Goal: Task Accomplishment & Management: Manage account settings

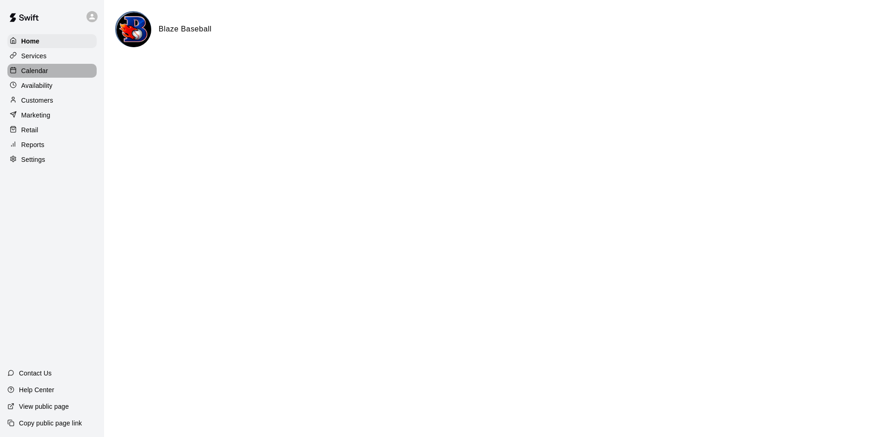
click at [27, 67] on div "Calendar" at bounding box center [51, 71] width 89 height 14
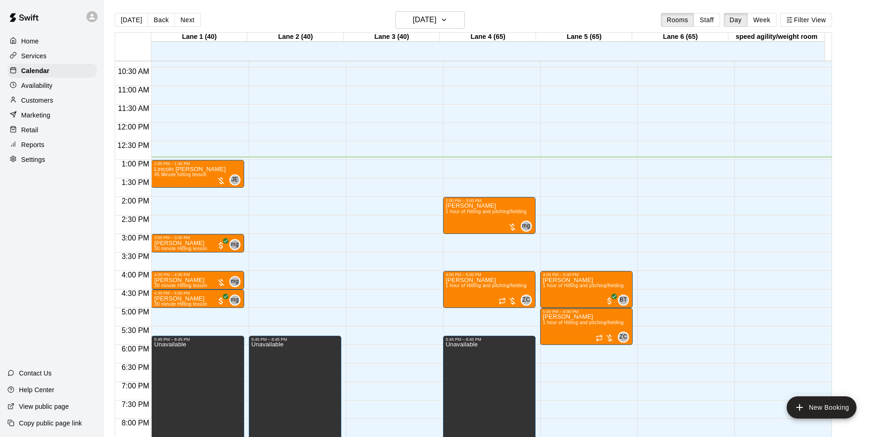
scroll to position [382, 0]
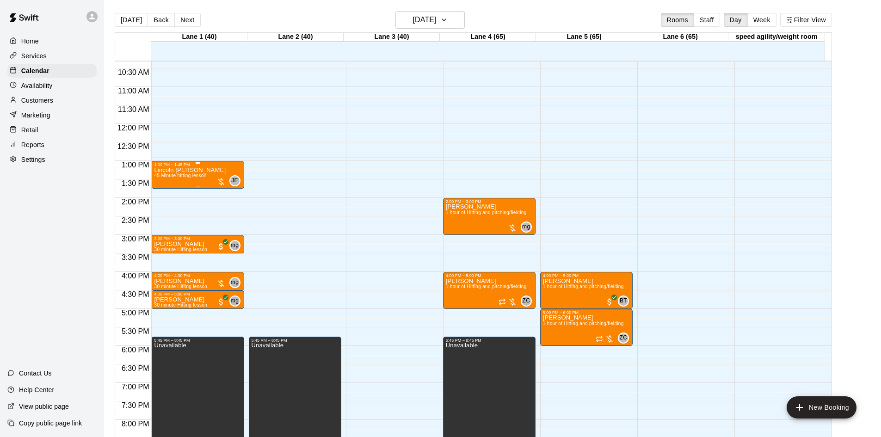
click at [219, 182] on div at bounding box center [220, 181] width 9 height 9
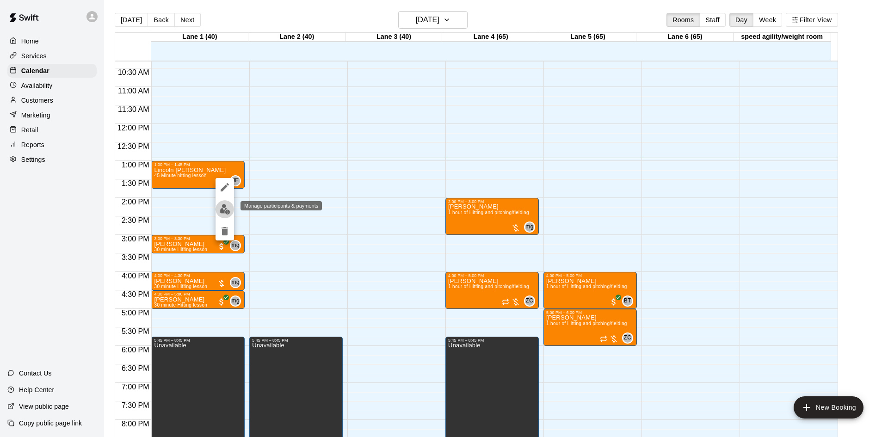
click at [224, 209] on img "edit" at bounding box center [225, 209] width 11 height 11
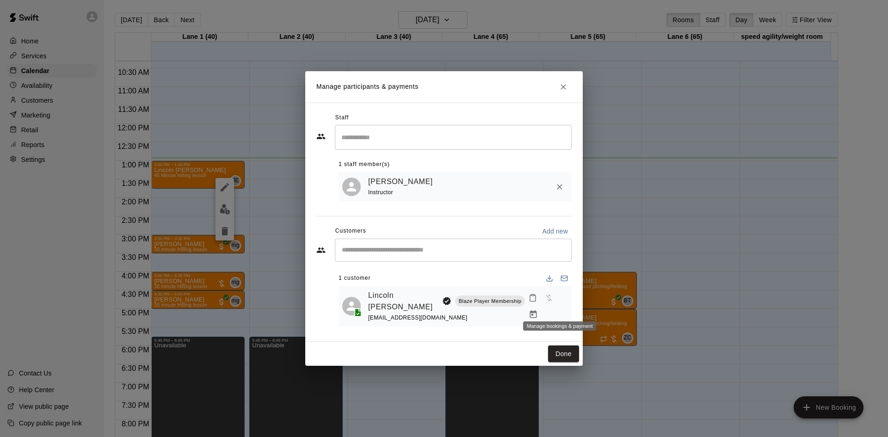
click at [538, 310] on icon "Manage bookings & payment" at bounding box center [533, 314] width 9 height 9
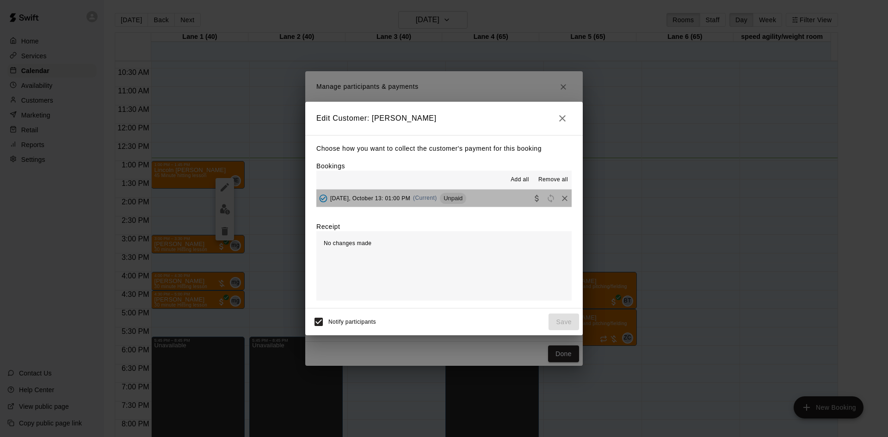
click at [471, 194] on button "[DATE], October 13: 01:00 PM (Current) Unpaid" at bounding box center [443, 198] width 255 height 17
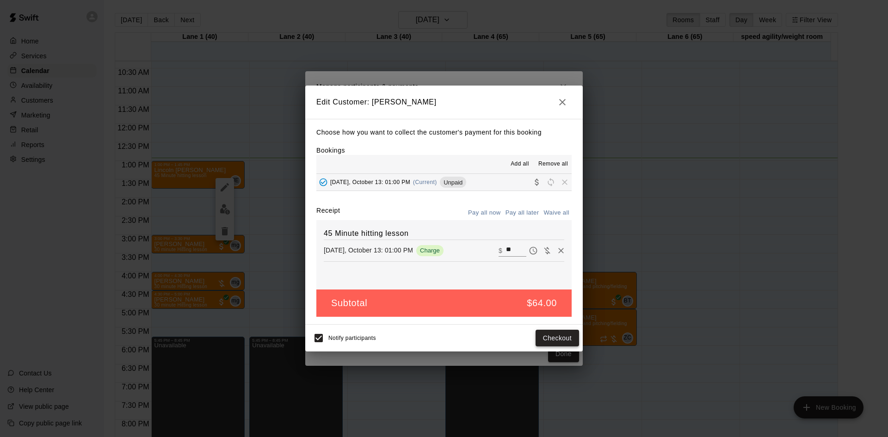
click at [565, 338] on button "Checkout" at bounding box center [557, 338] width 43 height 17
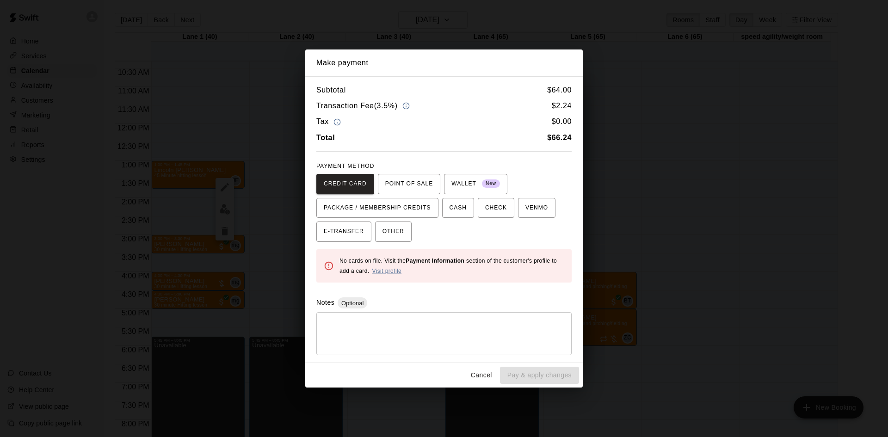
click at [477, 374] on button "Cancel" at bounding box center [482, 375] width 30 height 17
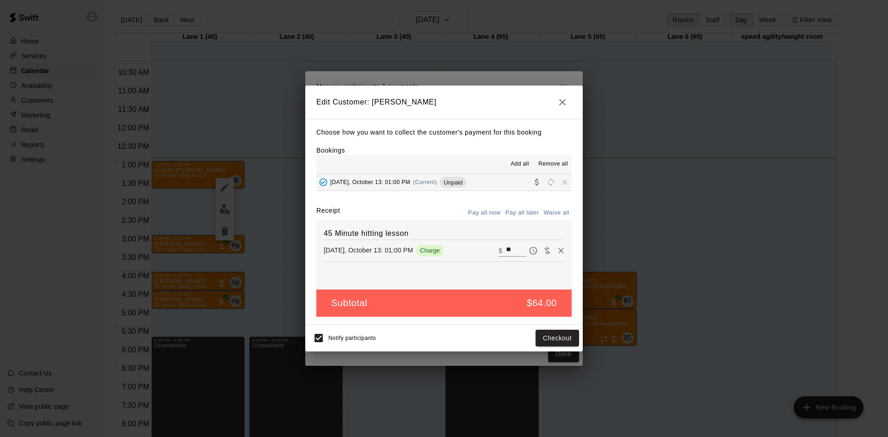
click at [557, 101] on icon "button" at bounding box center [562, 102] width 11 height 11
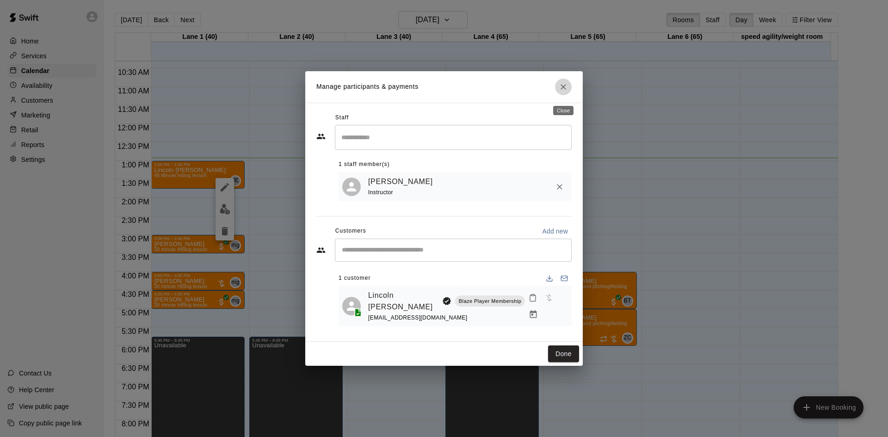
click at [564, 88] on icon "Close" at bounding box center [563, 86] width 9 height 9
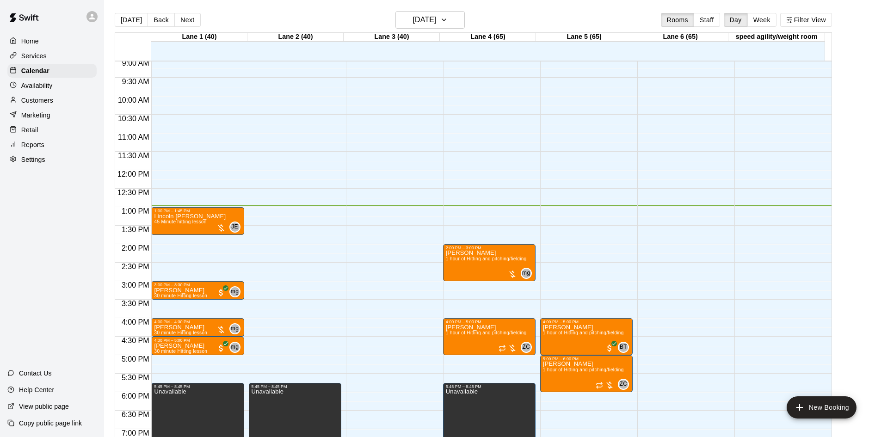
scroll to position [289, 0]
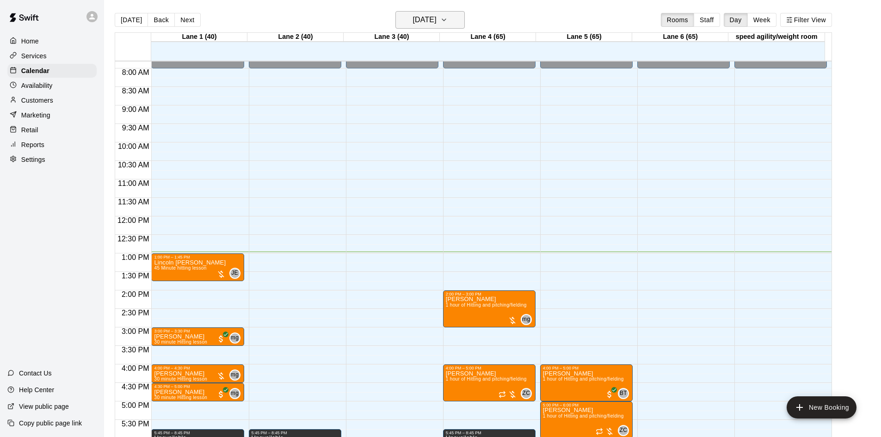
click at [454, 16] on button "[DATE]" at bounding box center [429, 20] width 69 height 18
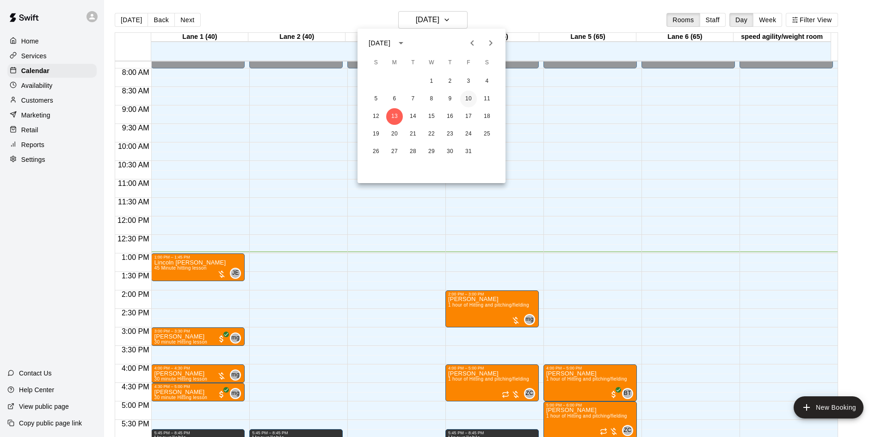
click at [468, 95] on button "10" at bounding box center [468, 99] width 17 height 17
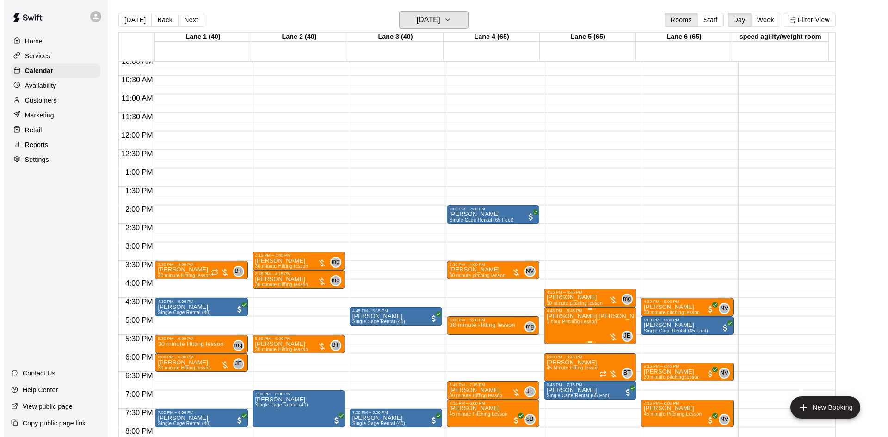
scroll to position [428, 0]
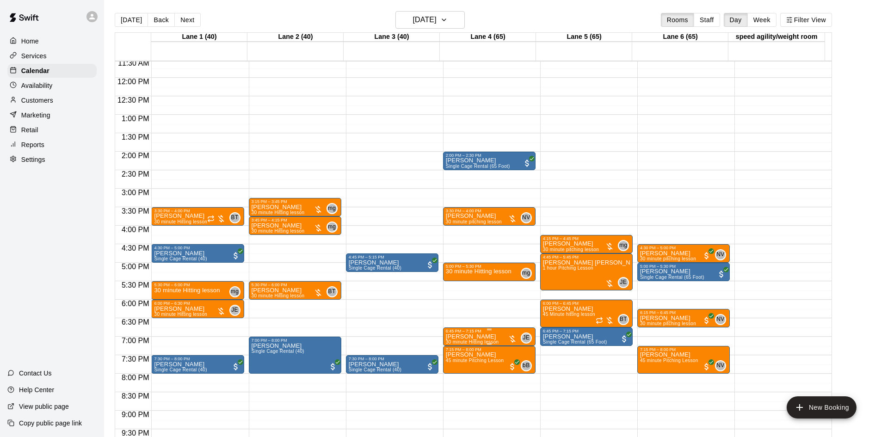
click at [513, 339] on div at bounding box center [512, 338] width 9 height 9
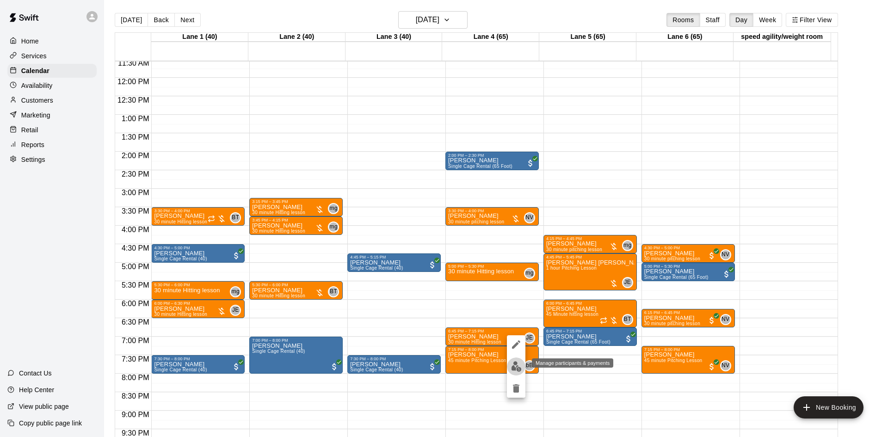
click at [517, 366] on img "edit" at bounding box center [516, 366] width 11 height 11
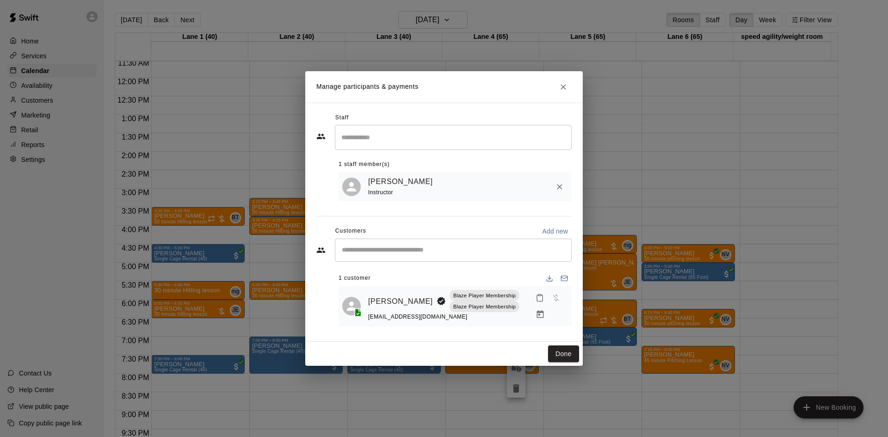
click at [539, 312] on icon "Manage bookings & payment" at bounding box center [539, 314] width 7 height 8
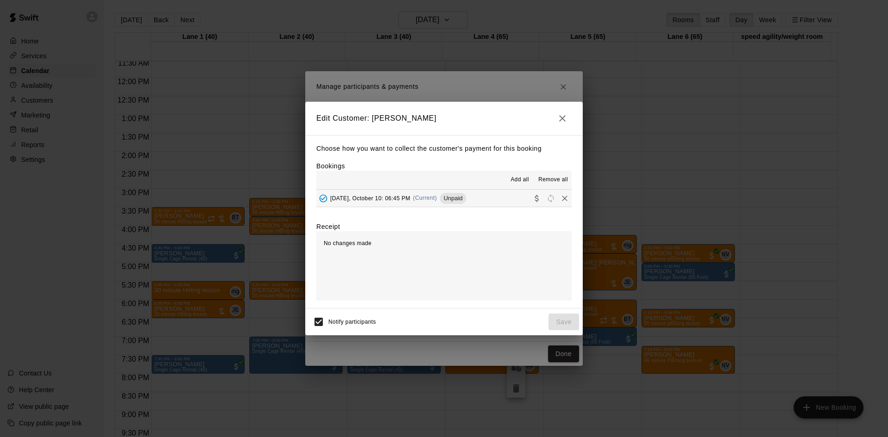
click at [486, 200] on button "[DATE], October 10: 06:45 PM (Current) Unpaid" at bounding box center [443, 198] width 255 height 17
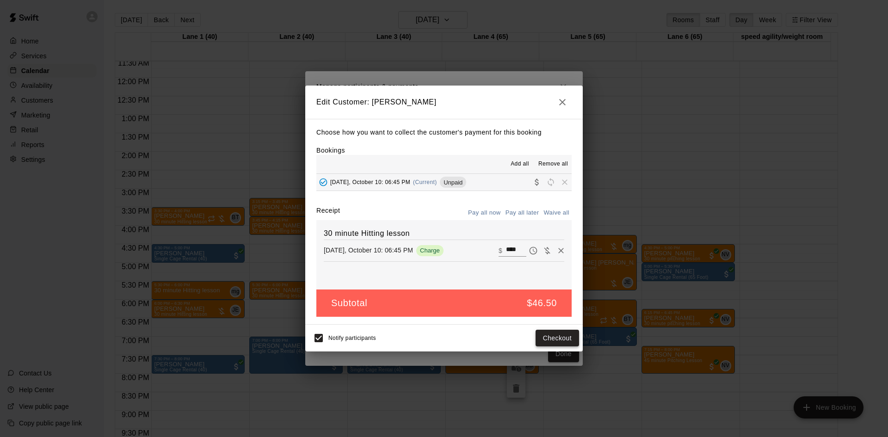
click at [554, 334] on button "Checkout" at bounding box center [557, 338] width 43 height 17
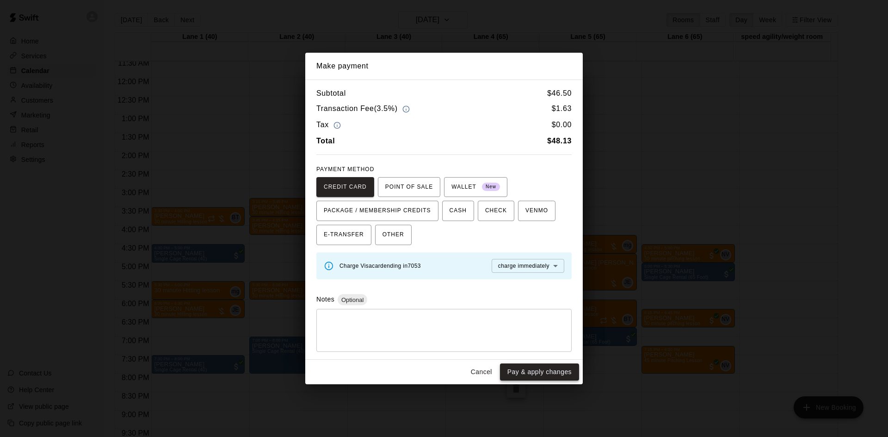
click at [555, 368] on button "Pay & apply changes" at bounding box center [539, 371] width 79 height 17
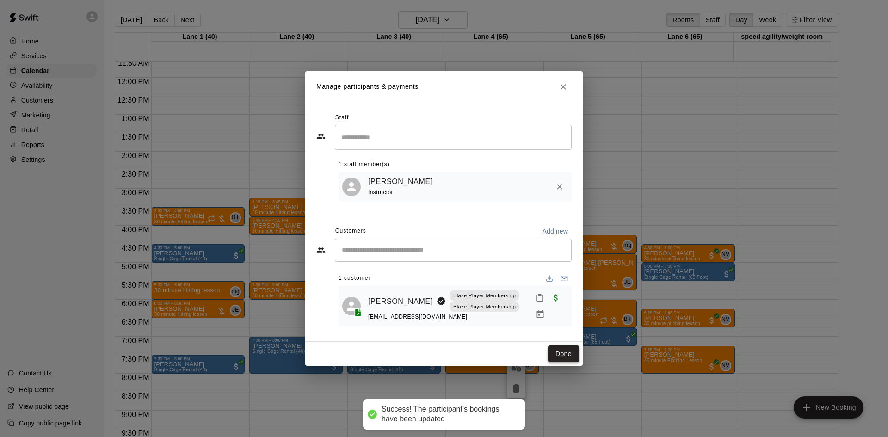
drag, startPoint x: 575, startPoint y: 345, endPoint x: 572, endPoint y: 352, distance: 7.7
click at [574, 346] on div "Done" at bounding box center [443, 354] width 277 height 25
click at [570, 358] on button "Done" at bounding box center [563, 353] width 31 height 17
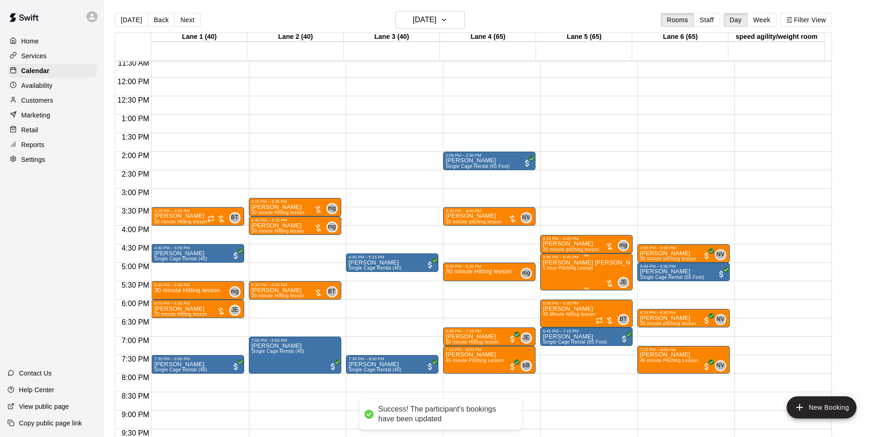
click at [610, 279] on div at bounding box center [609, 283] width 9 height 9
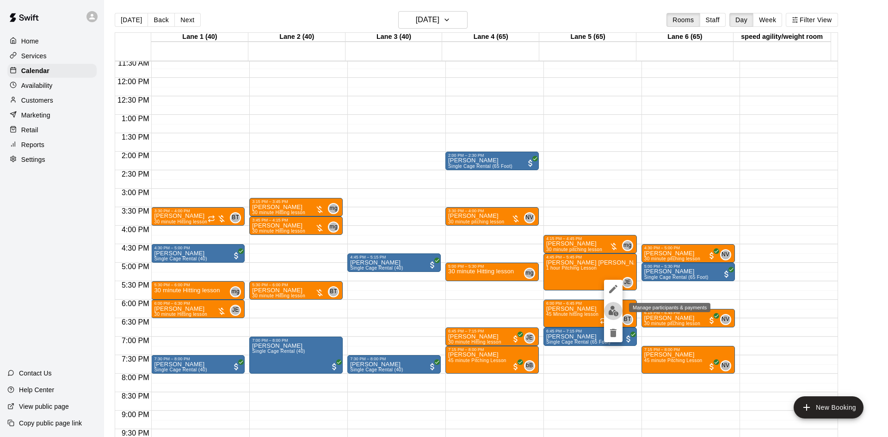
click at [613, 316] on img "edit" at bounding box center [613, 311] width 11 height 11
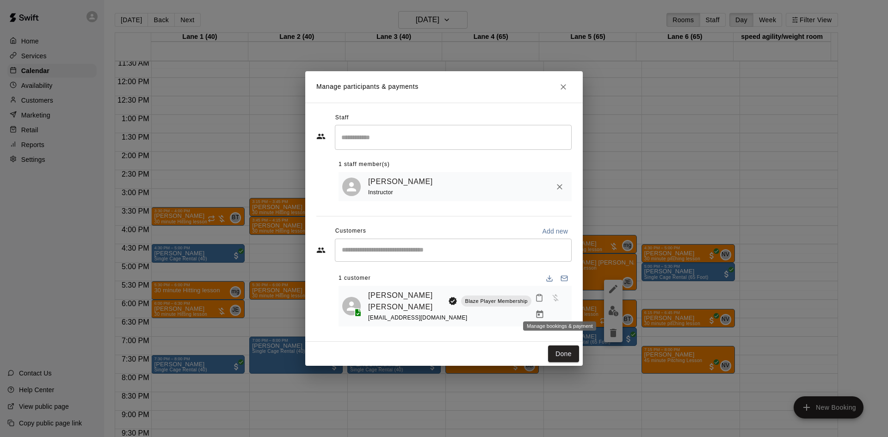
click at [544, 310] on icon "Manage bookings & payment" at bounding box center [539, 314] width 9 height 9
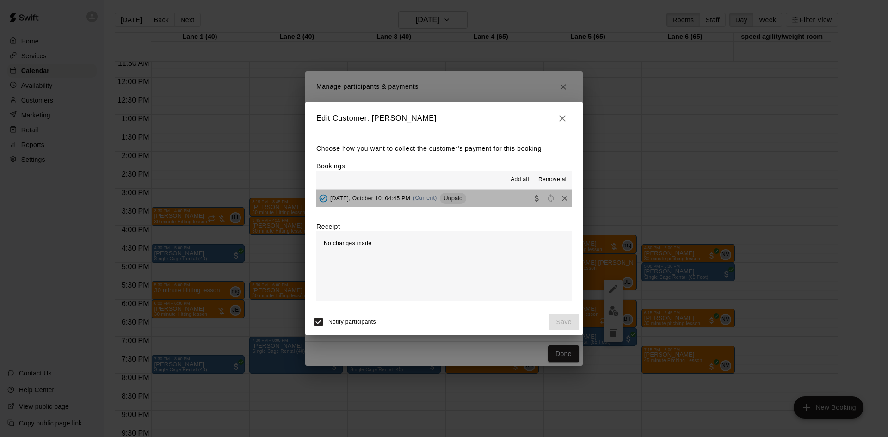
click at [476, 197] on button "[DATE], October 10: 04:45 PM (Current) Unpaid" at bounding box center [443, 198] width 255 height 17
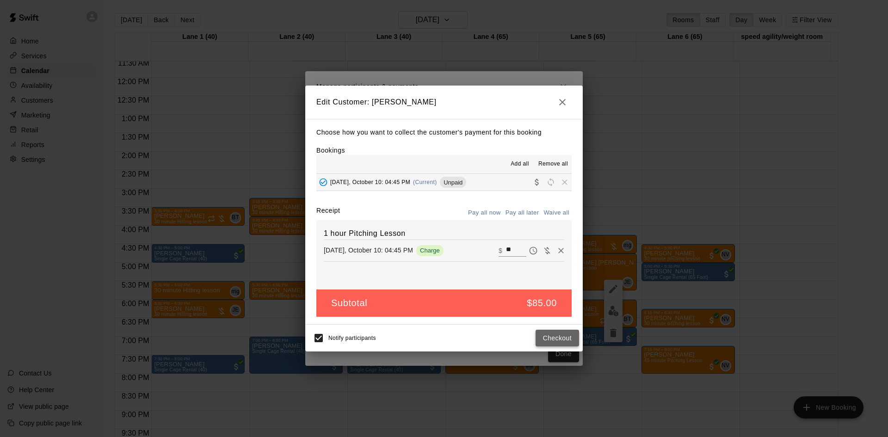
click at [569, 345] on button "Checkout" at bounding box center [557, 338] width 43 height 17
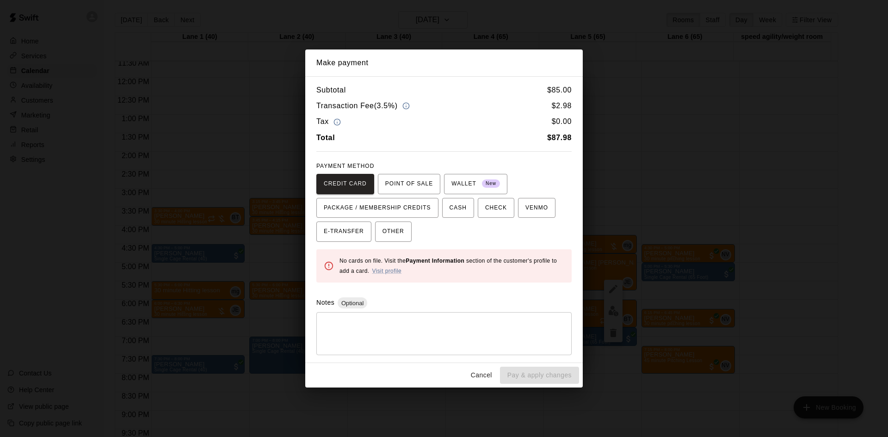
click at [487, 378] on button "Cancel" at bounding box center [482, 375] width 30 height 17
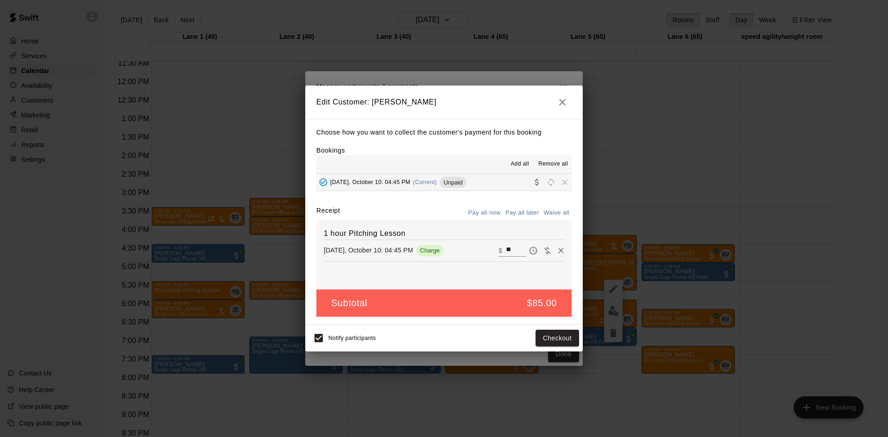
click at [563, 101] on icon "button" at bounding box center [562, 102] width 6 height 6
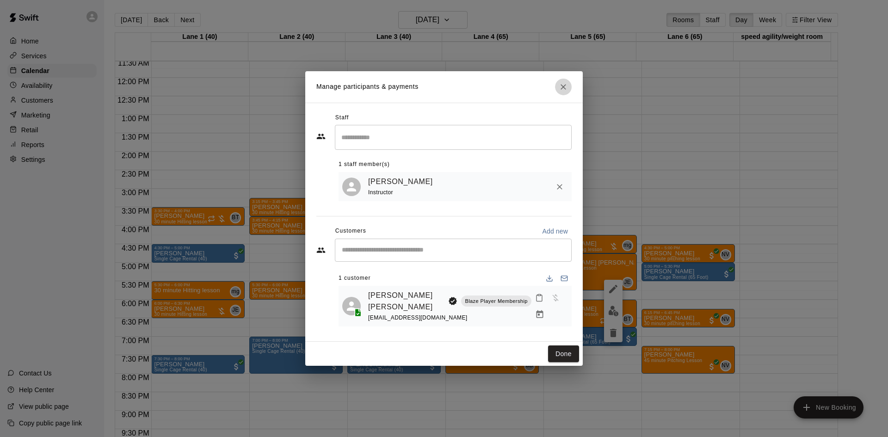
click at [564, 92] on icon "Close" at bounding box center [563, 86] width 9 height 9
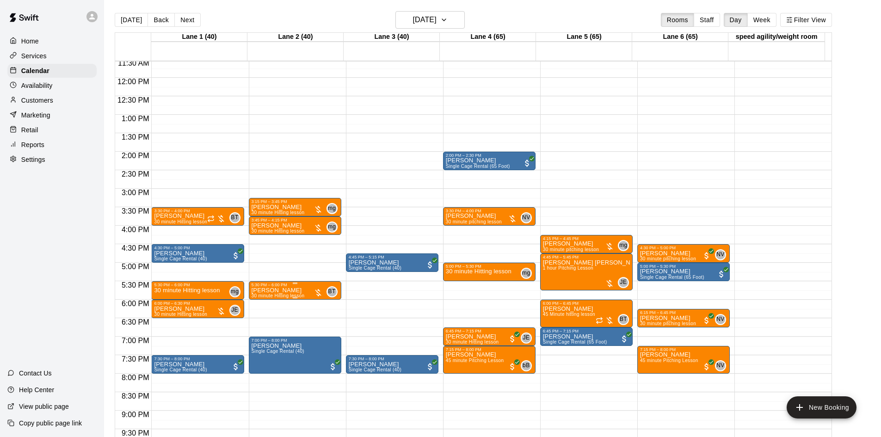
click at [320, 289] on div at bounding box center [318, 292] width 9 height 9
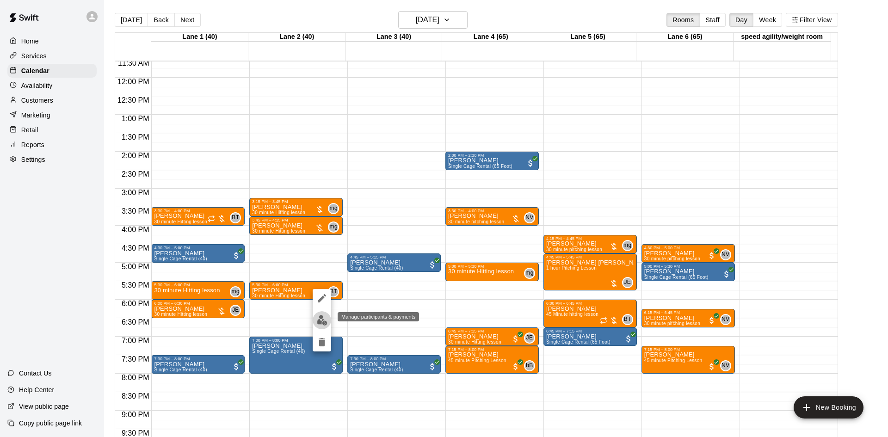
click at [318, 318] on img "edit" at bounding box center [322, 320] width 11 height 11
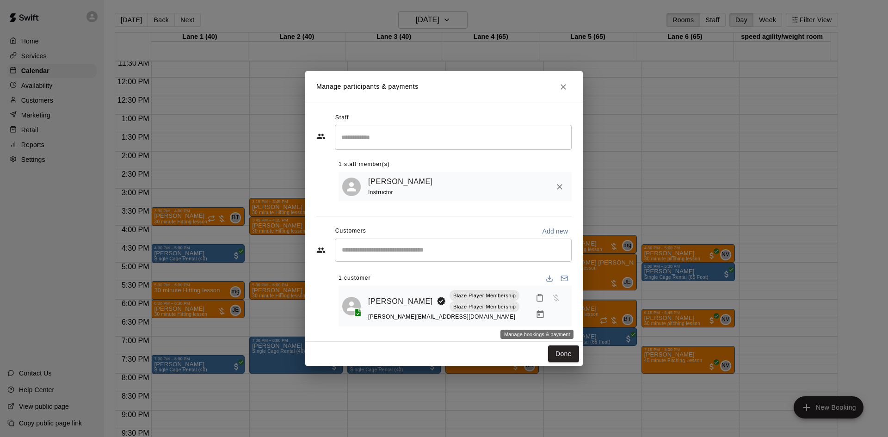
click at [542, 317] on button "Manage bookings & payment" at bounding box center [540, 314] width 17 height 17
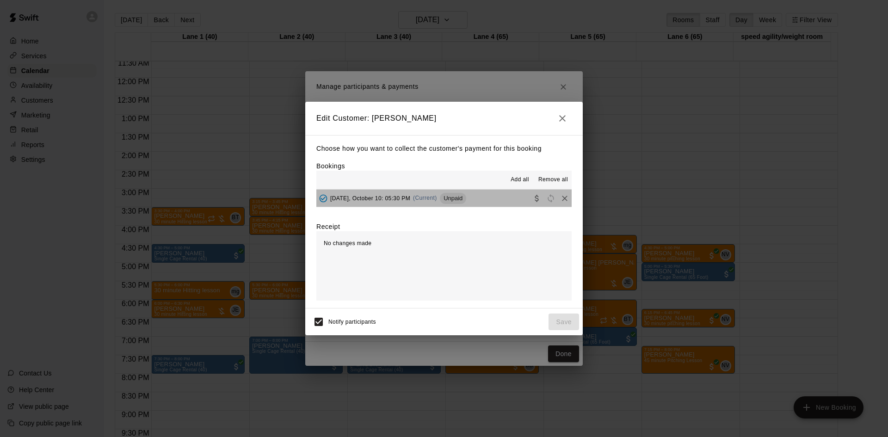
click at [484, 203] on button "[DATE], October 10: 05:30 PM (Current) Unpaid" at bounding box center [443, 198] width 255 height 17
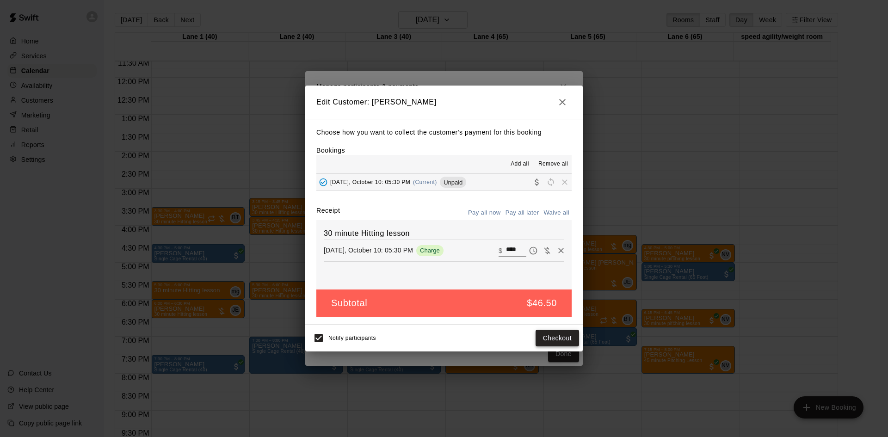
click at [558, 341] on button "Checkout" at bounding box center [557, 338] width 43 height 17
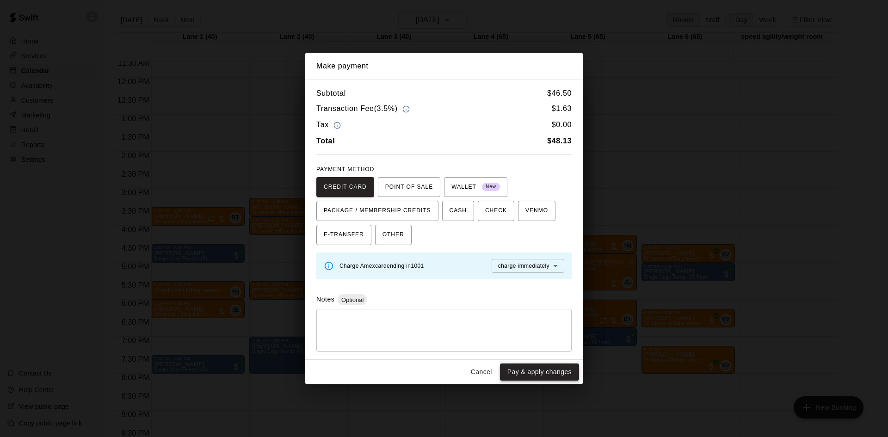
click at [556, 370] on button "Pay & apply changes" at bounding box center [539, 371] width 79 height 17
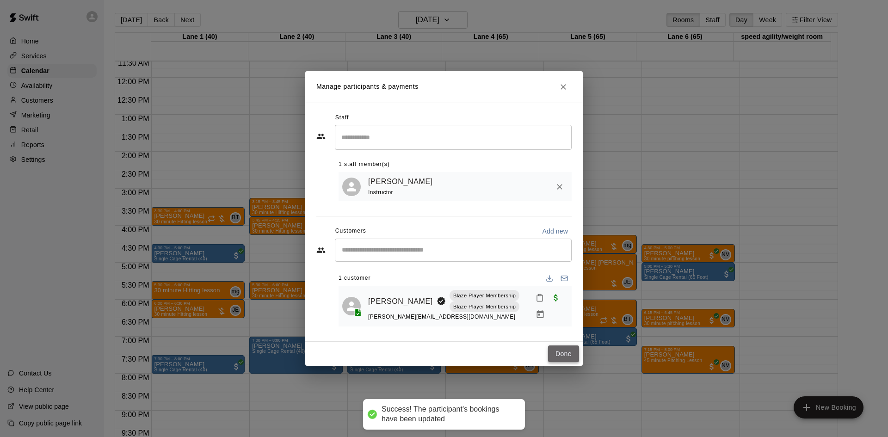
click at [567, 354] on button "Done" at bounding box center [563, 353] width 31 height 17
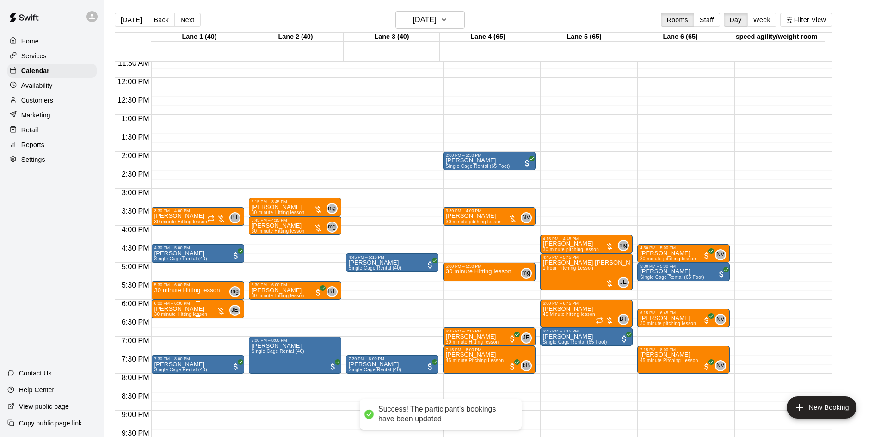
click at [217, 311] on div at bounding box center [220, 311] width 9 height 9
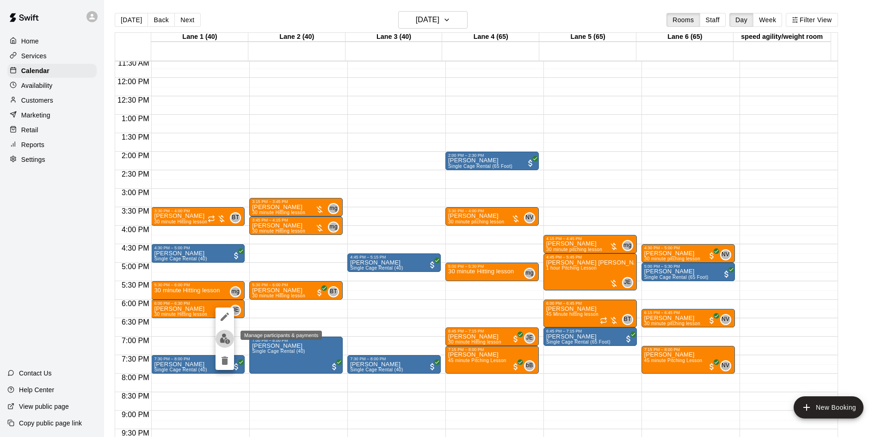
click at [222, 338] on img "edit" at bounding box center [225, 338] width 11 height 11
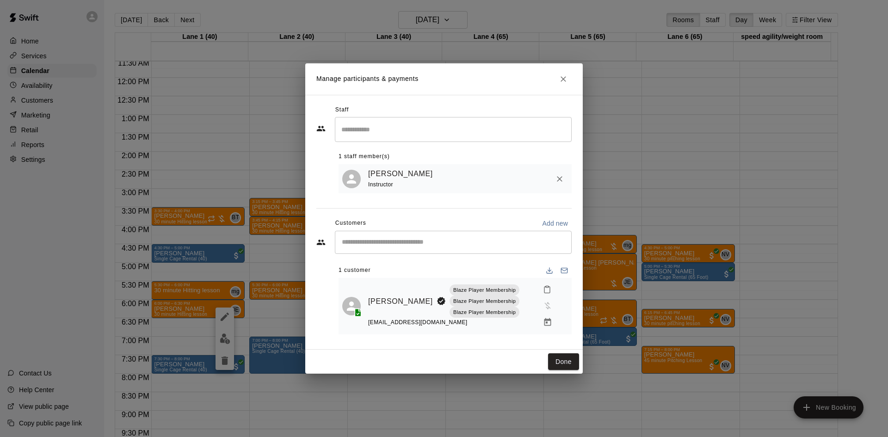
click at [563, 76] on icon "Close" at bounding box center [563, 78] width 9 height 9
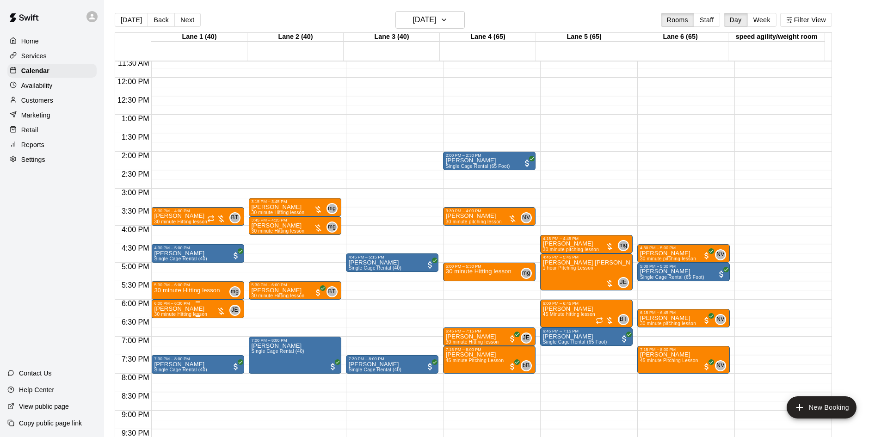
click at [221, 309] on div at bounding box center [220, 311] width 9 height 9
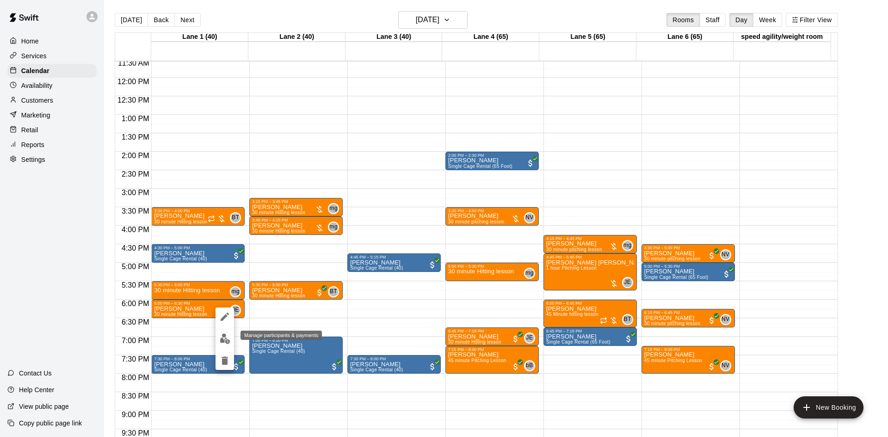
click at [228, 340] on img "edit" at bounding box center [225, 338] width 11 height 11
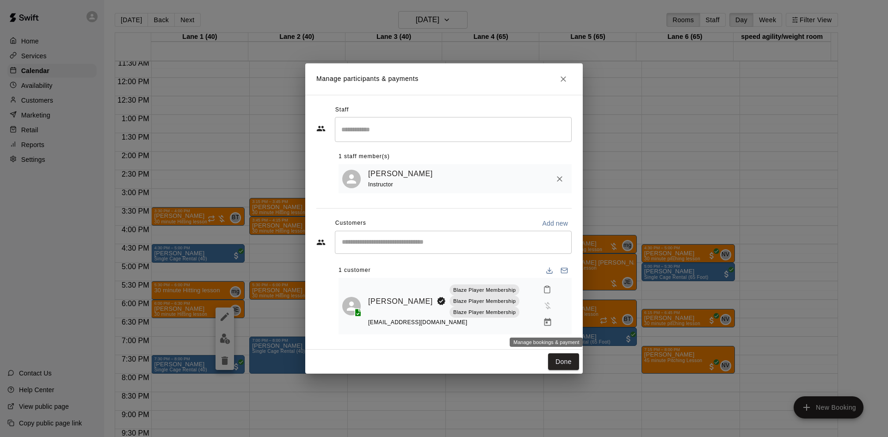
click at [553, 324] on button "Manage bookings & payment" at bounding box center [547, 322] width 17 height 17
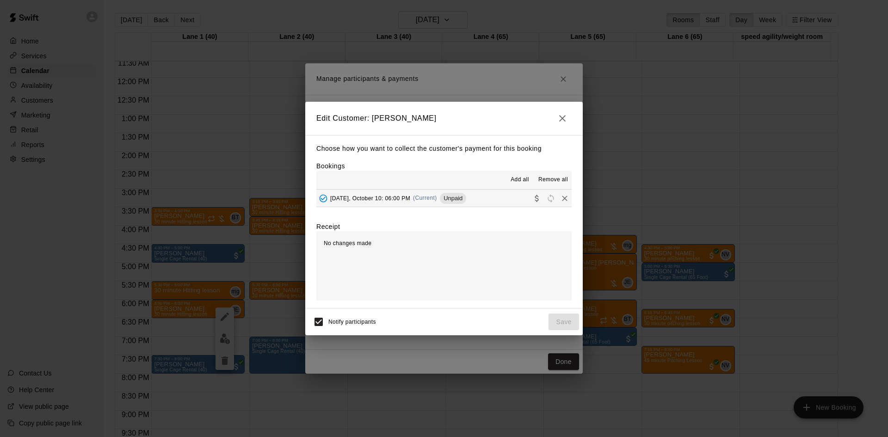
click at [490, 199] on button "[DATE], October 10: 06:00 PM (Current) Unpaid" at bounding box center [443, 198] width 255 height 17
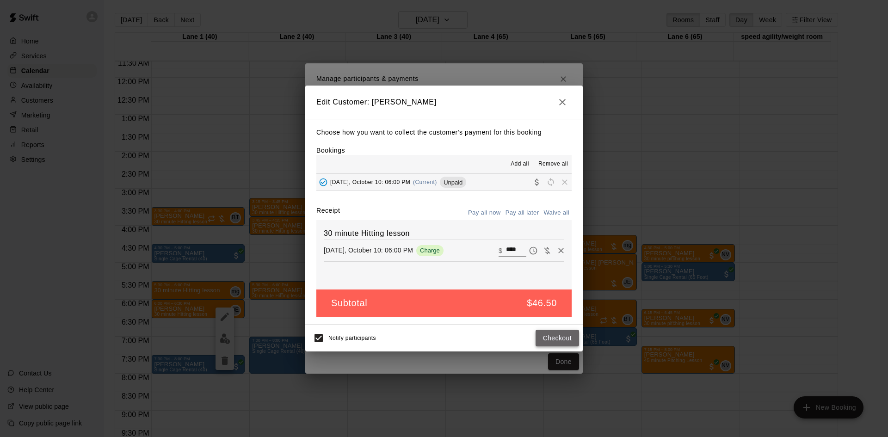
click at [559, 334] on button "Checkout" at bounding box center [557, 338] width 43 height 17
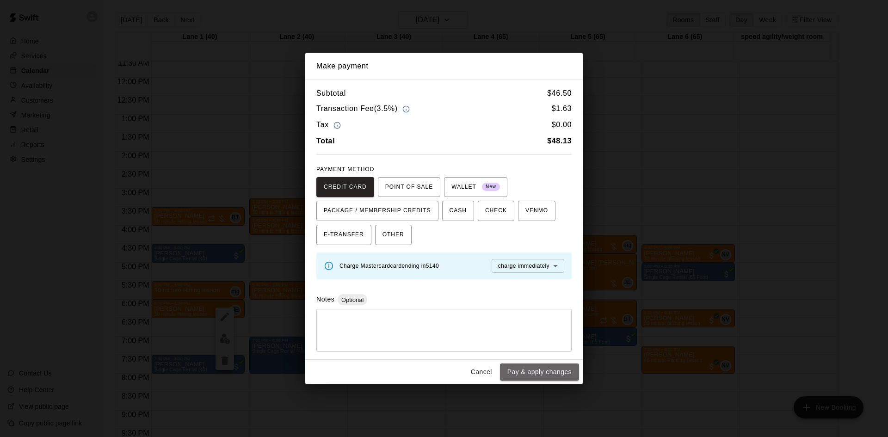
click at [550, 364] on button "Pay & apply changes" at bounding box center [539, 371] width 79 height 17
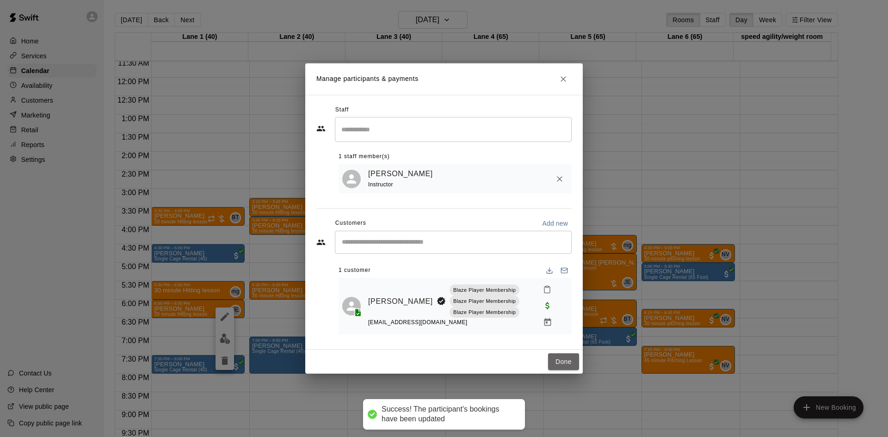
click at [550, 364] on button "Done" at bounding box center [563, 361] width 31 height 17
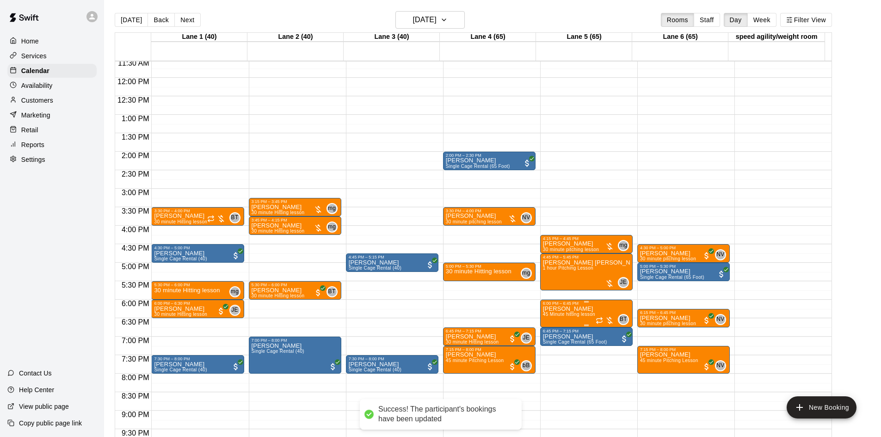
click at [611, 319] on div at bounding box center [605, 320] width 18 height 9
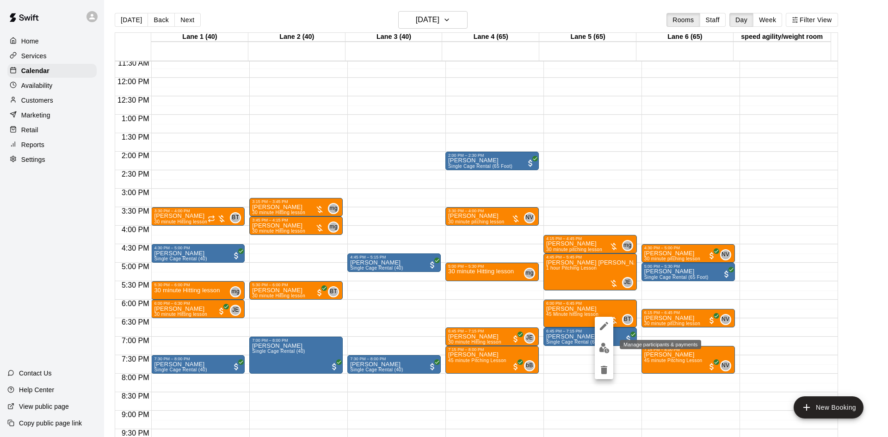
click at [609, 351] on img "edit" at bounding box center [604, 348] width 11 height 11
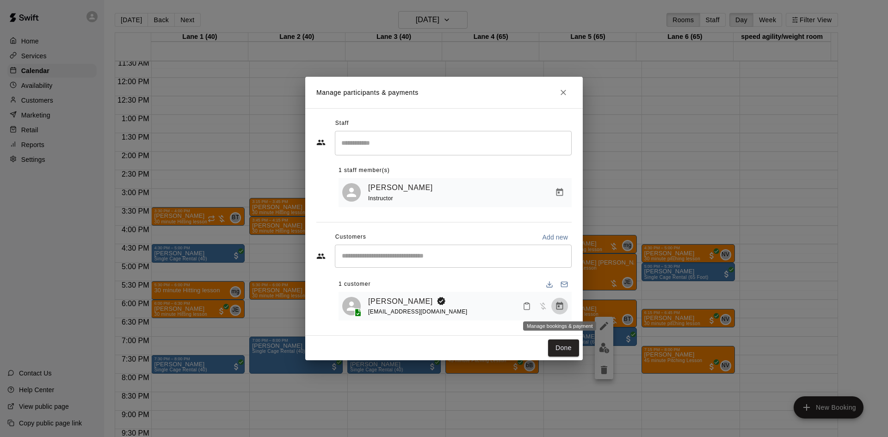
click at [564, 305] on button "Manage bookings & payment" at bounding box center [559, 306] width 17 height 17
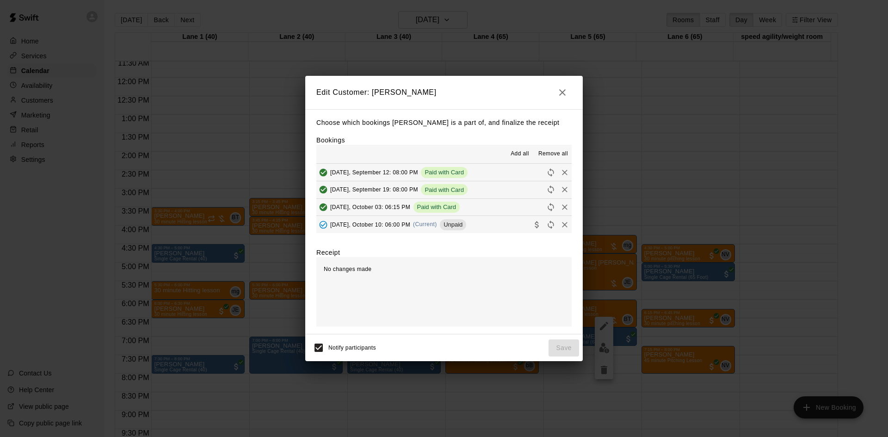
click at [496, 228] on button "[DATE], October 10: 06:00 PM (Current) Unpaid" at bounding box center [443, 224] width 255 height 17
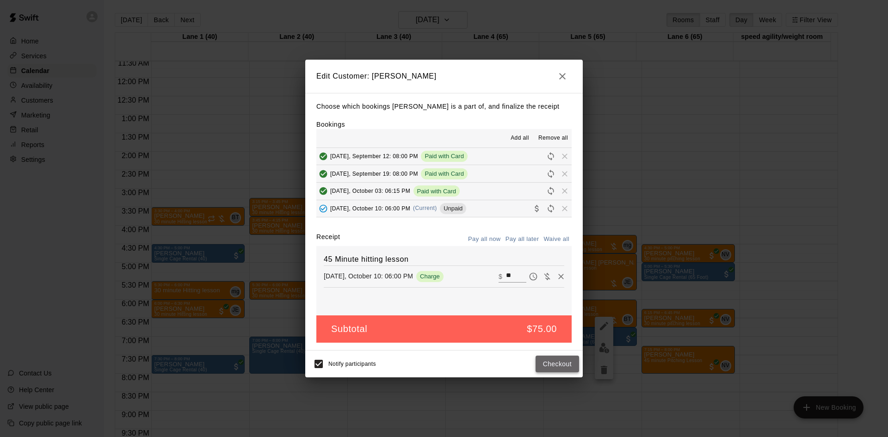
click at [555, 360] on button "Checkout" at bounding box center [557, 364] width 43 height 17
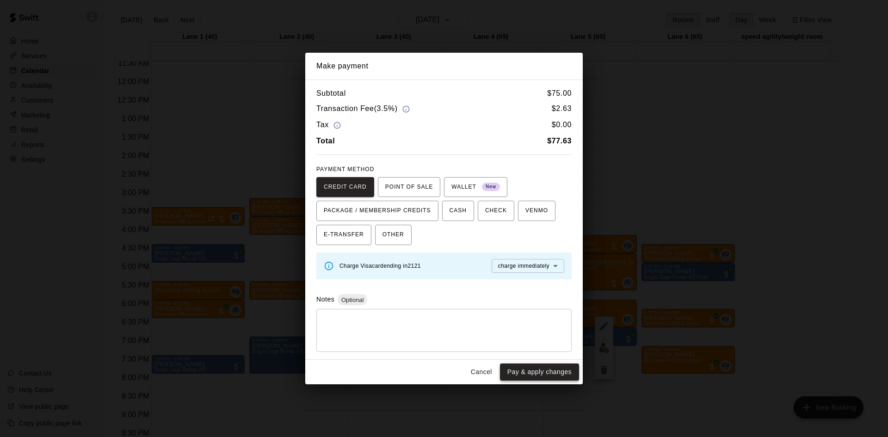
click at [545, 364] on button "Pay & apply changes" at bounding box center [539, 371] width 79 height 17
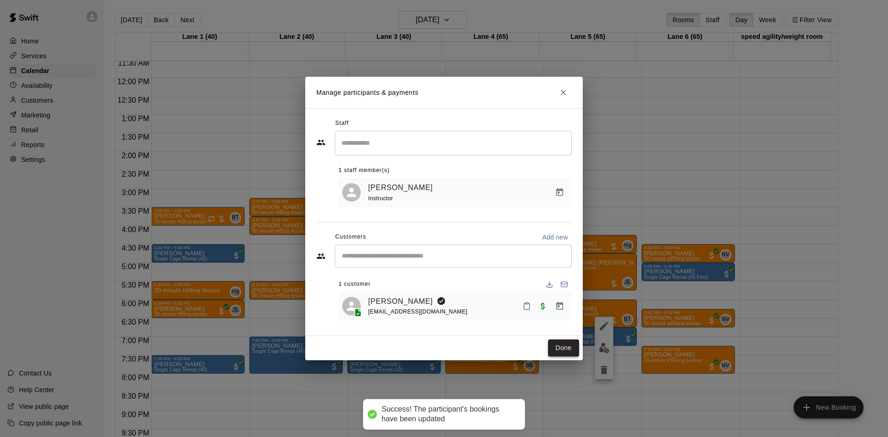
click at [561, 346] on button "Done" at bounding box center [563, 347] width 31 height 17
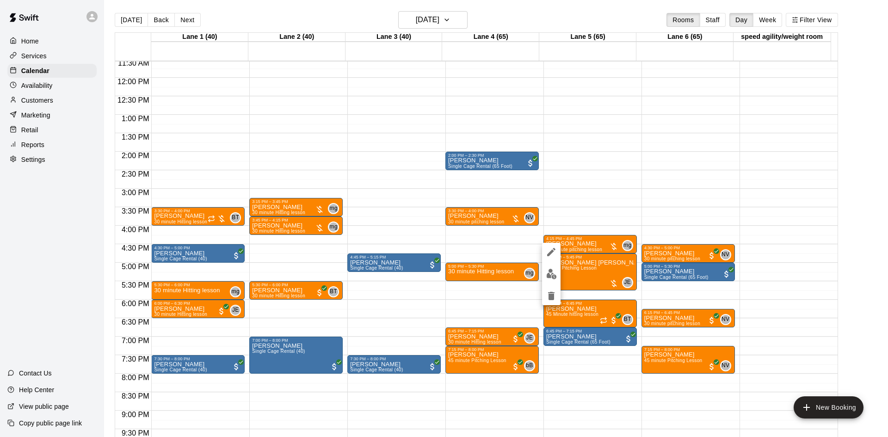
click at [550, 277] on img "edit" at bounding box center [551, 274] width 11 height 11
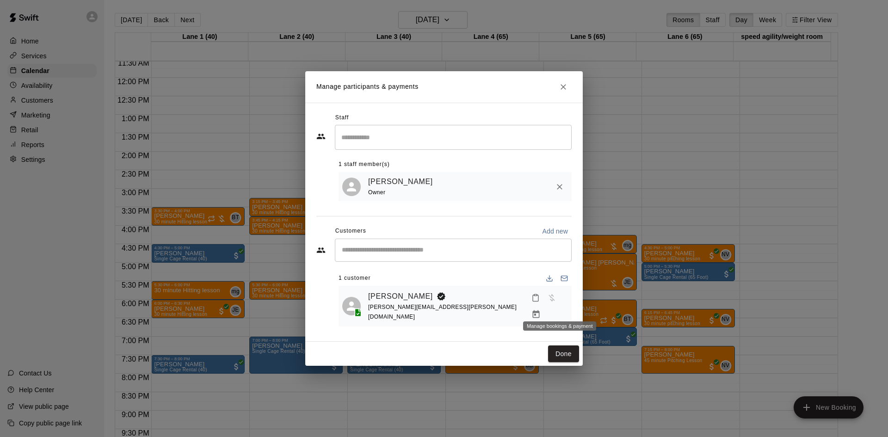
click at [541, 311] on icon "Manage bookings & payment" at bounding box center [535, 314] width 9 height 9
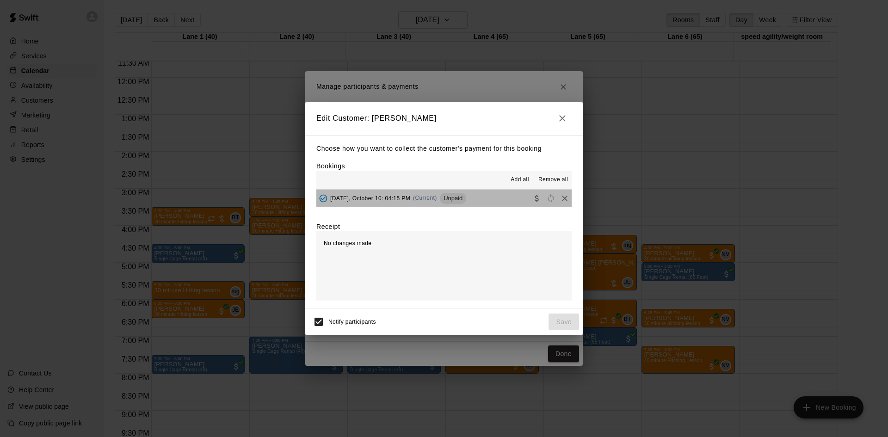
click at [499, 195] on button "[DATE], October 10: 04:15 PM (Current) Unpaid" at bounding box center [443, 198] width 255 height 17
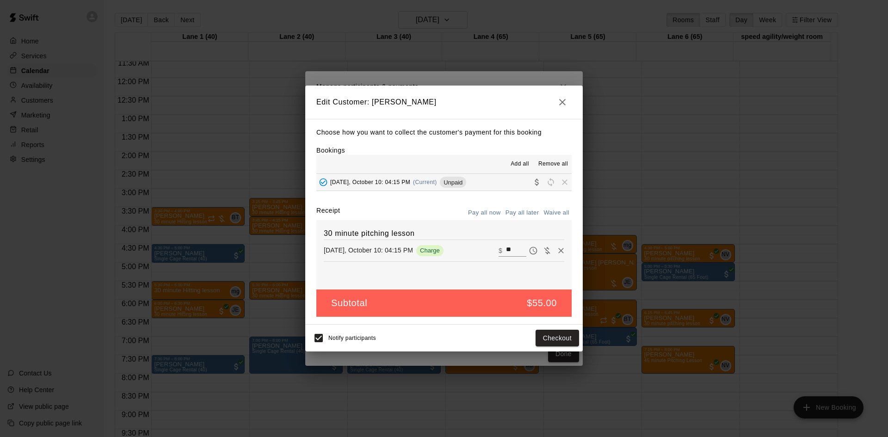
click at [547, 214] on button "Waive all" at bounding box center [556, 213] width 31 height 14
type input "*"
click at [559, 341] on button "Save" at bounding box center [563, 338] width 31 height 17
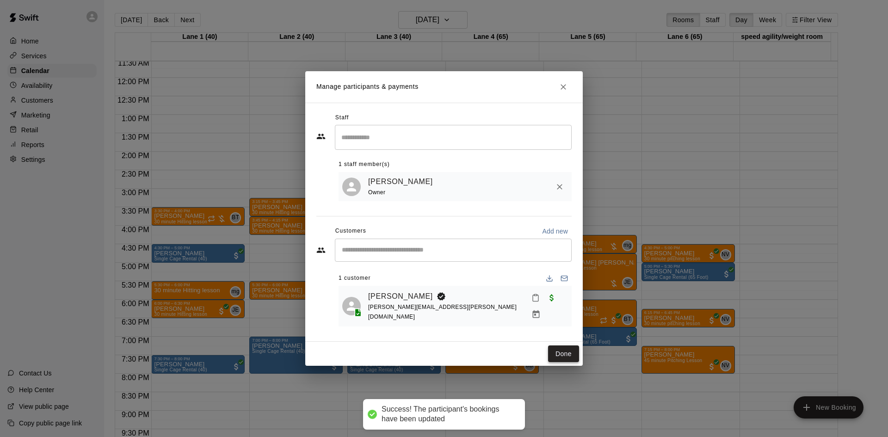
click at [560, 345] on button "Done" at bounding box center [563, 353] width 31 height 17
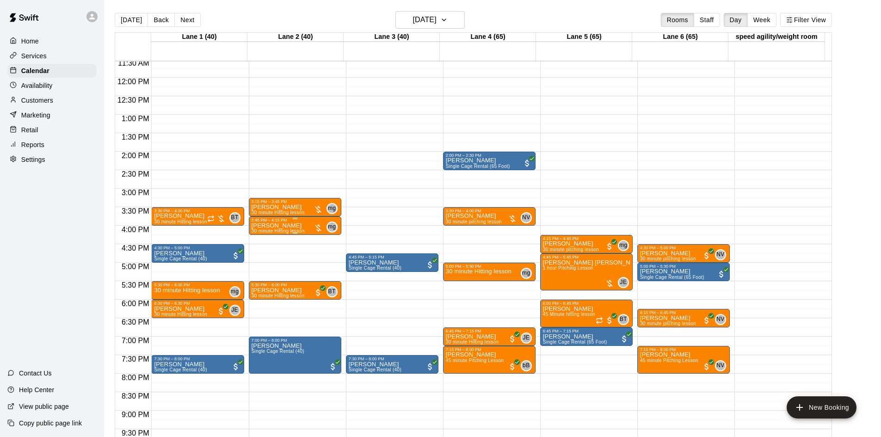
click at [319, 228] on div at bounding box center [318, 227] width 9 height 9
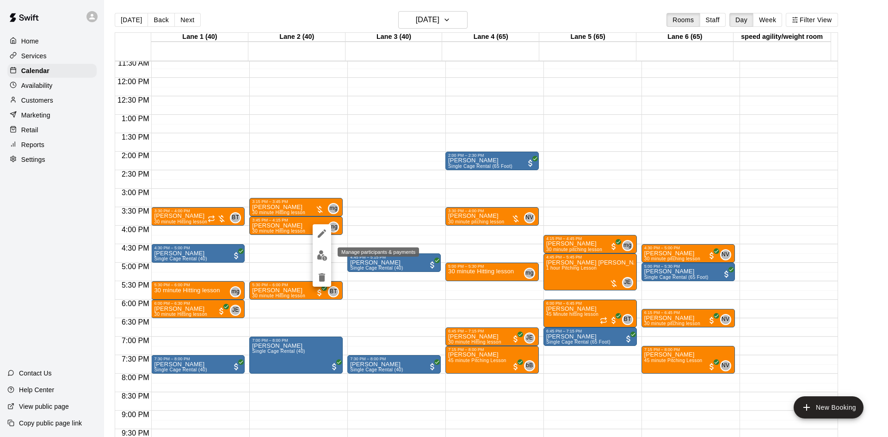
click at [320, 255] on img "edit" at bounding box center [322, 255] width 11 height 11
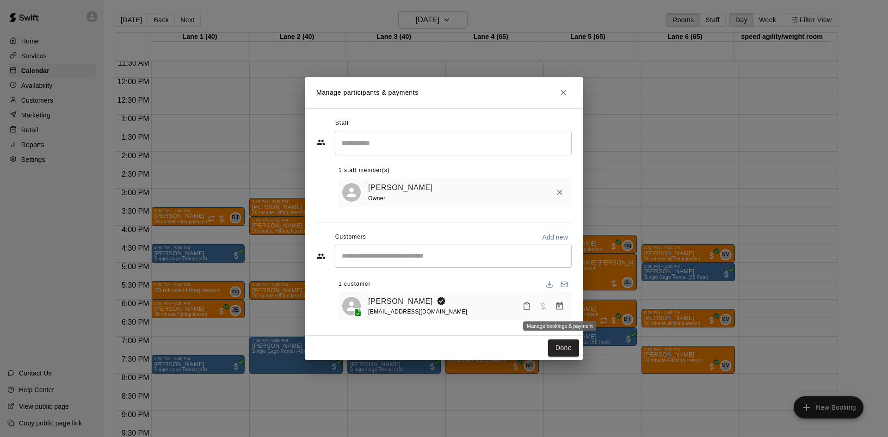
click at [554, 309] on button "Manage bookings & payment" at bounding box center [559, 306] width 17 height 17
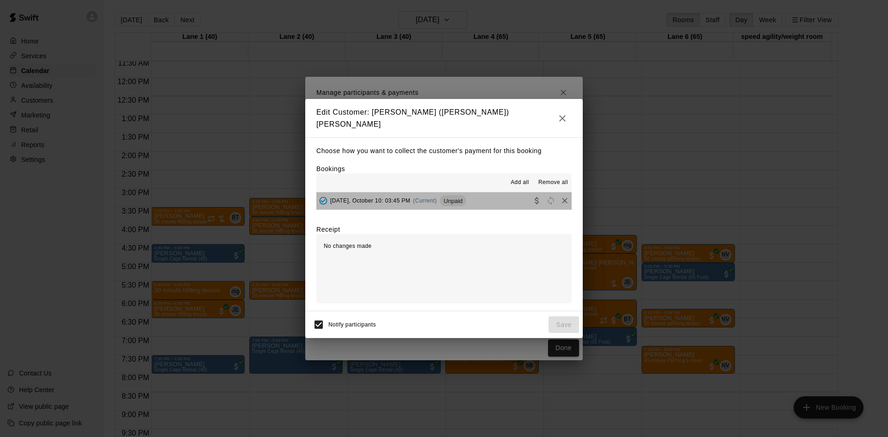
click at [493, 199] on button "[DATE], October 10: 03:45 PM (Current) Unpaid" at bounding box center [443, 200] width 255 height 17
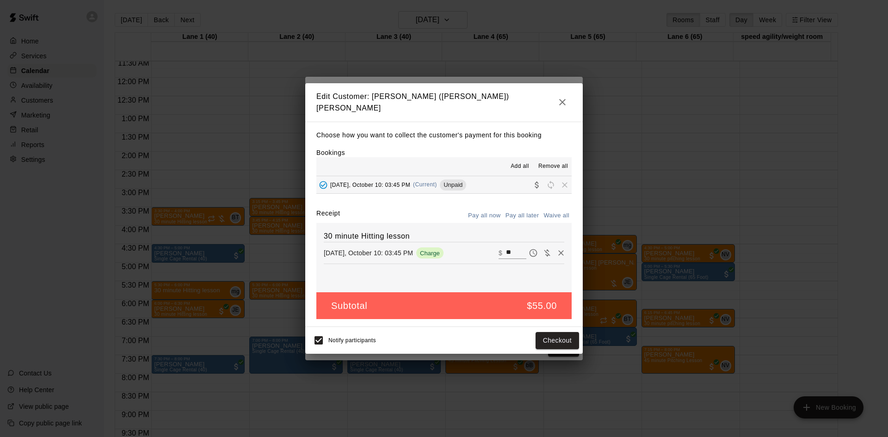
click at [561, 215] on button "Waive all" at bounding box center [556, 216] width 31 height 14
type input "*"
click at [567, 334] on button "Save" at bounding box center [563, 340] width 31 height 17
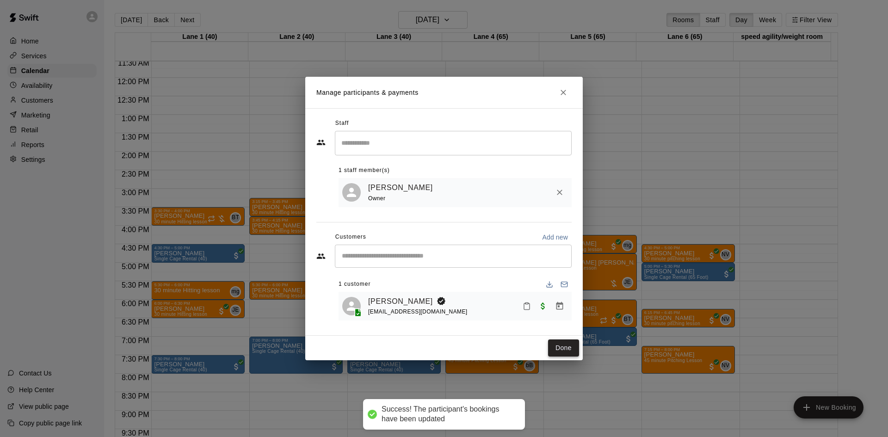
click at [562, 347] on button "Done" at bounding box center [563, 347] width 31 height 17
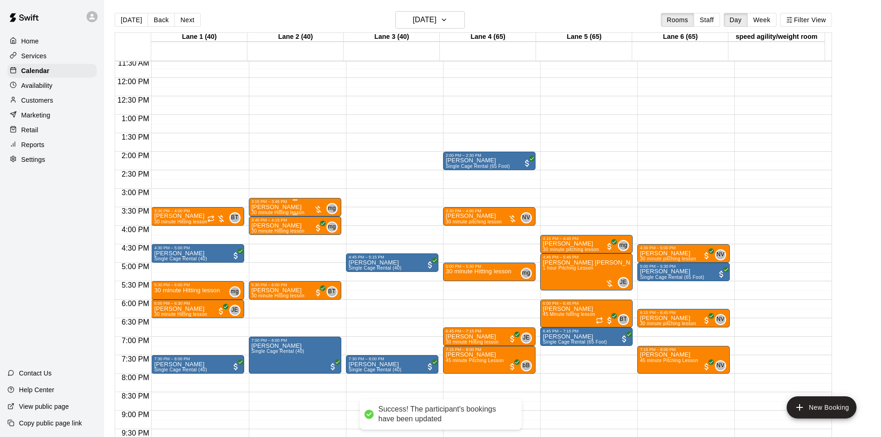
click at [296, 208] on div "[PERSON_NAME] 30 minute Hitting lesson" at bounding box center [278, 422] width 53 height 437
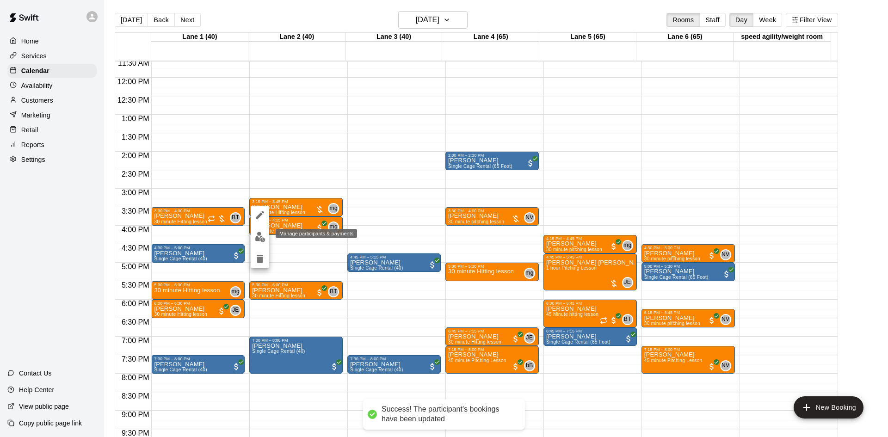
click at [259, 239] on img "edit" at bounding box center [260, 237] width 11 height 11
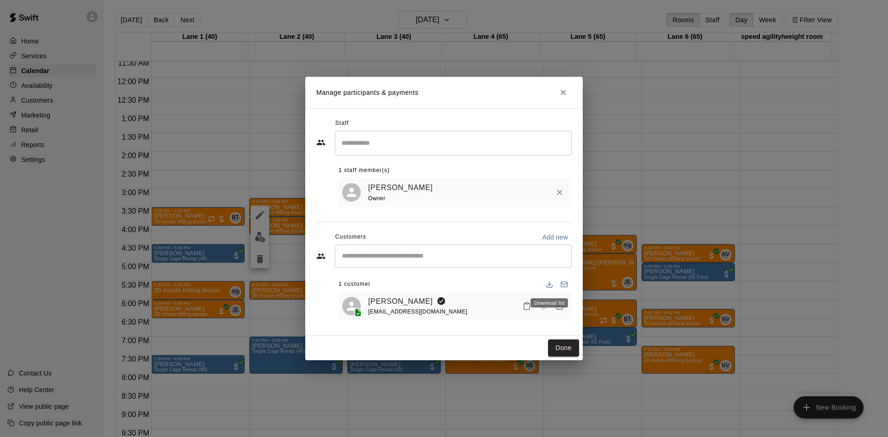
click at [559, 305] on div "Download list" at bounding box center [548, 302] width 37 height 9
click at [551, 302] on div at bounding box center [543, 306] width 49 height 17
click at [560, 305] on icon "Manage bookings & payment" at bounding box center [559, 306] width 7 height 8
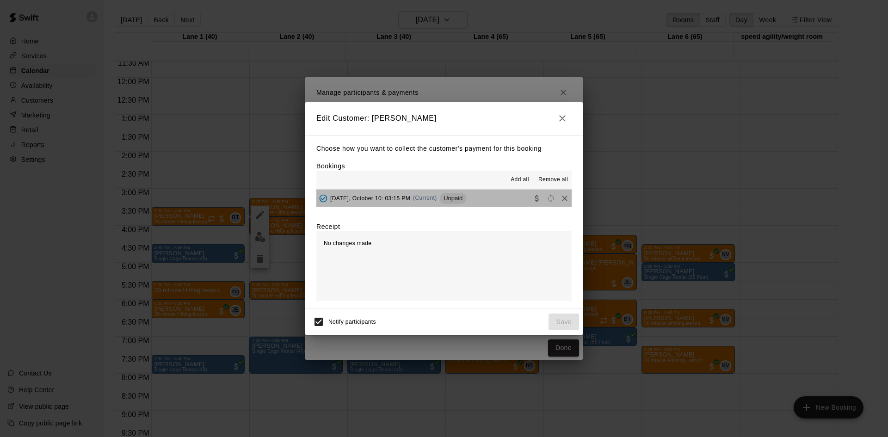
click at [498, 198] on button "[DATE], October 10: 03:15 PM (Current) Unpaid" at bounding box center [443, 198] width 255 height 17
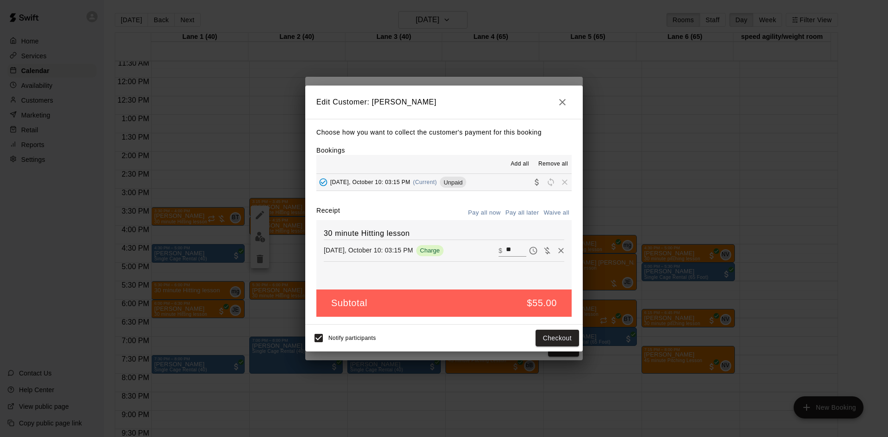
click at [551, 211] on button "Waive all" at bounding box center [556, 213] width 31 height 14
type input "*"
click at [561, 339] on button "Save" at bounding box center [563, 338] width 31 height 17
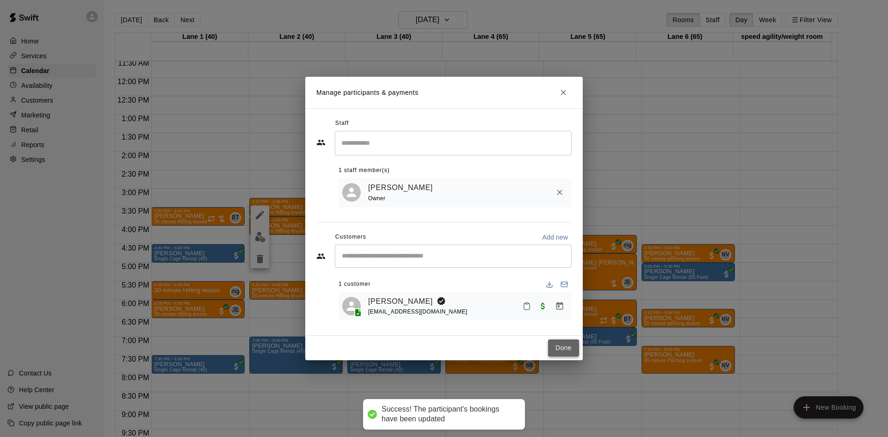
click at [568, 346] on button "Done" at bounding box center [563, 347] width 31 height 17
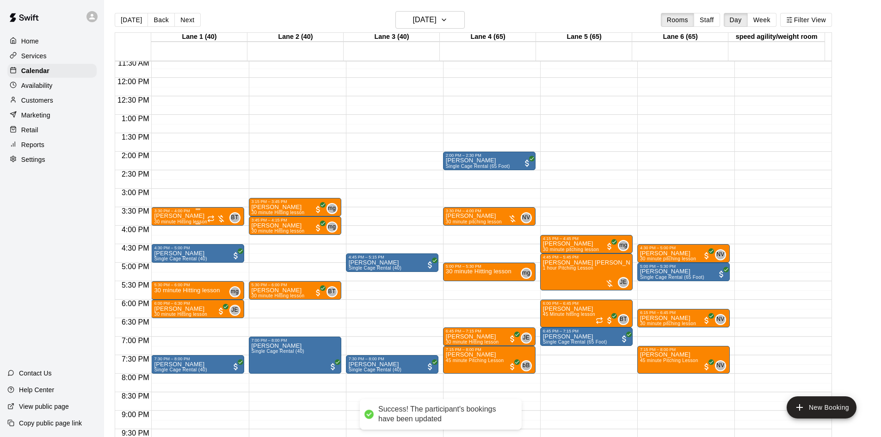
click at [222, 220] on div at bounding box center [216, 218] width 18 height 9
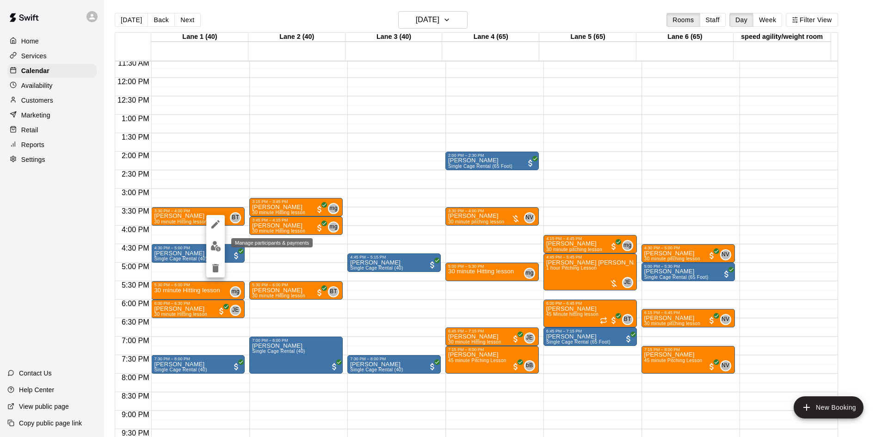
click at [219, 247] on img "edit" at bounding box center [215, 246] width 11 height 11
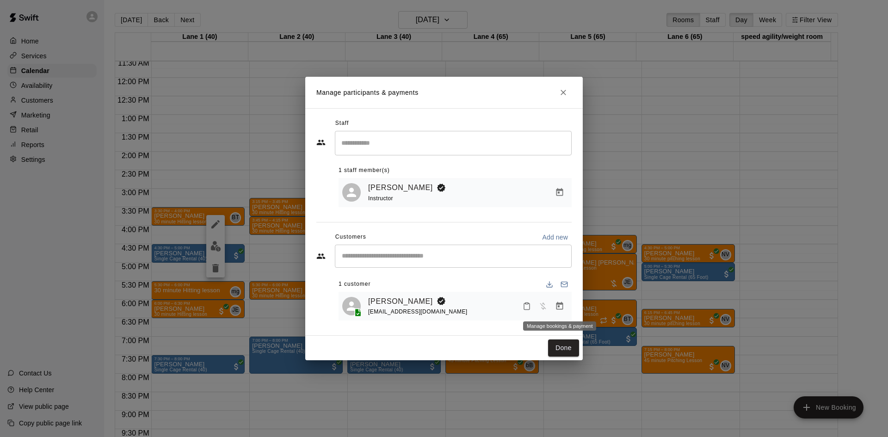
click at [562, 306] on icon "Manage bookings & payment" at bounding box center [559, 306] width 9 height 9
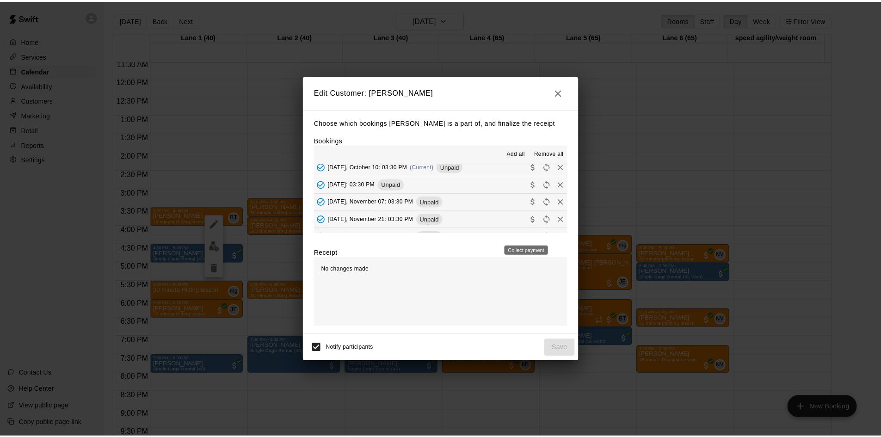
scroll to position [59, 0]
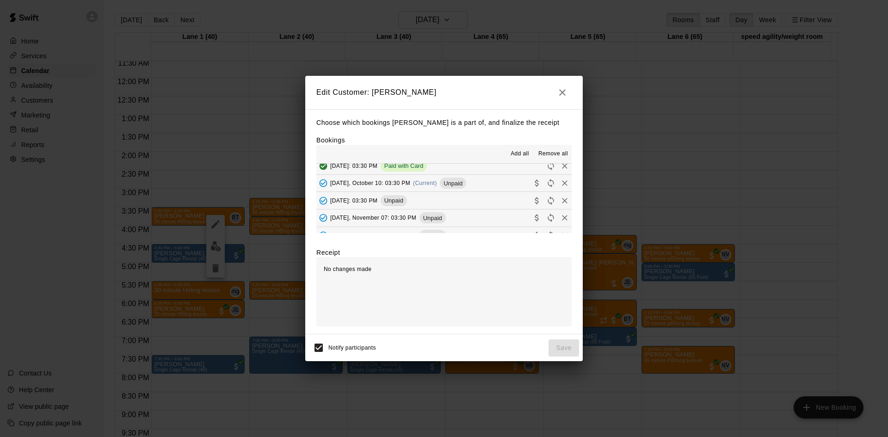
click at [494, 190] on button "[DATE], October 10: 03:30 PM (Current) Unpaid" at bounding box center [443, 183] width 255 height 17
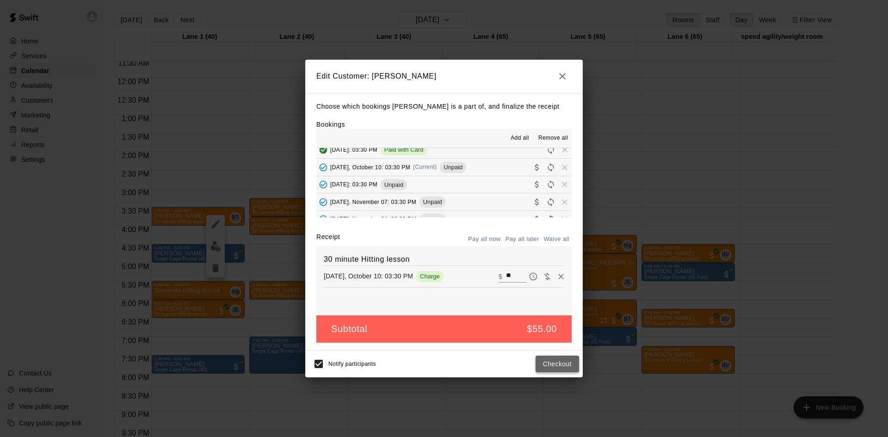
click at [548, 368] on button "Checkout" at bounding box center [557, 364] width 43 height 17
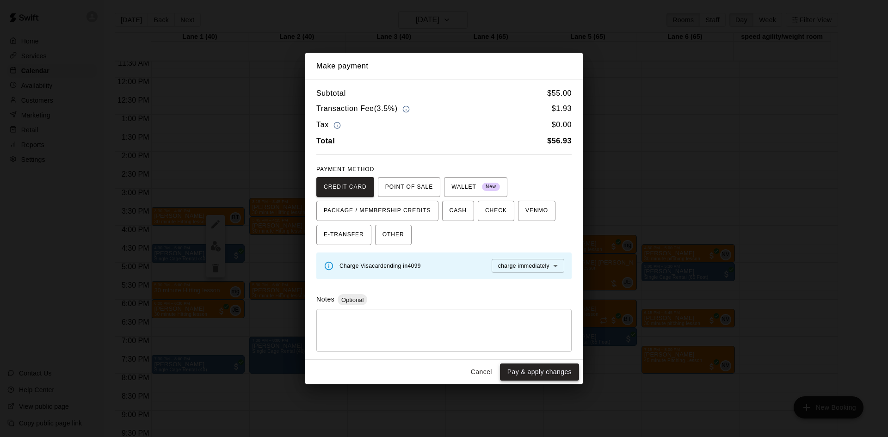
click at [554, 374] on button "Pay & apply changes" at bounding box center [539, 371] width 79 height 17
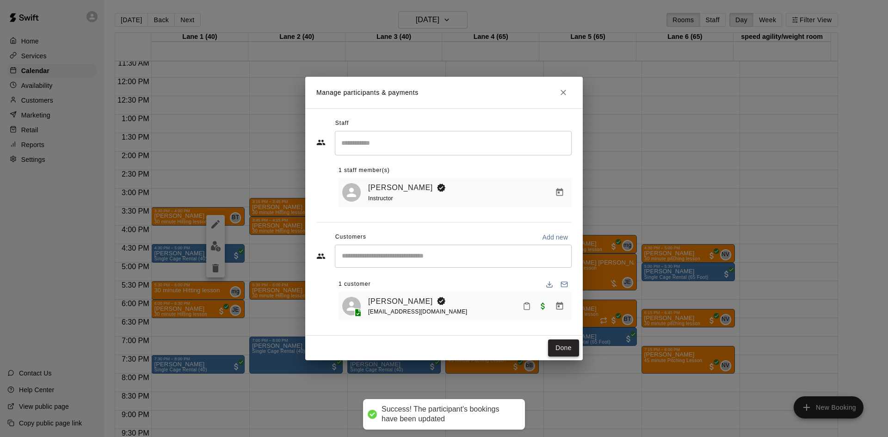
click at [572, 345] on button "Done" at bounding box center [563, 347] width 31 height 17
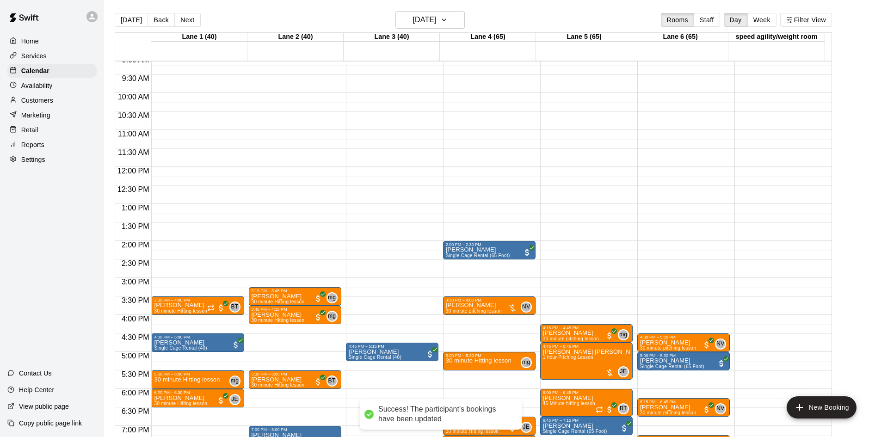
scroll to position [335, 0]
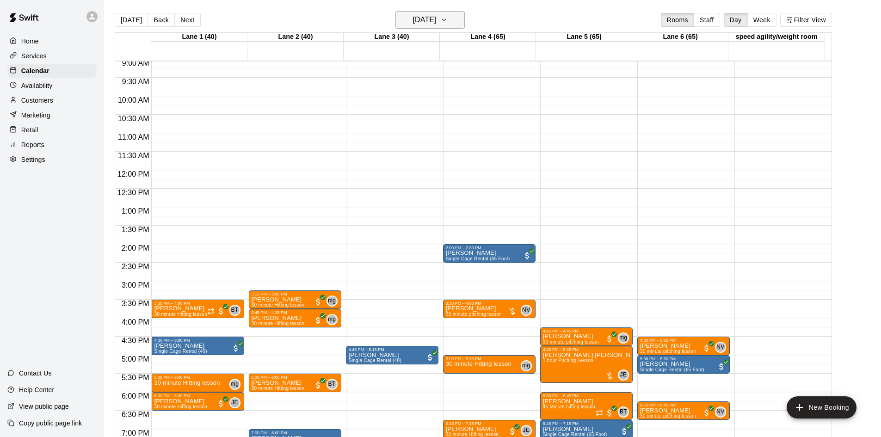
click at [433, 25] on h6 "[DATE]" at bounding box center [425, 19] width 24 height 13
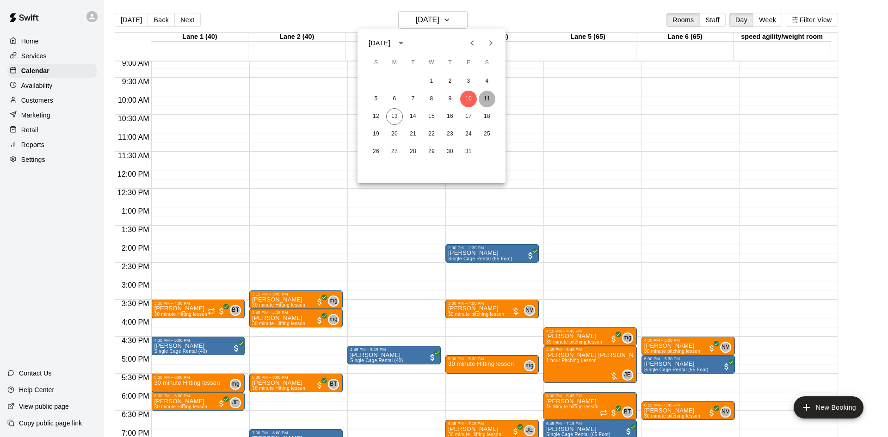
click at [489, 100] on button "11" at bounding box center [487, 99] width 17 height 17
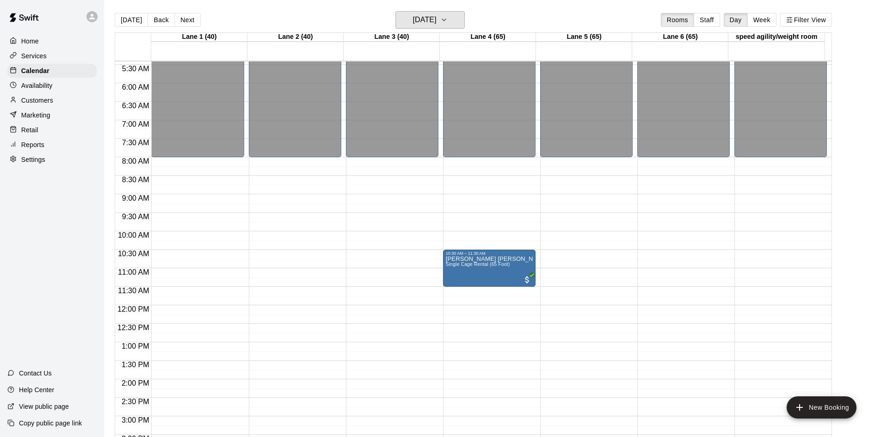
scroll to position [197, 0]
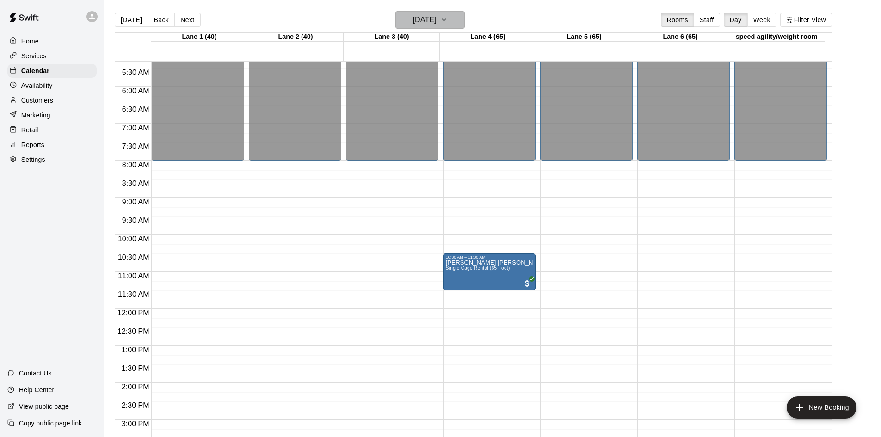
click at [437, 26] on h6 "[DATE]" at bounding box center [425, 19] width 24 height 13
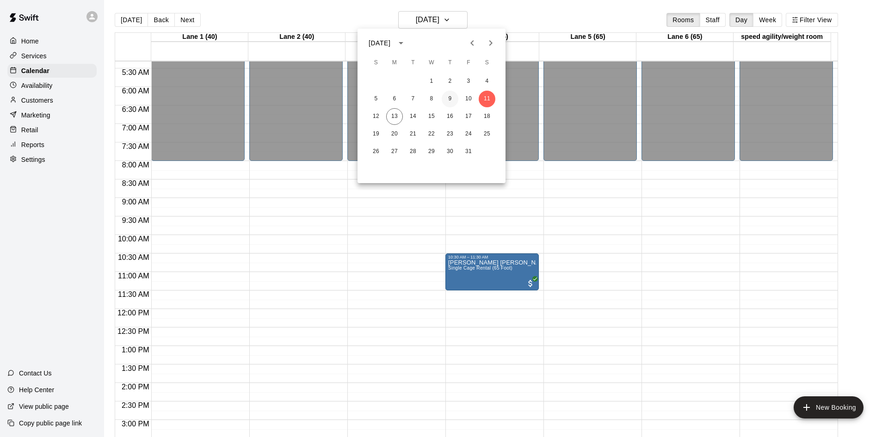
click at [453, 96] on button "9" at bounding box center [450, 99] width 17 height 17
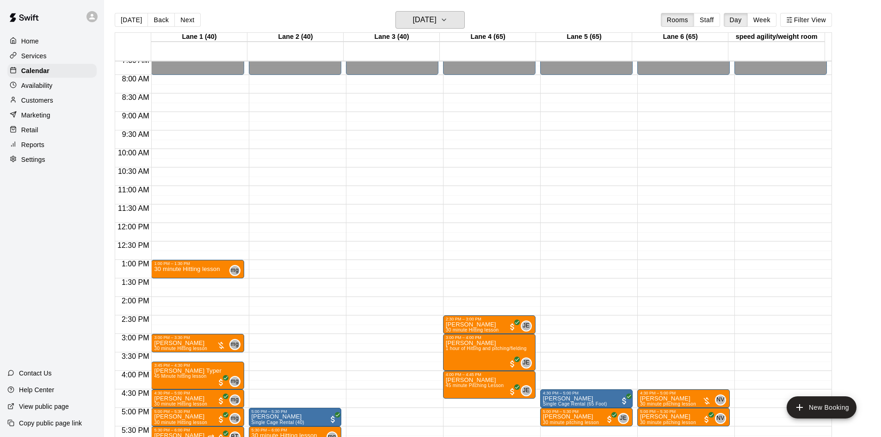
scroll to position [289, 0]
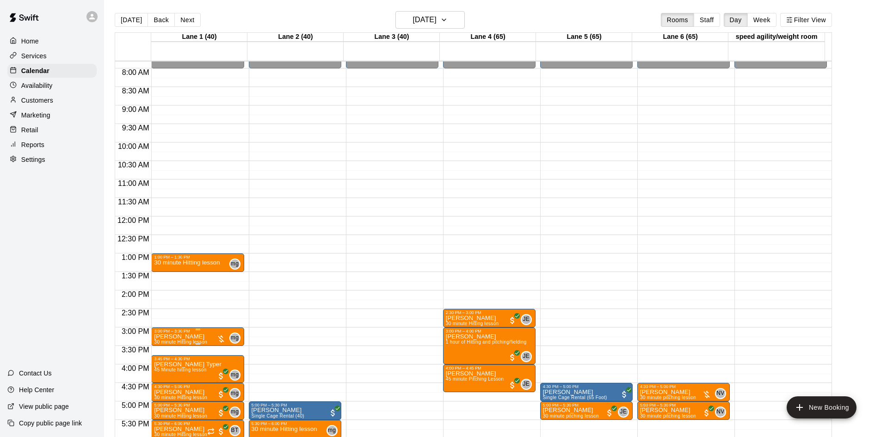
click at [220, 339] on div at bounding box center [220, 338] width 9 height 9
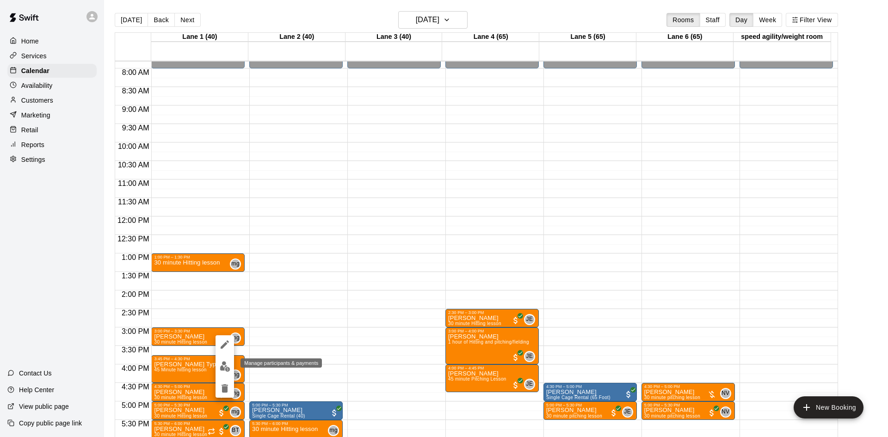
click at [221, 364] on img "edit" at bounding box center [225, 366] width 11 height 11
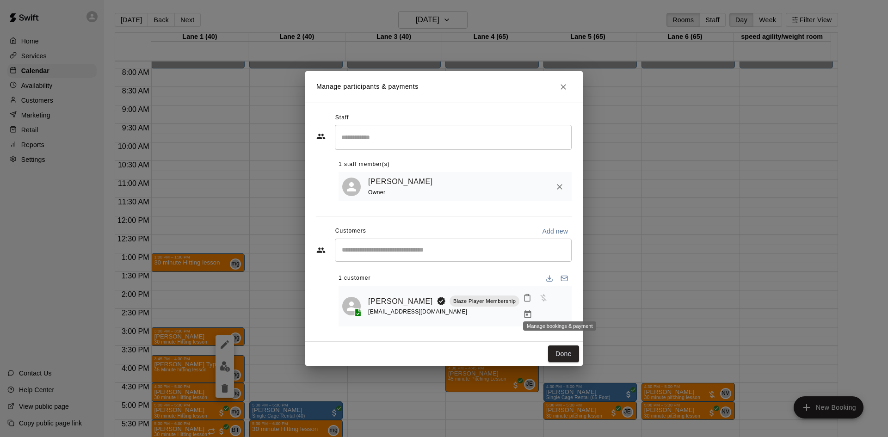
click at [532, 310] on icon "Manage bookings & payment" at bounding box center [527, 314] width 9 height 9
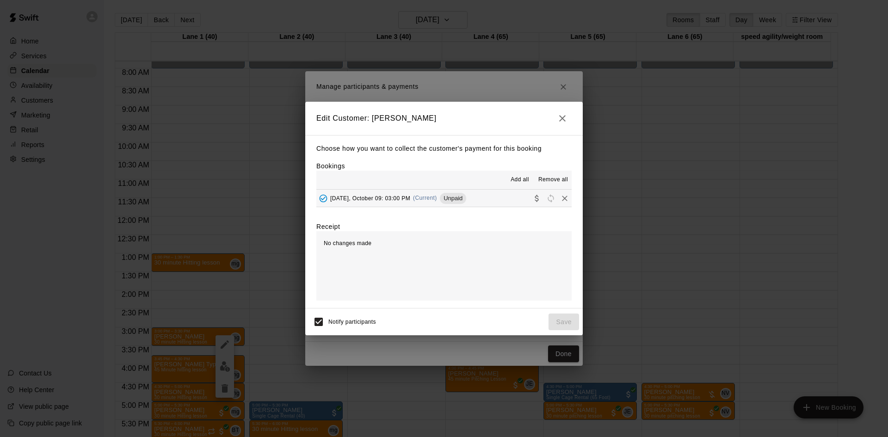
click at [473, 196] on button "[DATE], October 09: 03:00 PM (Current) Unpaid" at bounding box center [443, 198] width 255 height 17
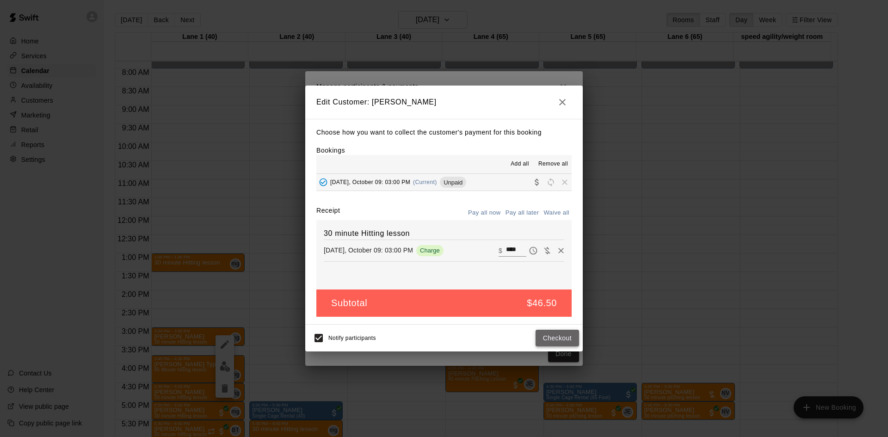
click at [561, 346] on button "Checkout" at bounding box center [557, 338] width 43 height 17
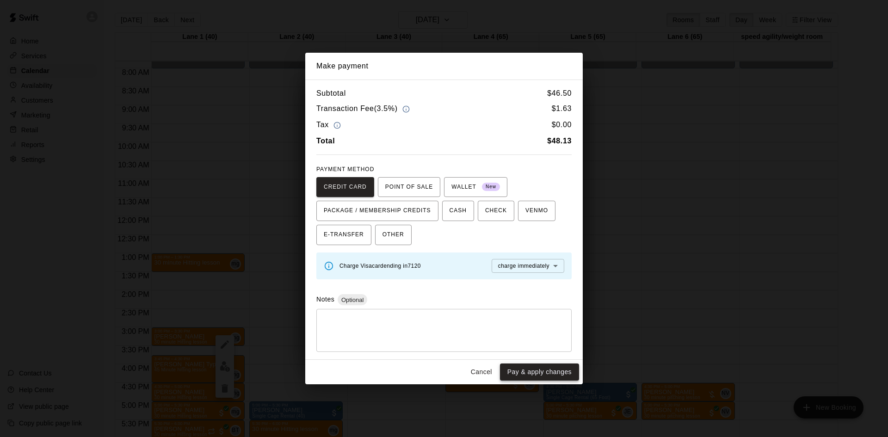
click at [541, 369] on button "Pay & apply changes" at bounding box center [539, 371] width 79 height 17
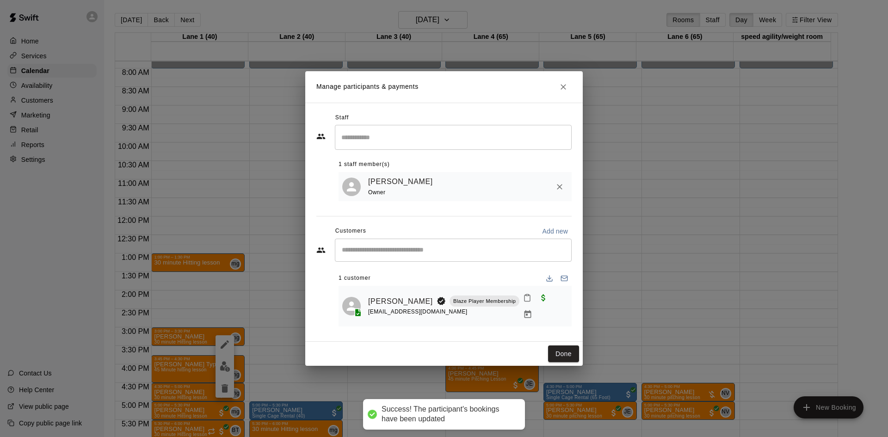
click at [553, 346] on button "Done" at bounding box center [563, 353] width 31 height 17
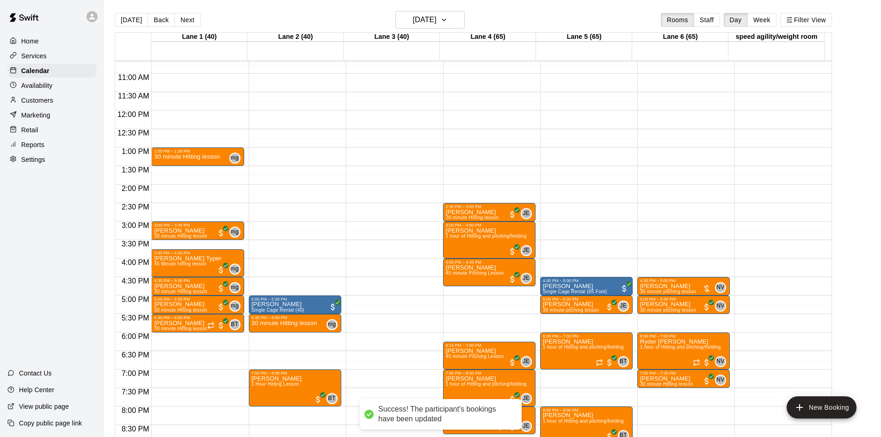
scroll to position [428, 0]
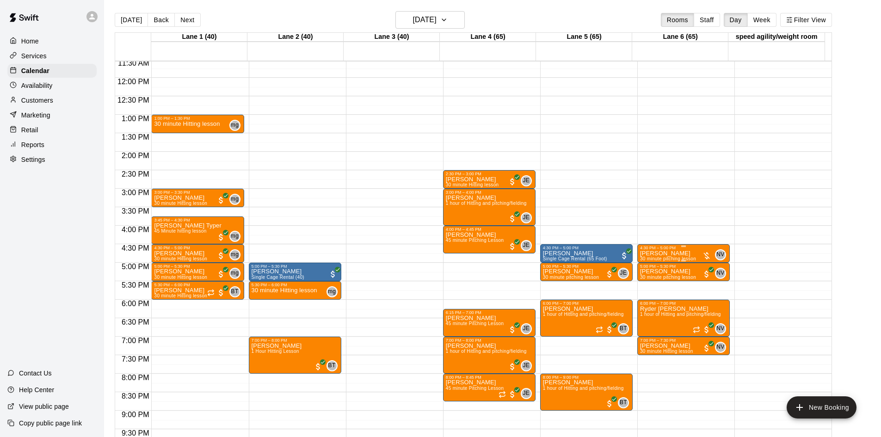
click at [704, 254] on div at bounding box center [706, 255] width 9 height 9
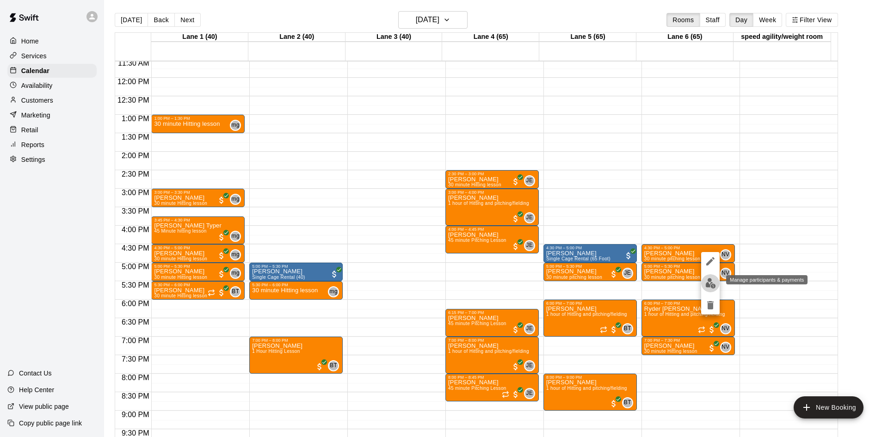
click at [707, 277] on button "edit" at bounding box center [710, 283] width 18 height 18
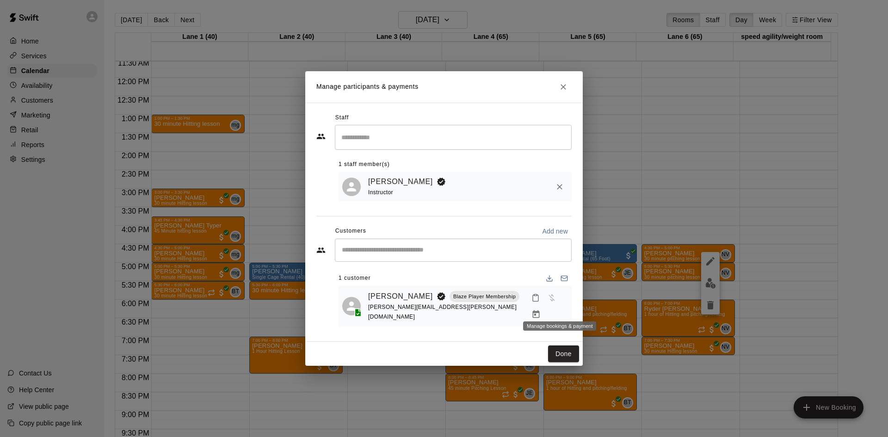
click at [544, 306] on button "Manage bookings & payment" at bounding box center [536, 314] width 17 height 17
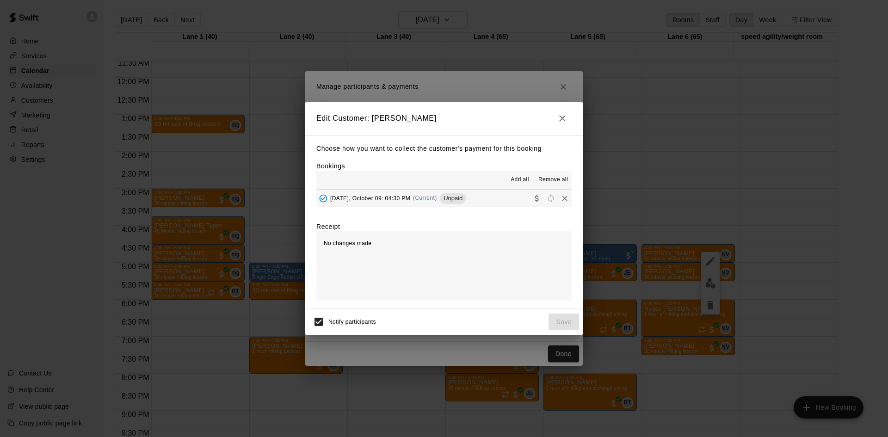
click at [490, 197] on button "[DATE], October 09: 04:30 PM (Current) Unpaid" at bounding box center [443, 198] width 255 height 17
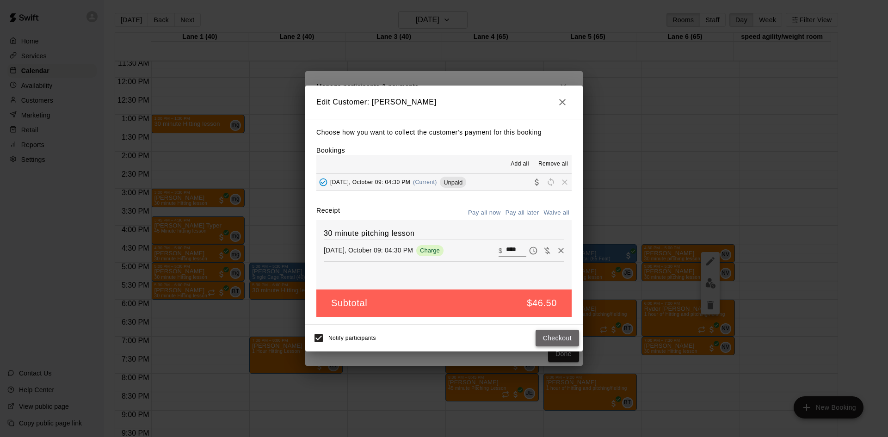
click at [559, 338] on button "Checkout" at bounding box center [557, 338] width 43 height 17
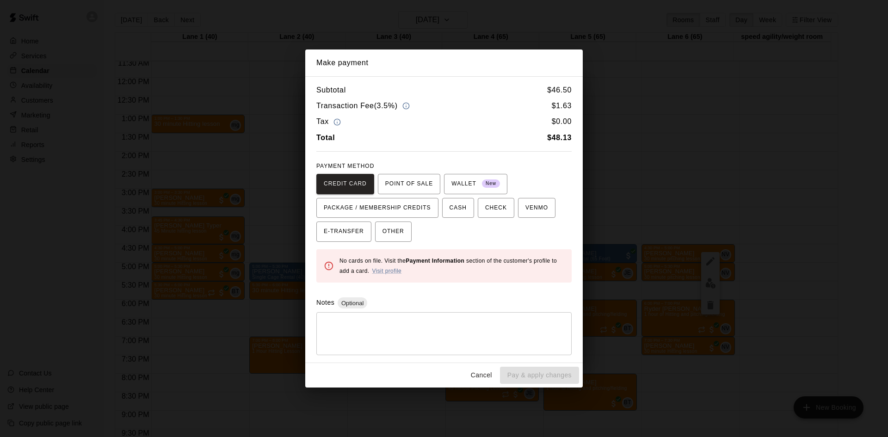
click at [470, 372] on button "Cancel" at bounding box center [482, 375] width 30 height 17
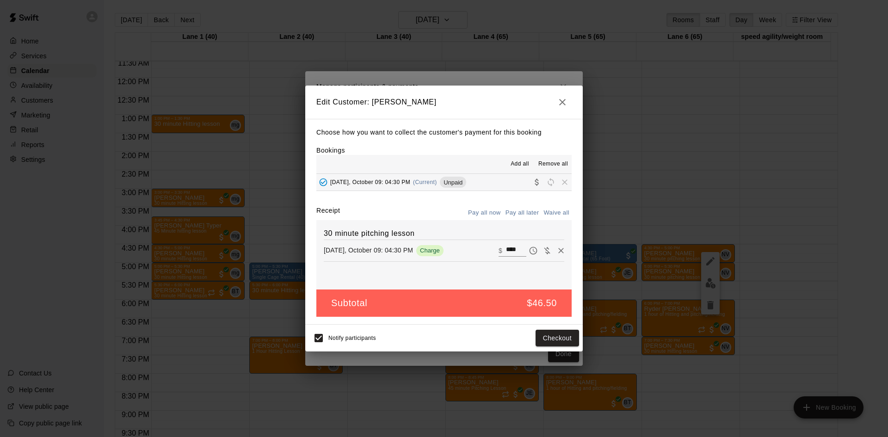
click at [555, 105] on button "button" at bounding box center [562, 102] width 18 height 18
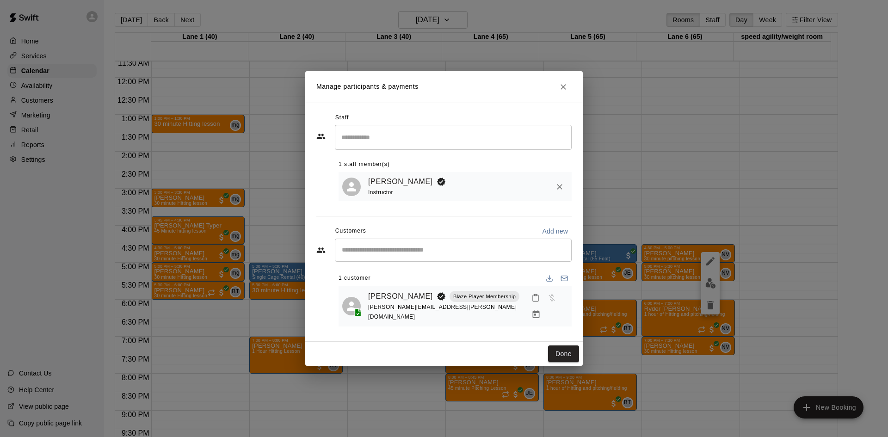
click at [561, 92] on icon "Close" at bounding box center [563, 86] width 9 height 9
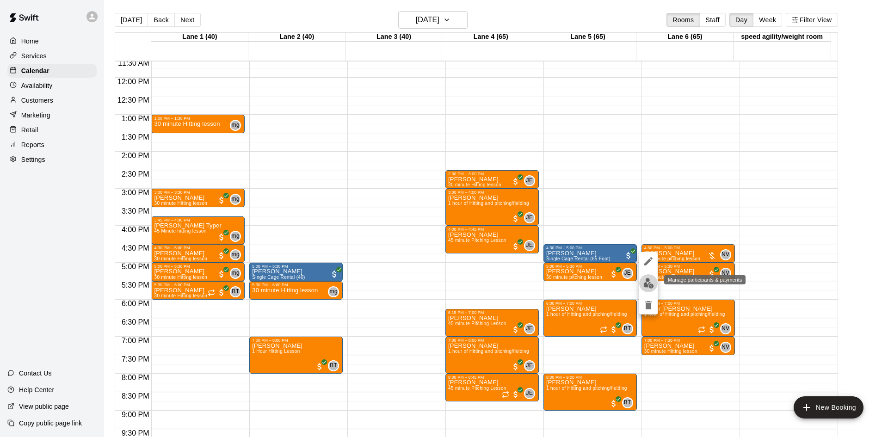
click at [646, 285] on img "edit" at bounding box center [648, 283] width 11 height 11
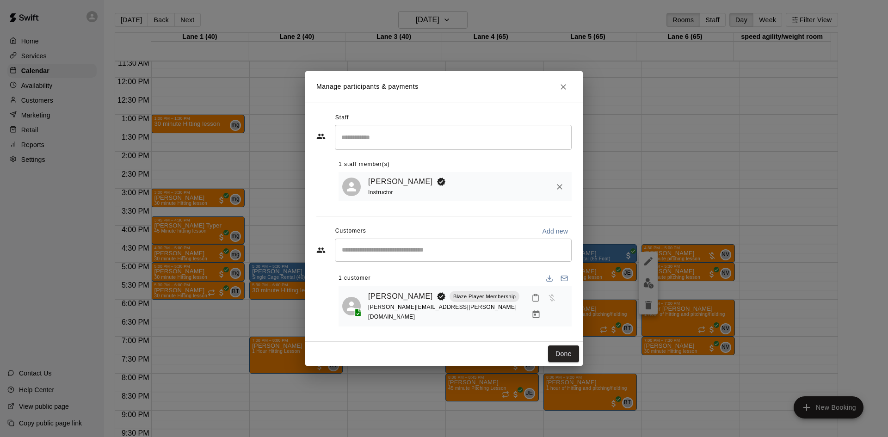
click at [486, 253] on input "Start typing to search customers..." at bounding box center [453, 250] width 228 height 9
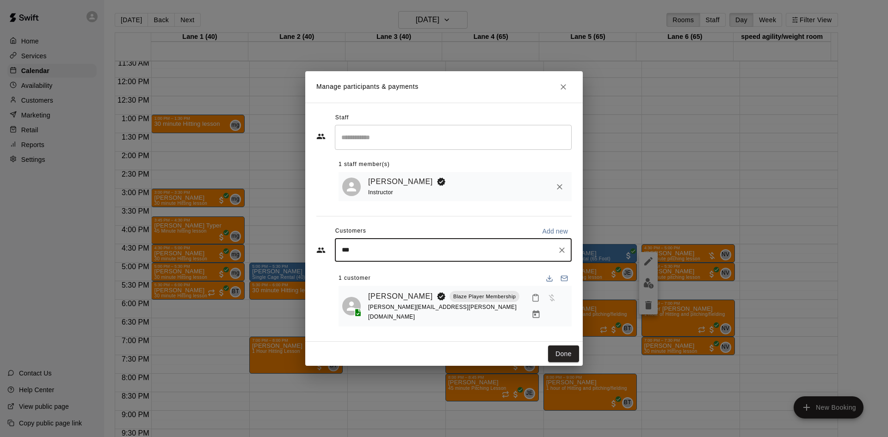
type input "****"
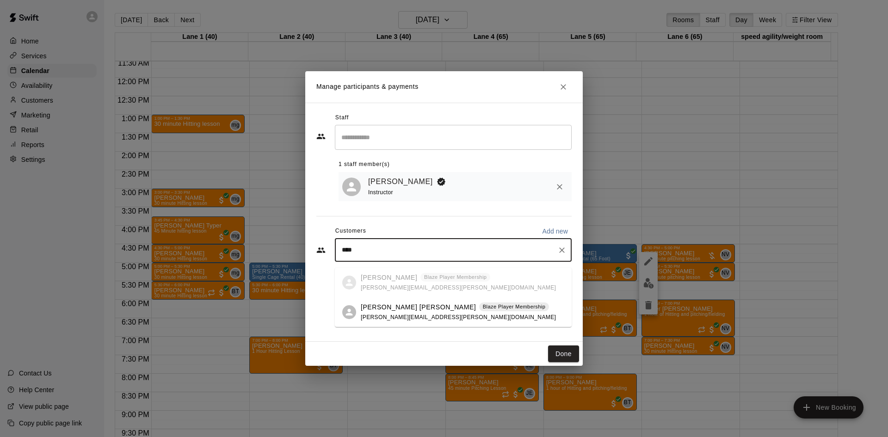
click at [370, 312] on div "[PERSON_NAME] [PERSON_NAME] Blaze Player Membership [PERSON_NAME][EMAIL_ADDRESS…" at bounding box center [458, 312] width 195 height 20
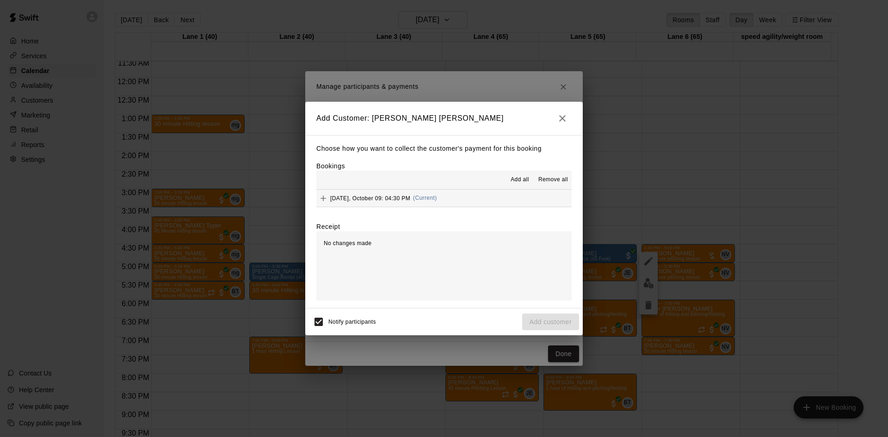
click at [481, 194] on button "[DATE], October 09: 04:30 PM (Current)" at bounding box center [443, 198] width 255 height 17
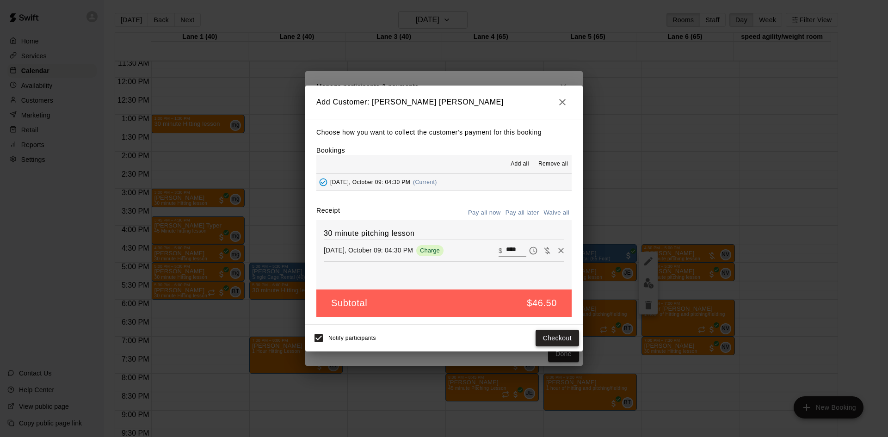
click at [558, 341] on button "Checkout" at bounding box center [557, 338] width 43 height 17
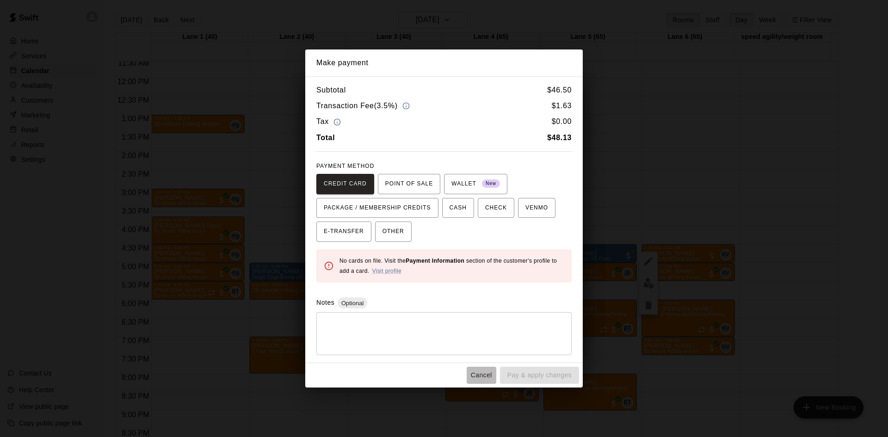
click at [487, 371] on button "Cancel" at bounding box center [482, 375] width 30 height 17
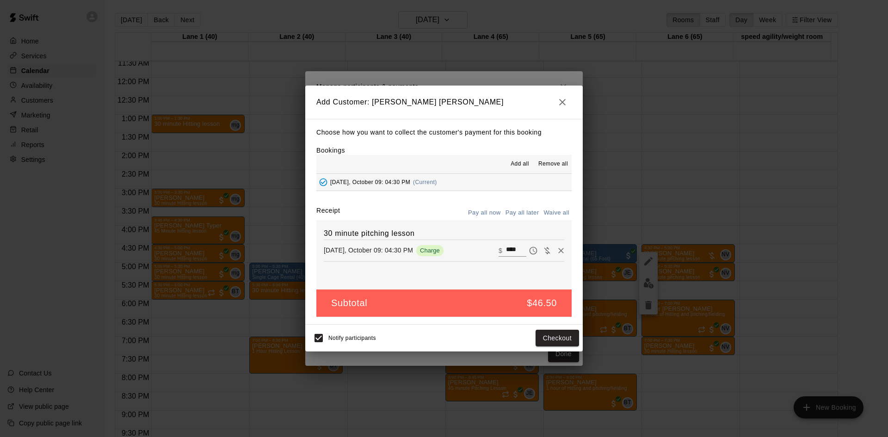
click at [560, 101] on icon "button" at bounding box center [562, 102] width 11 height 11
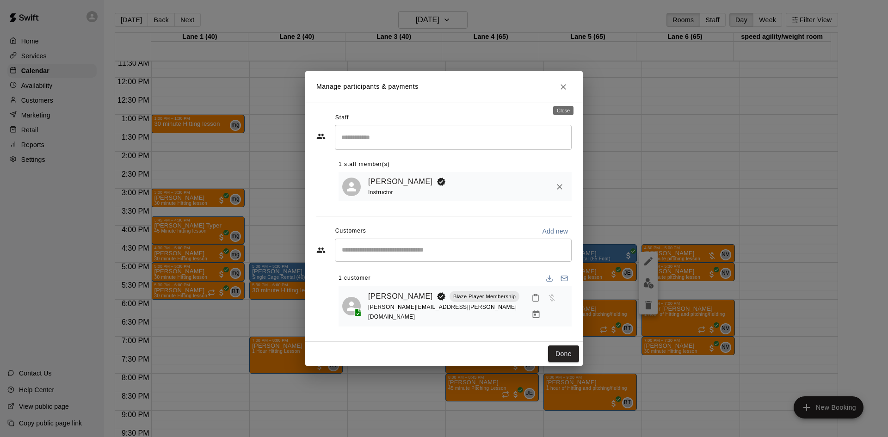
click at [560, 89] on icon "Close" at bounding box center [563, 86] width 9 height 9
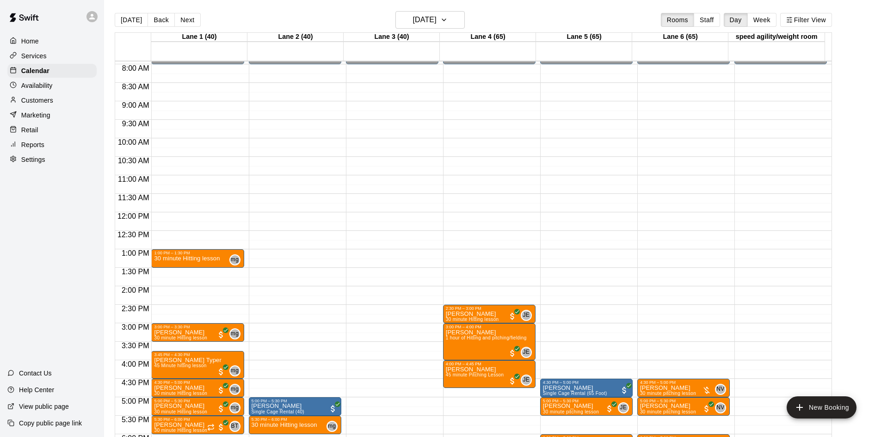
scroll to position [382, 0]
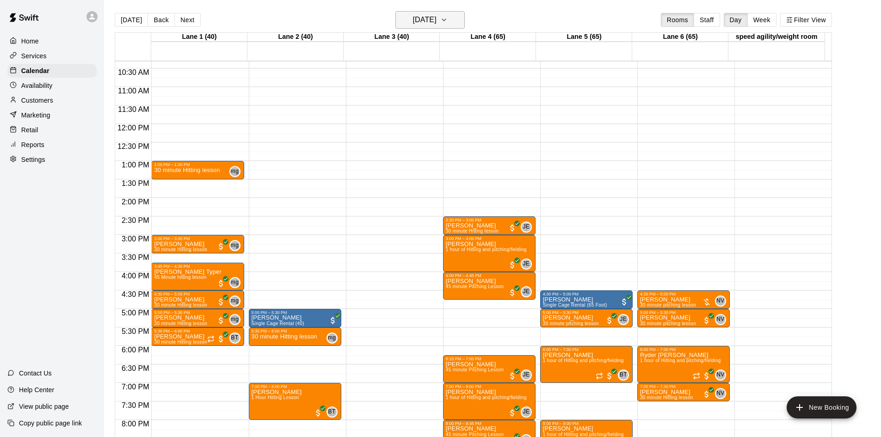
click at [437, 15] on h6 "[DATE]" at bounding box center [425, 19] width 24 height 13
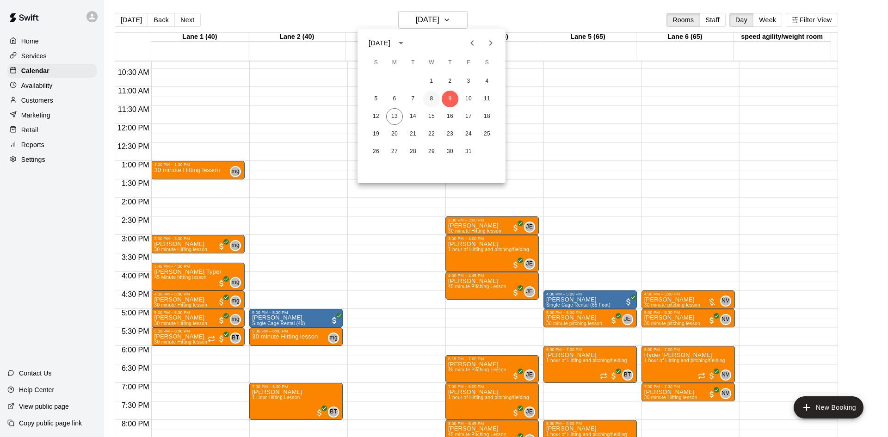
click at [433, 98] on button "8" at bounding box center [431, 99] width 17 height 17
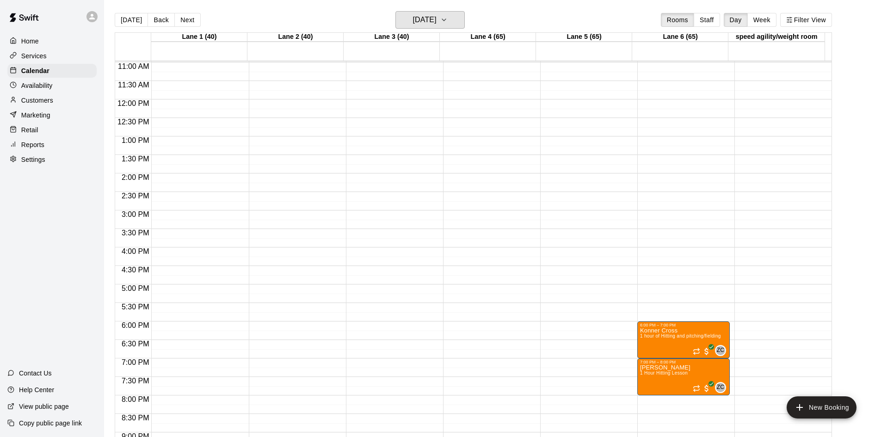
scroll to position [335, 0]
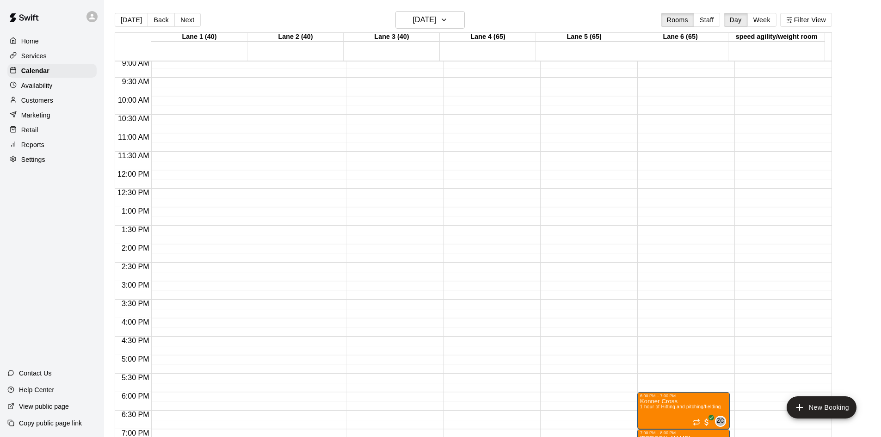
click at [452, 11] on main "[DATE] Back [DATE][DATE] Rooms Staff Day Week [GEOGRAPHIC_DATA] 1 (40) [GEOGRAP…" at bounding box center [492, 226] width 777 height 452
click at [448, 13] on button "[DATE]" at bounding box center [429, 20] width 69 height 18
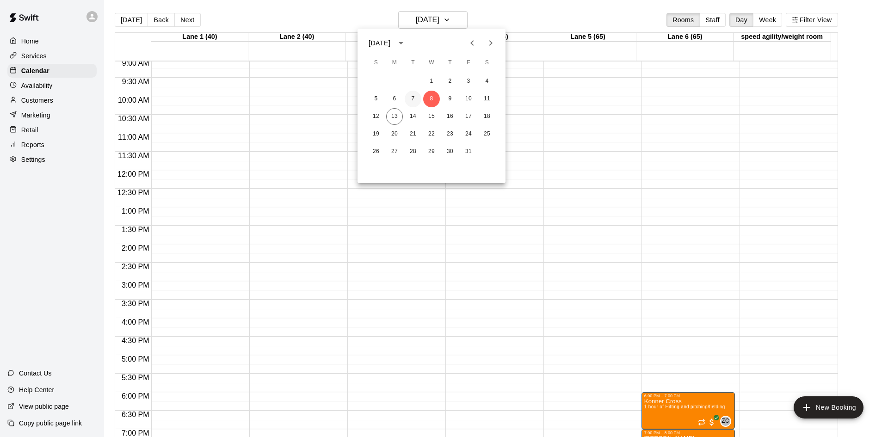
click at [412, 96] on button "7" at bounding box center [413, 99] width 17 height 17
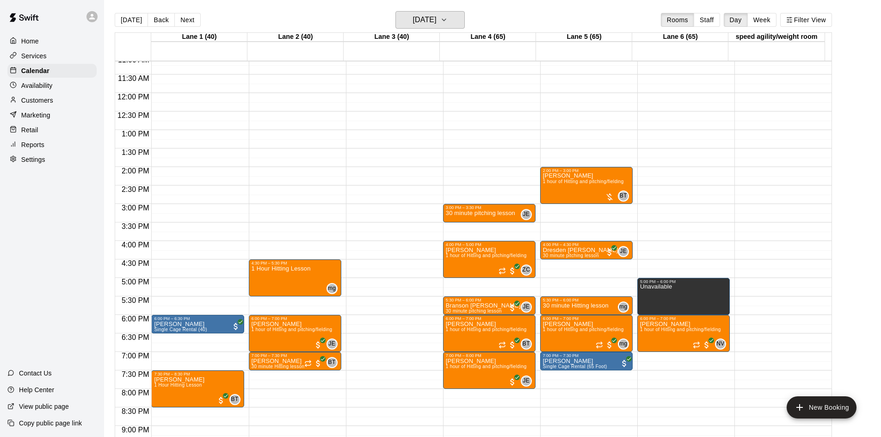
scroll to position [428, 0]
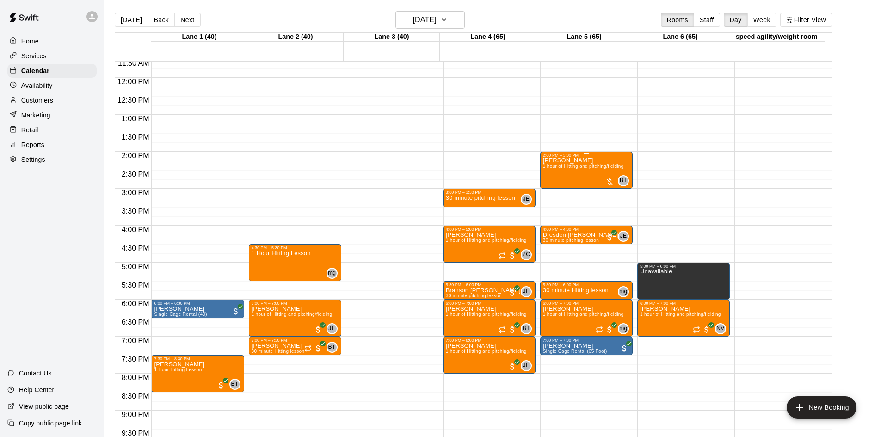
click at [606, 178] on div at bounding box center [609, 181] width 9 height 9
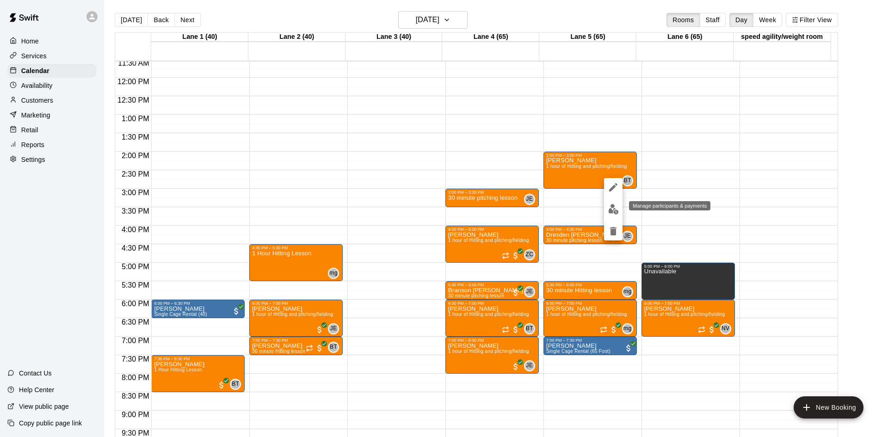
click at [608, 209] on img "edit" at bounding box center [613, 209] width 11 height 11
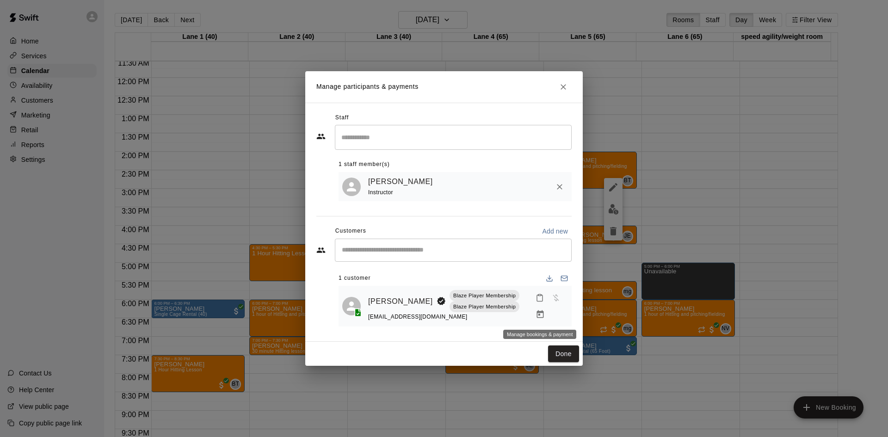
click at [539, 314] on icon "Manage bookings & payment" at bounding box center [540, 314] width 9 height 9
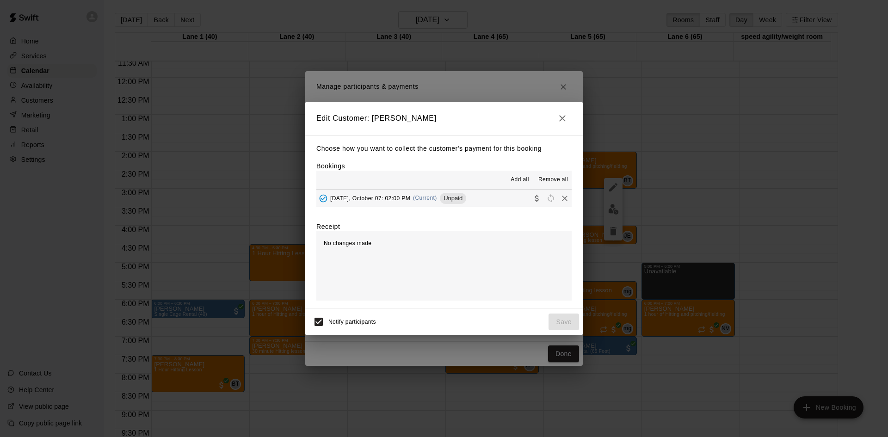
click at [494, 187] on div "Add all Remove all" at bounding box center [443, 180] width 255 height 18
click at [493, 196] on button "[DATE], October 07: 02:00 PM (Current) Unpaid" at bounding box center [443, 198] width 255 height 17
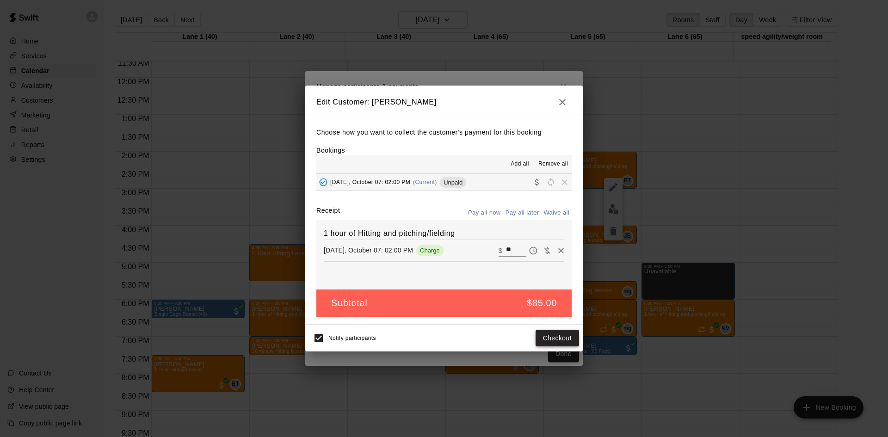
click at [560, 335] on button "Checkout" at bounding box center [557, 338] width 43 height 17
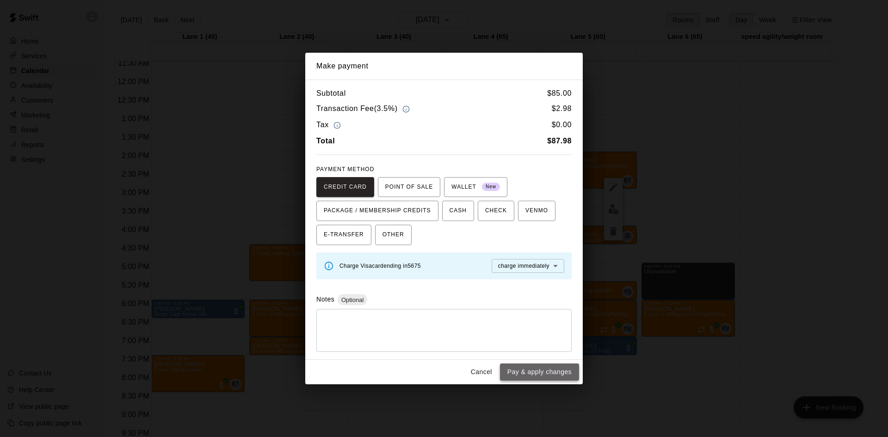
click at [543, 367] on button "Pay & apply changes" at bounding box center [539, 371] width 79 height 17
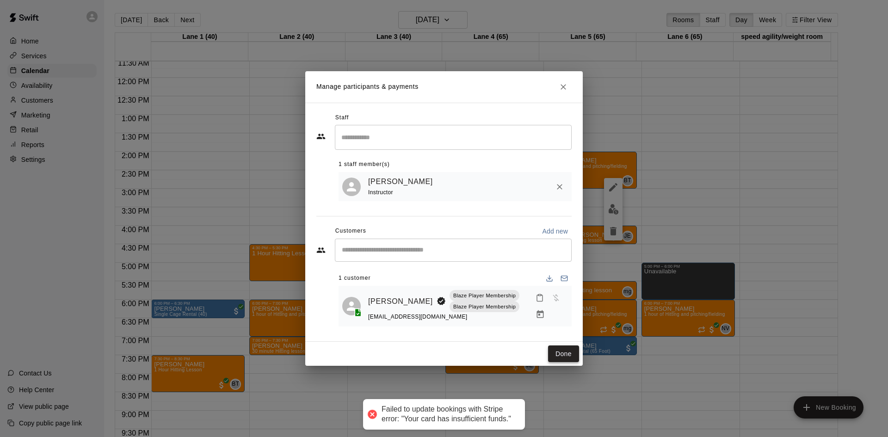
click at [554, 359] on button "Done" at bounding box center [563, 353] width 31 height 17
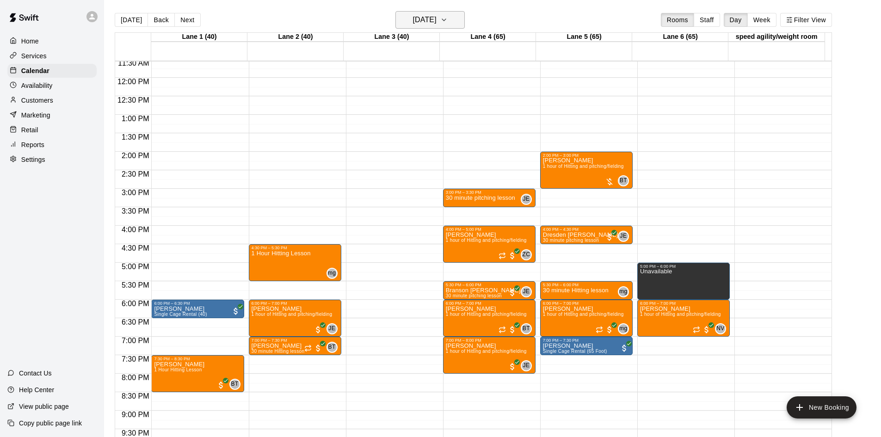
click at [446, 12] on button "[DATE]" at bounding box center [429, 20] width 69 height 18
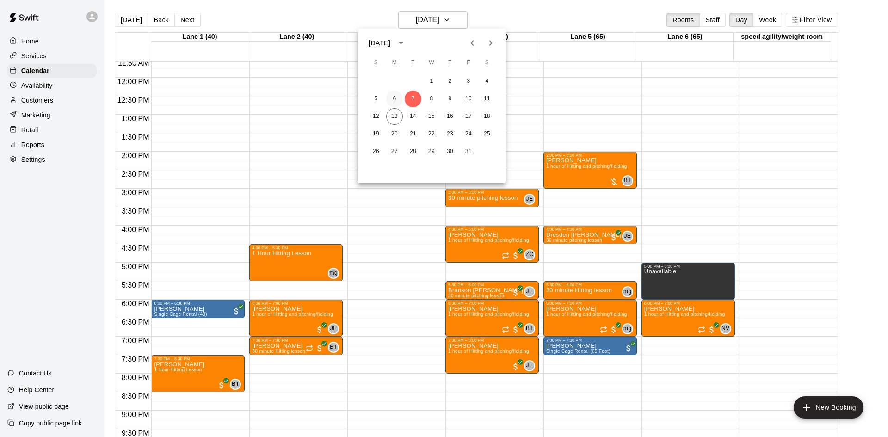
click at [394, 98] on button "6" at bounding box center [394, 99] width 17 height 17
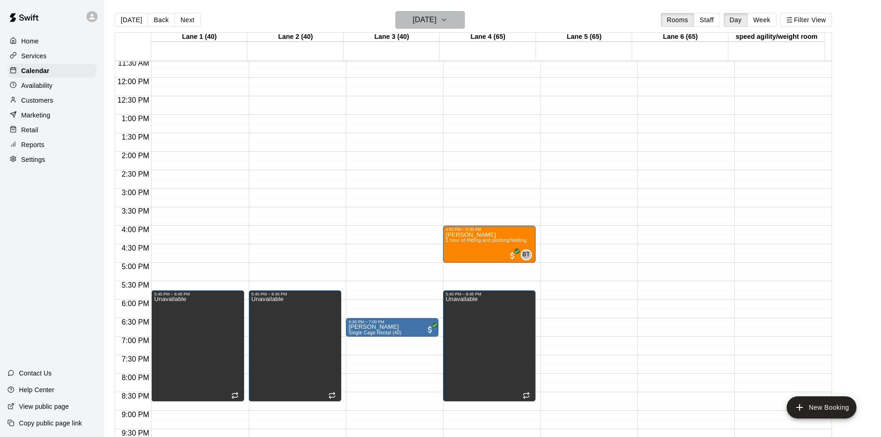
click at [431, 20] on h6 "[DATE]" at bounding box center [425, 19] width 24 height 13
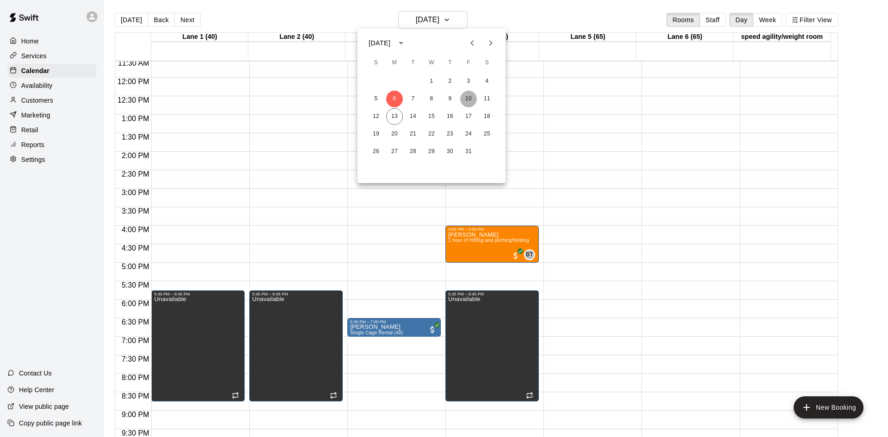
click at [473, 96] on button "10" at bounding box center [468, 99] width 17 height 17
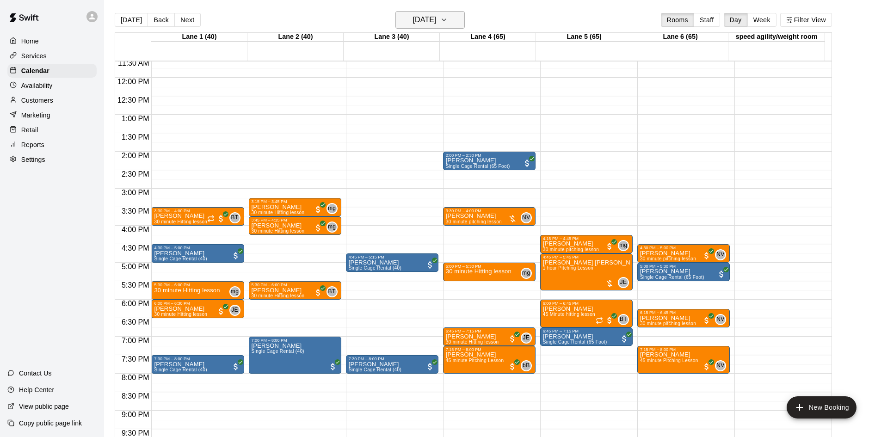
click at [437, 18] on h6 "[DATE]" at bounding box center [425, 19] width 24 height 13
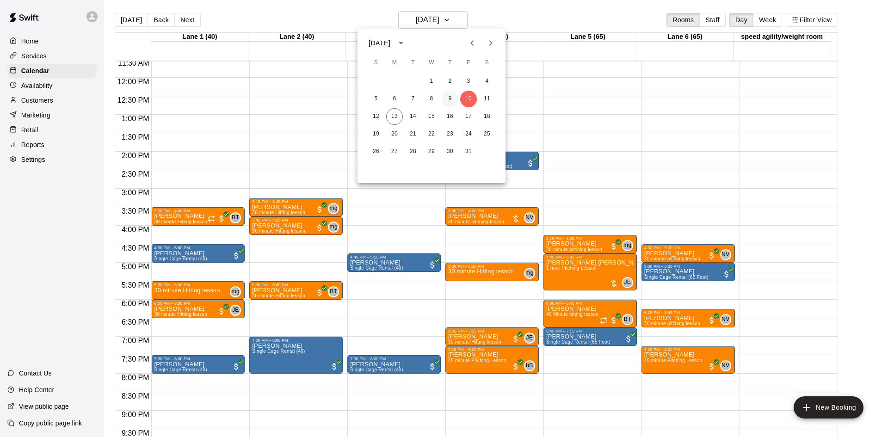
click at [449, 96] on button "9" at bounding box center [450, 99] width 17 height 17
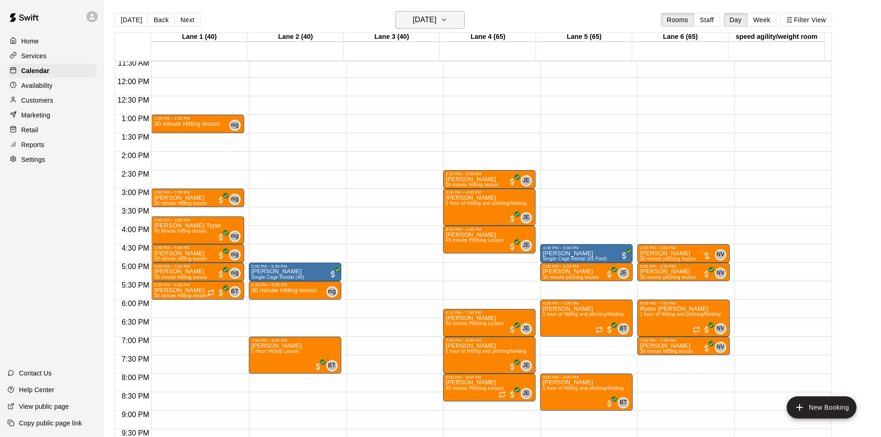
click at [437, 15] on h6 "[DATE]" at bounding box center [425, 19] width 24 height 13
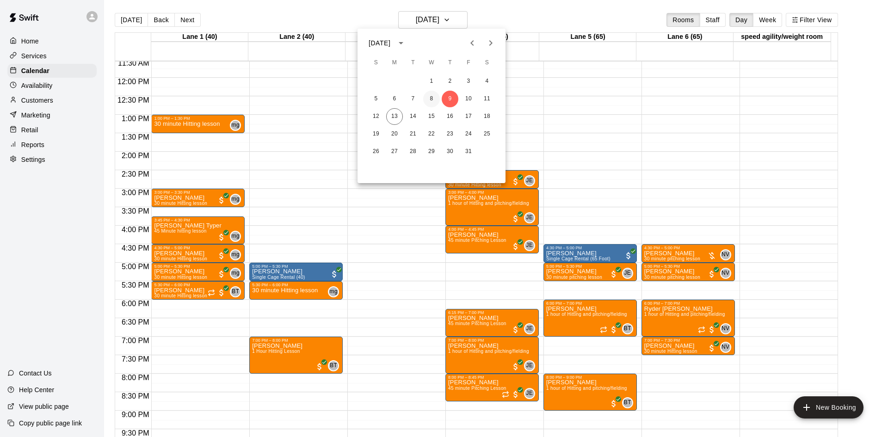
click at [431, 97] on button "8" at bounding box center [431, 99] width 17 height 17
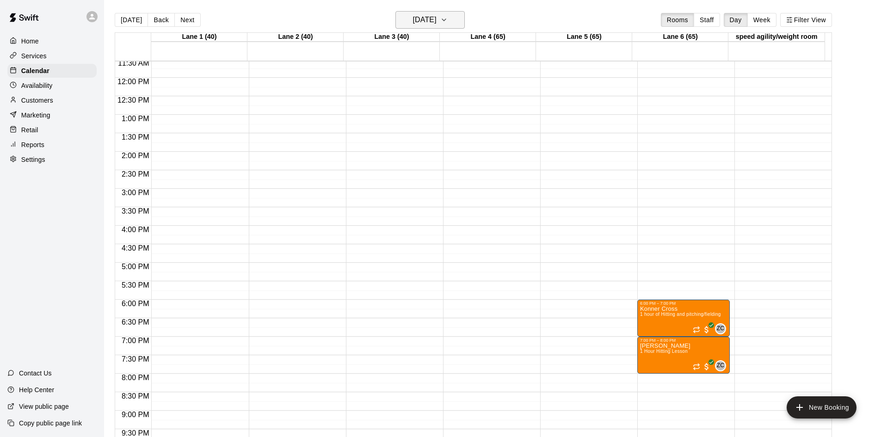
click at [437, 18] on h6 "[DATE]" at bounding box center [425, 19] width 24 height 13
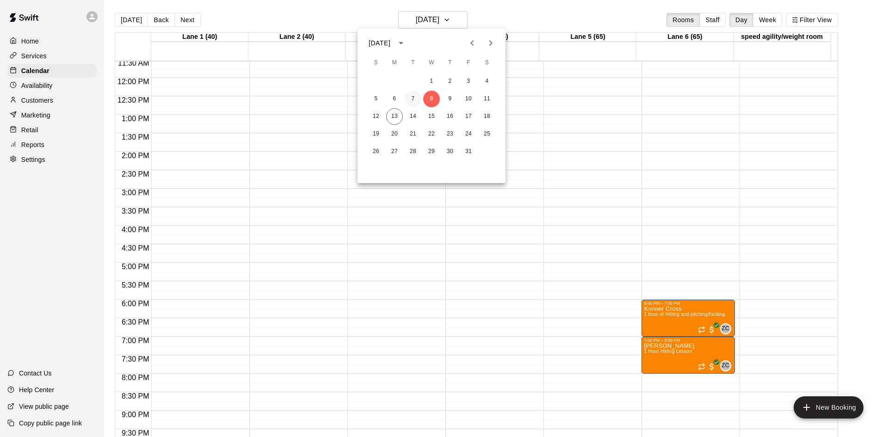
click at [414, 95] on button "7" at bounding box center [413, 99] width 17 height 17
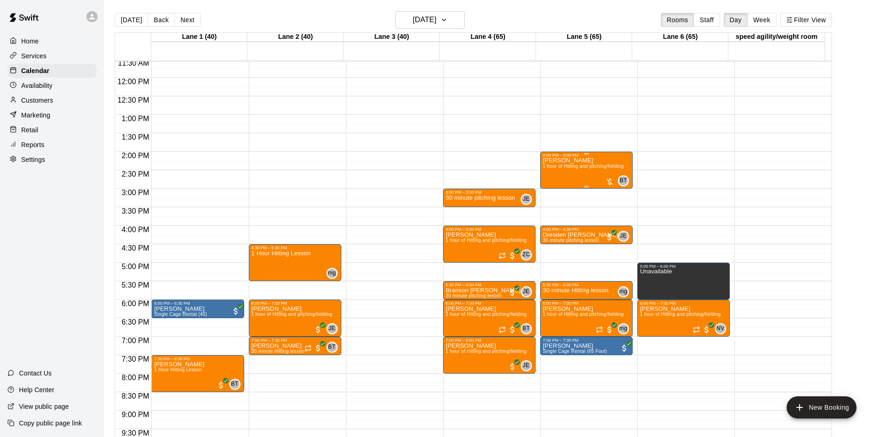
click at [608, 182] on div at bounding box center [609, 181] width 9 height 9
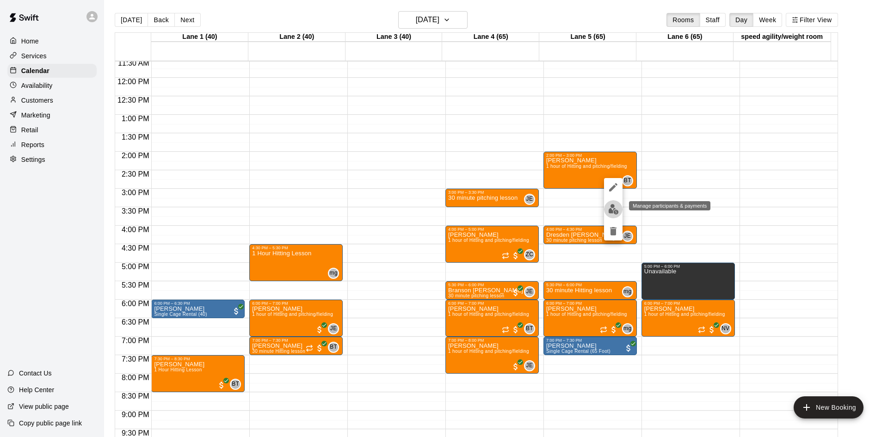
click at [609, 210] on img "edit" at bounding box center [613, 209] width 11 height 11
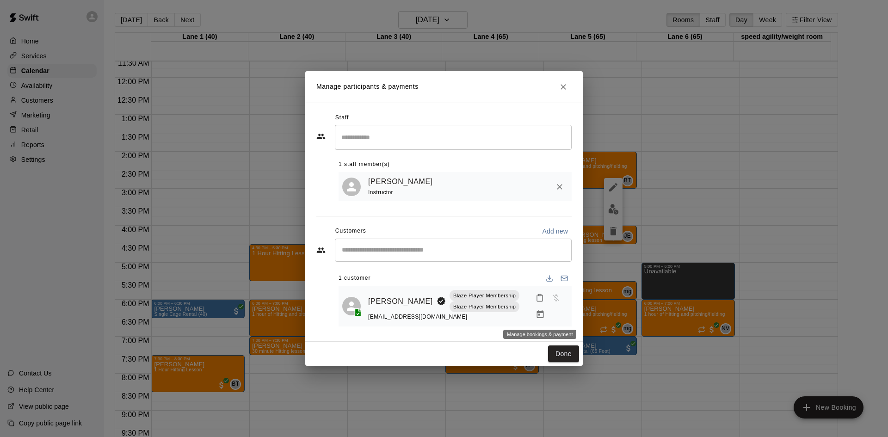
click at [537, 317] on icon "Manage bookings & payment" at bounding box center [540, 314] width 9 height 9
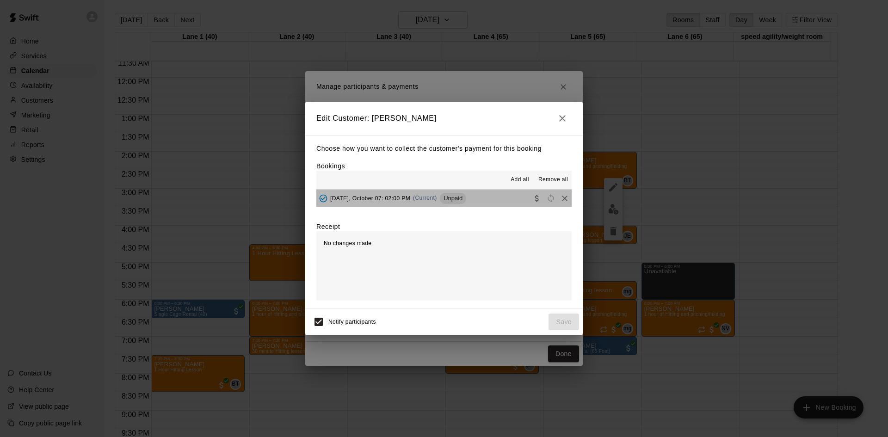
click at [480, 200] on button "[DATE], October 07: 02:00 PM (Current) Unpaid" at bounding box center [443, 198] width 255 height 17
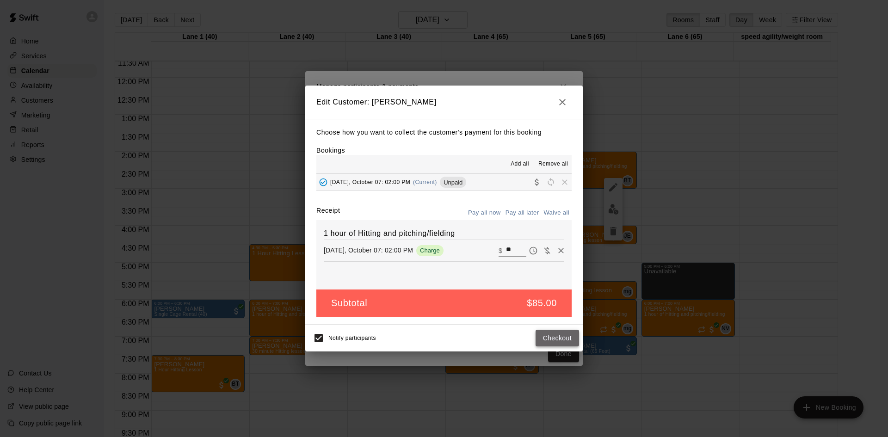
click at [558, 335] on button "Checkout" at bounding box center [557, 338] width 43 height 17
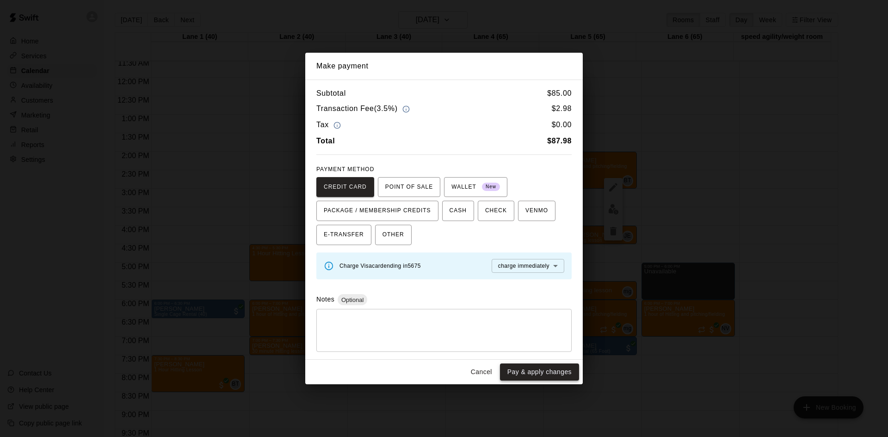
click at [549, 378] on button "Pay & apply changes" at bounding box center [539, 371] width 79 height 17
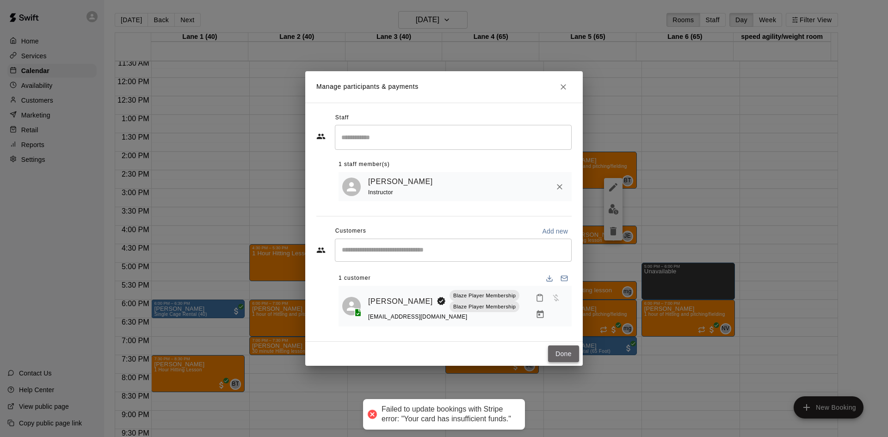
click at [562, 349] on button "Done" at bounding box center [563, 353] width 31 height 17
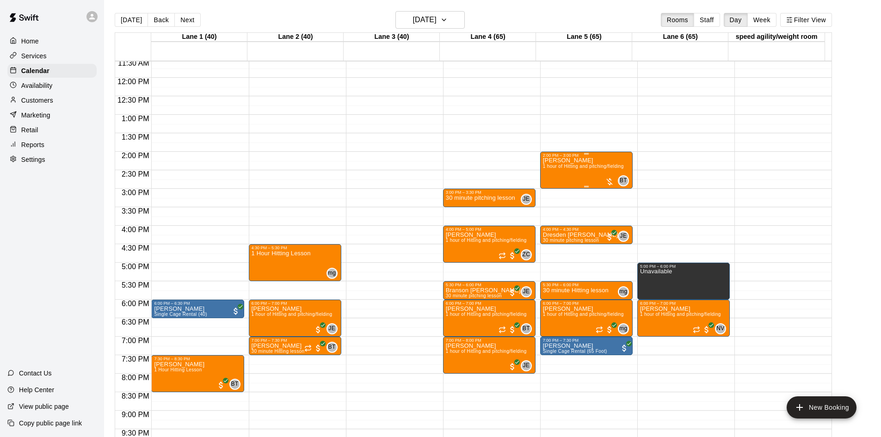
click at [573, 169] on span "1 hour of Hitting and pitching/fielding" at bounding box center [583, 166] width 81 height 5
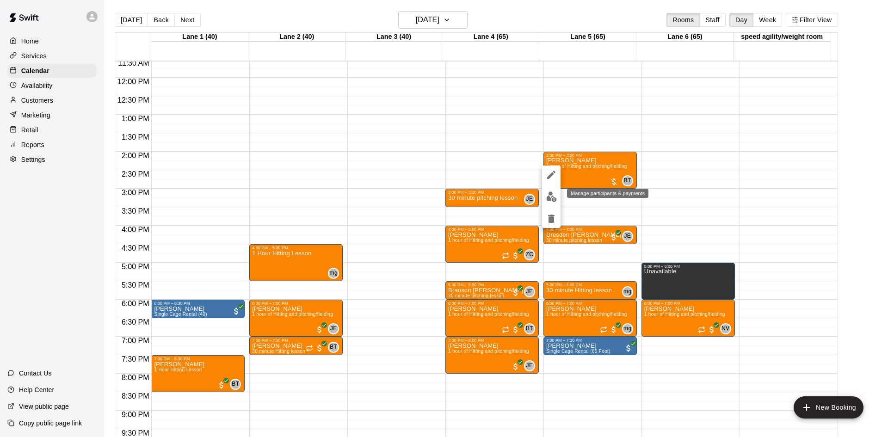
click at [554, 197] on img "edit" at bounding box center [551, 196] width 11 height 11
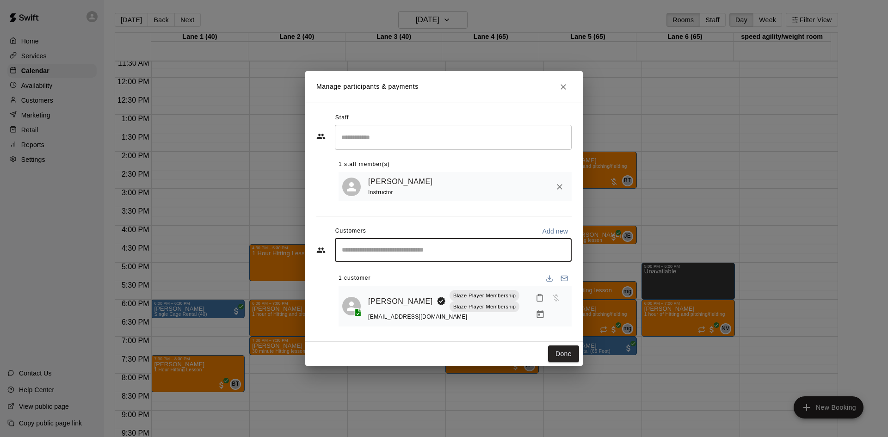
click at [400, 251] on input "Start typing to search customers..." at bounding box center [453, 250] width 228 height 9
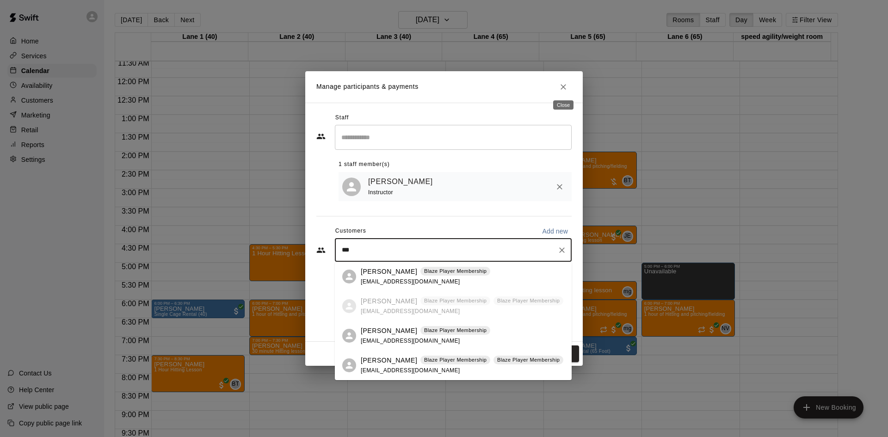
type input "***"
click at [563, 86] on icon "Close" at bounding box center [563, 87] width 6 height 6
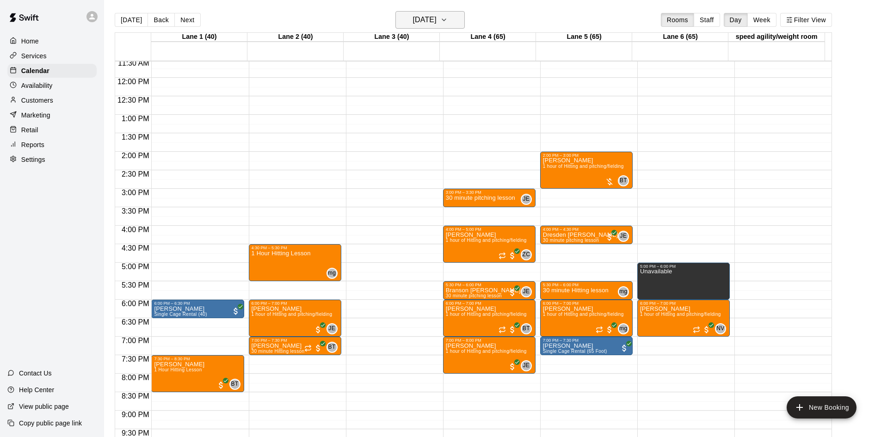
click at [437, 14] on h6 "[DATE]" at bounding box center [425, 19] width 24 height 13
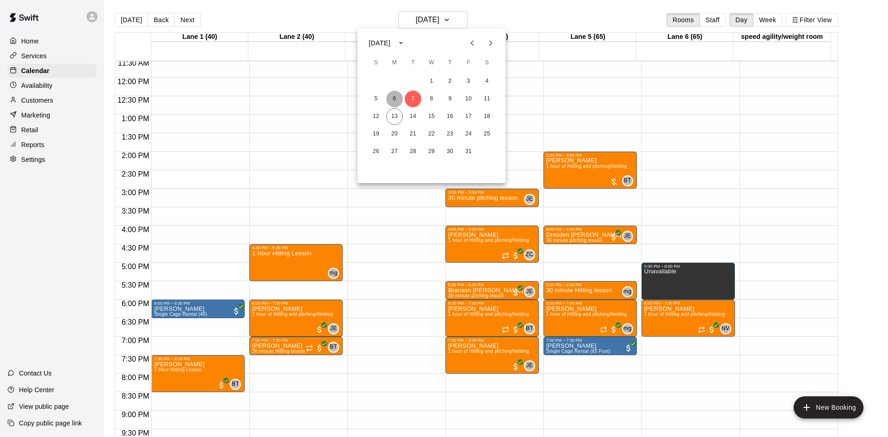
click at [394, 96] on button "6" at bounding box center [394, 99] width 17 height 17
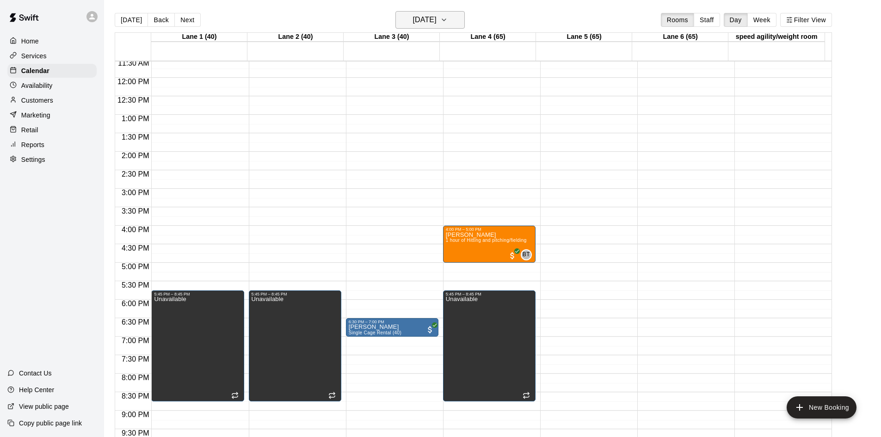
click at [432, 20] on h6 "[DATE]" at bounding box center [425, 19] width 24 height 13
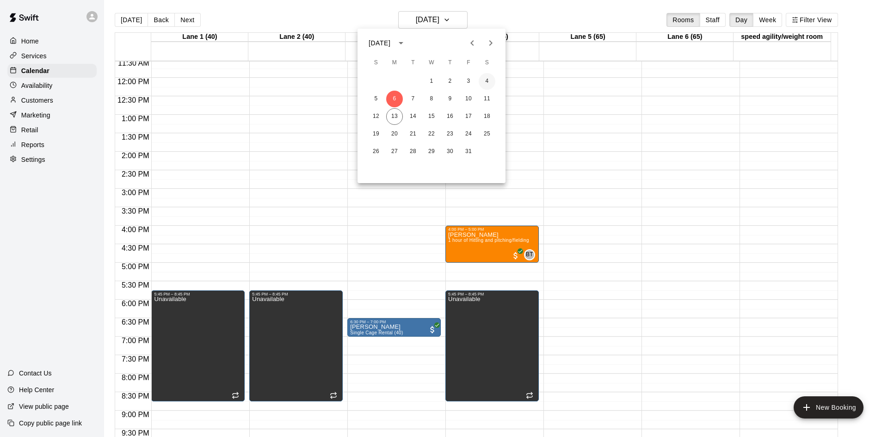
click at [484, 75] on button "4" at bounding box center [487, 81] width 17 height 17
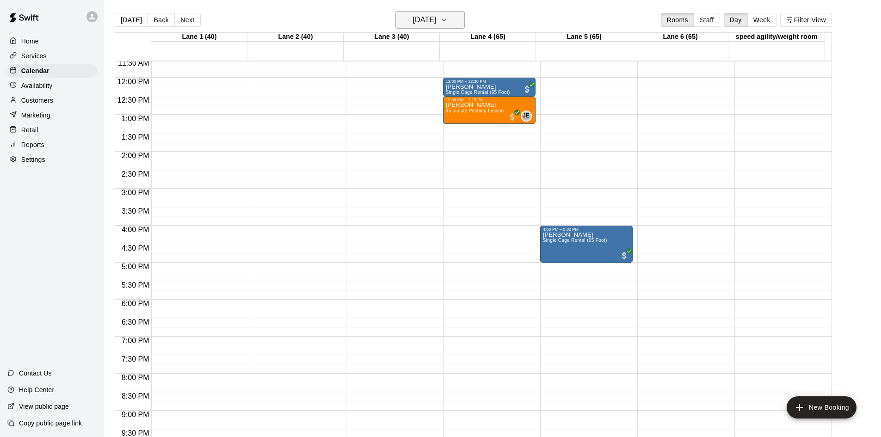
click at [437, 17] on h6 "[DATE]" at bounding box center [425, 19] width 24 height 13
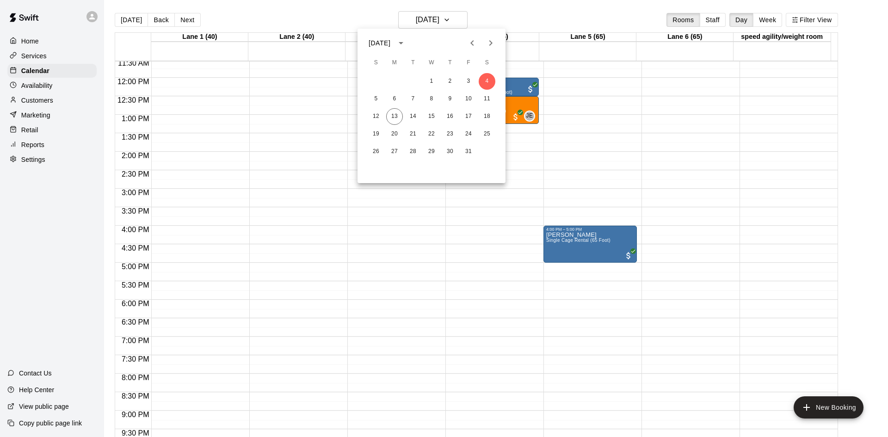
click at [475, 74] on div "1 2 3 4" at bounding box center [431, 81] width 148 height 17
click at [472, 75] on button "3" at bounding box center [468, 81] width 17 height 17
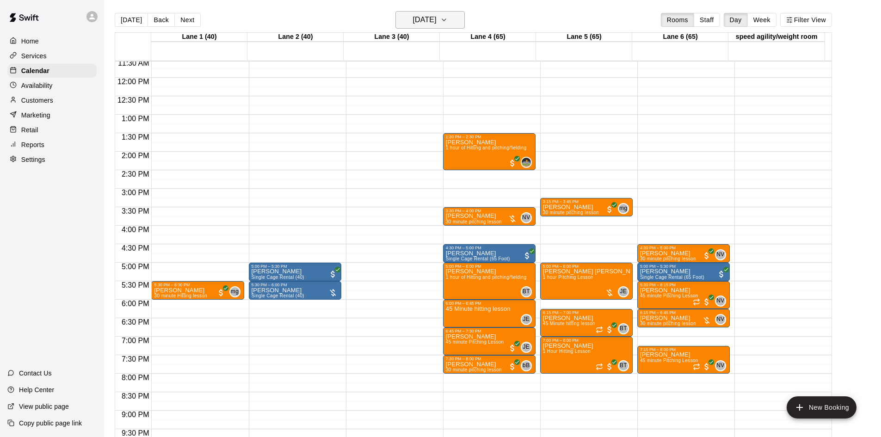
click at [450, 16] on button "[DATE]" at bounding box center [429, 20] width 69 height 18
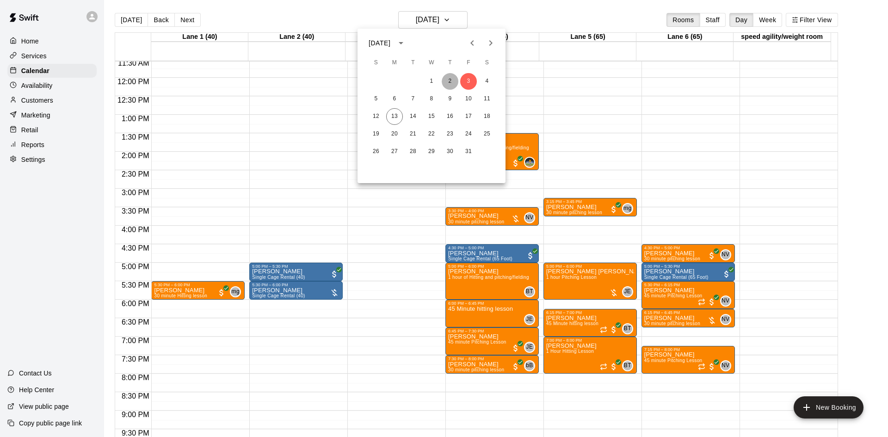
click at [453, 79] on button "2" at bounding box center [450, 81] width 17 height 17
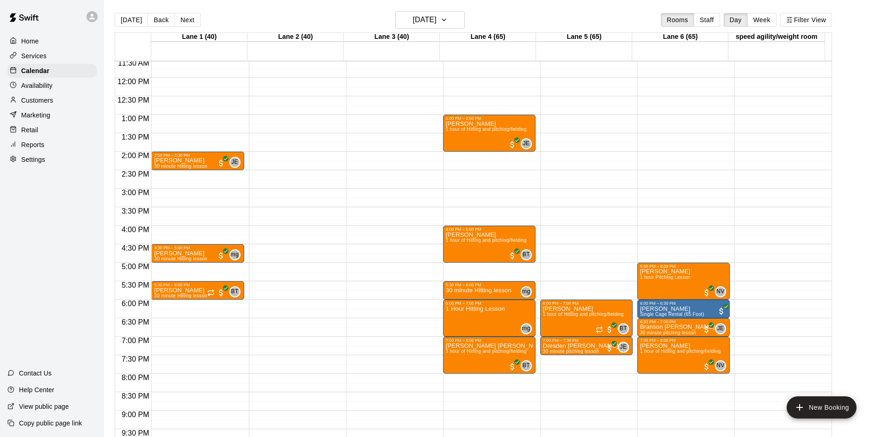
click at [44, 142] on div "Reports" at bounding box center [51, 145] width 89 height 14
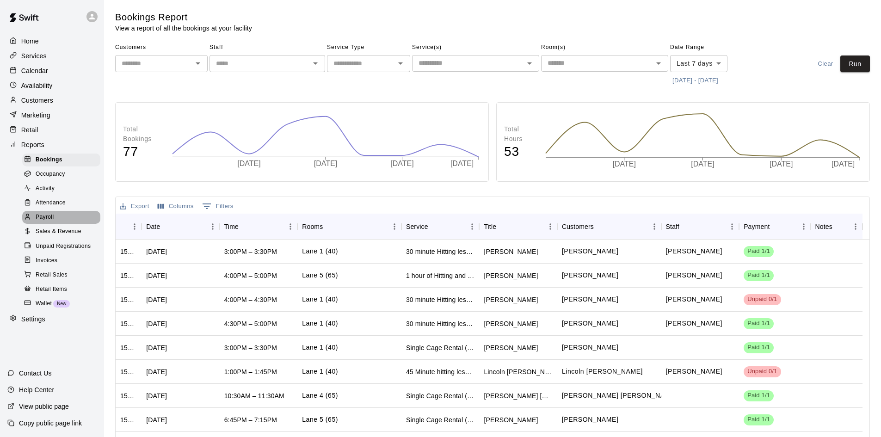
click at [60, 216] on div "Payroll" at bounding box center [61, 217] width 78 height 13
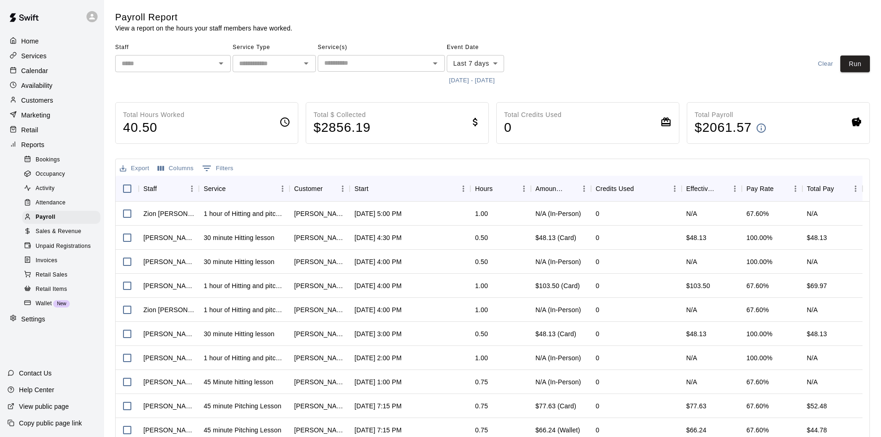
click at [473, 77] on button "[DATE] - [DATE]" at bounding box center [472, 81] width 50 height 14
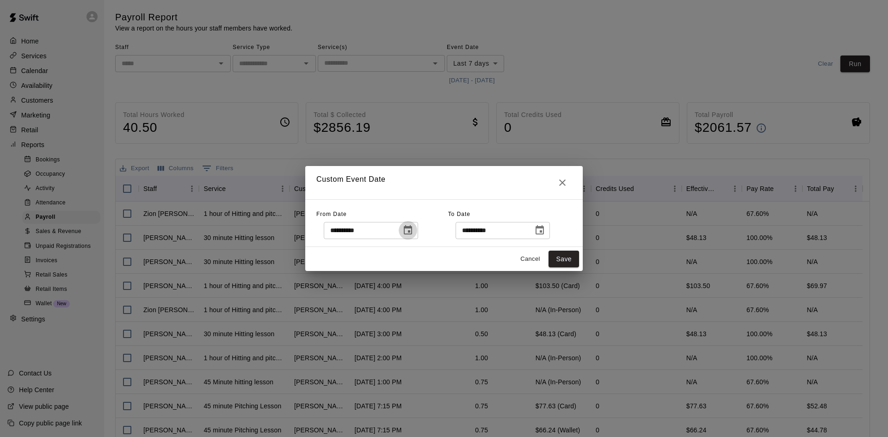
click at [412, 234] on icon "Choose date, selected date is Oct 6, 2025" at bounding box center [408, 229] width 8 height 9
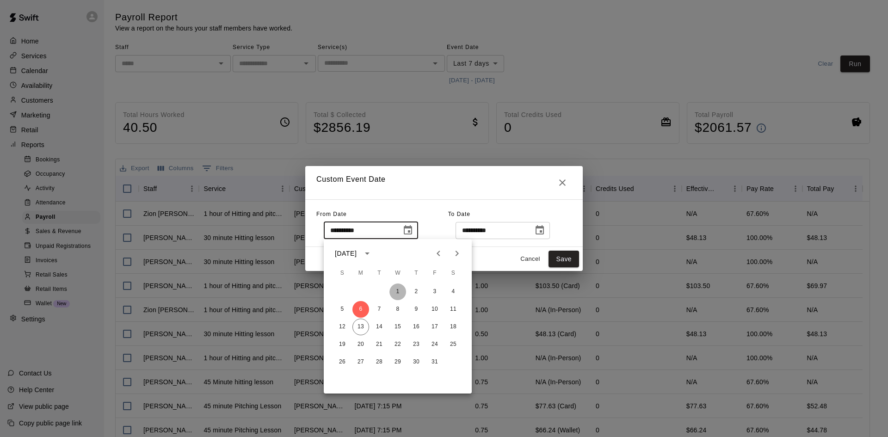
click at [394, 289] on button "1" at bounding box center [397, 291] width 17 height 17
type input "**********"
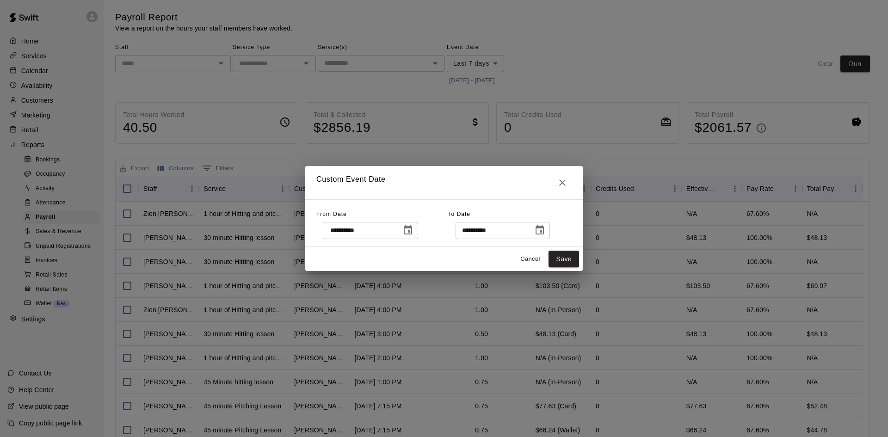
click at [545, 230] on icon "Choose date, selected date is Oct 13, 2025" at bounding box center [539, 230] width 11 height 11
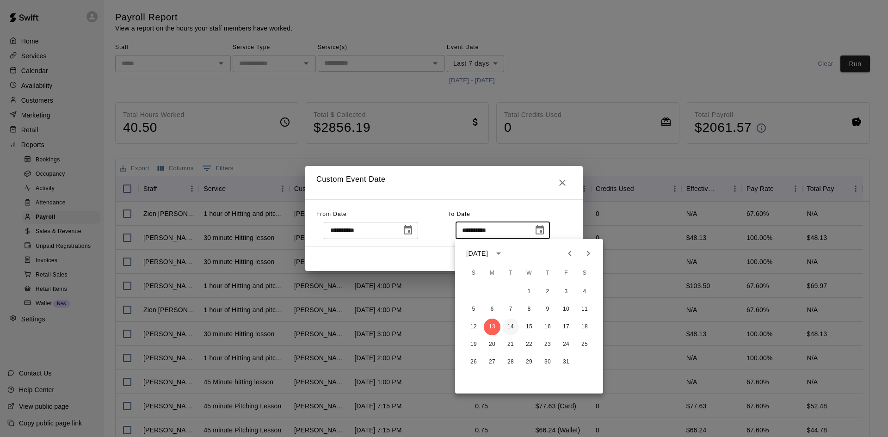
click at [515, 323] on button "14" at bounding box center [510, 327] width 17 height 17
type input "**********"
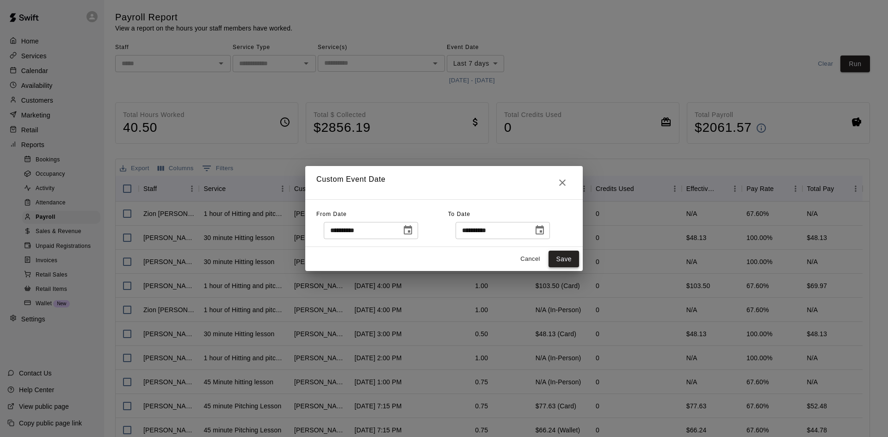
click at [553, 261] on button "Save" at bounding box center [563, 259] width 31 height 17
type input "******"
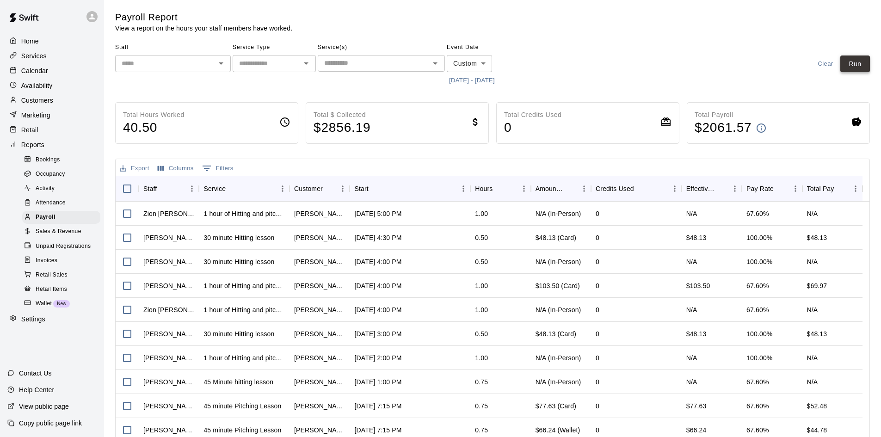
click at [853, 66] on button "Run" at bounding box center [855, 63] width 30 height 17
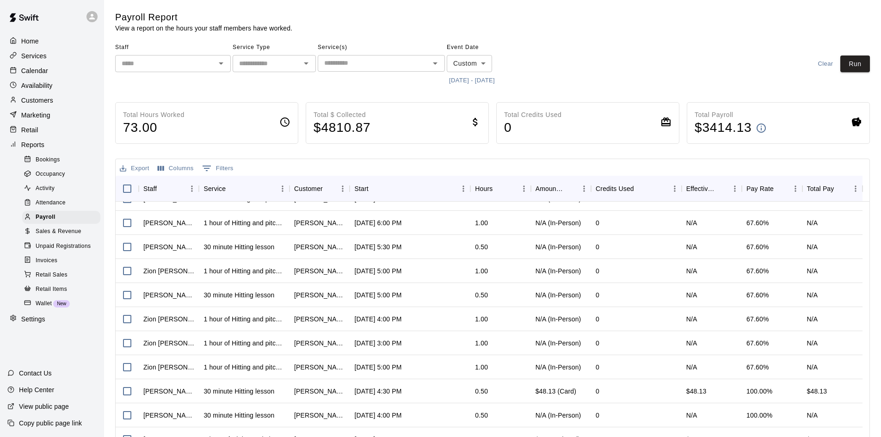
scroll to position [46, 0]
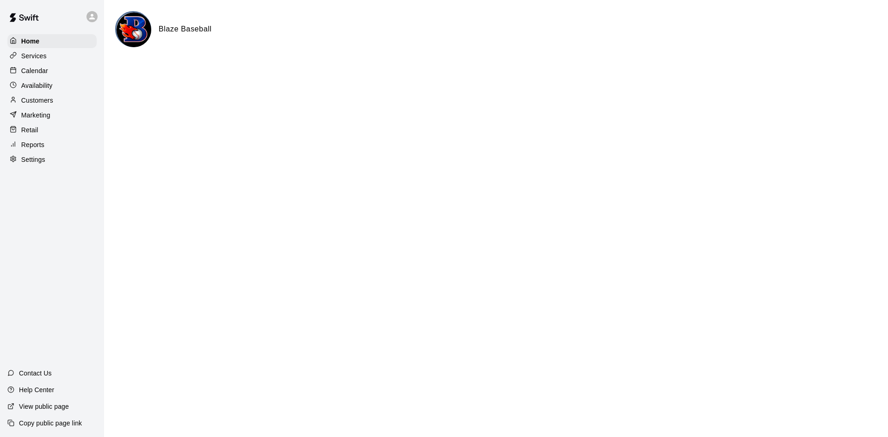
click at [37, 66] on div "Calendar" at bounding box center [51, 71] width 89 height 14
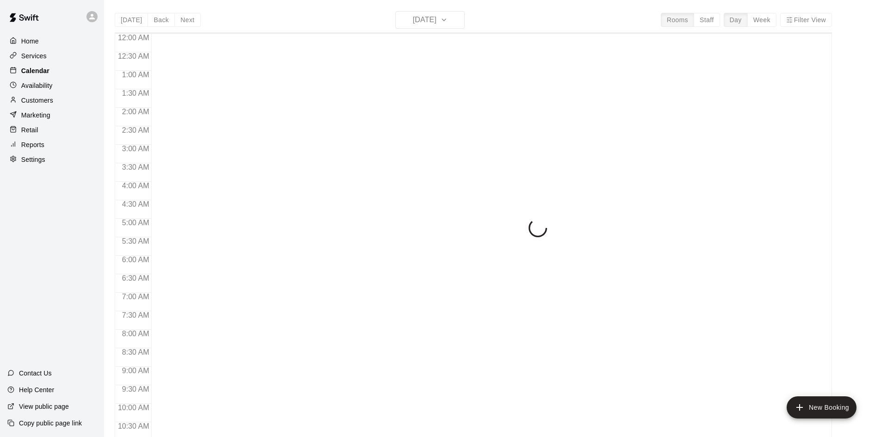
scroll to position [474, 0]
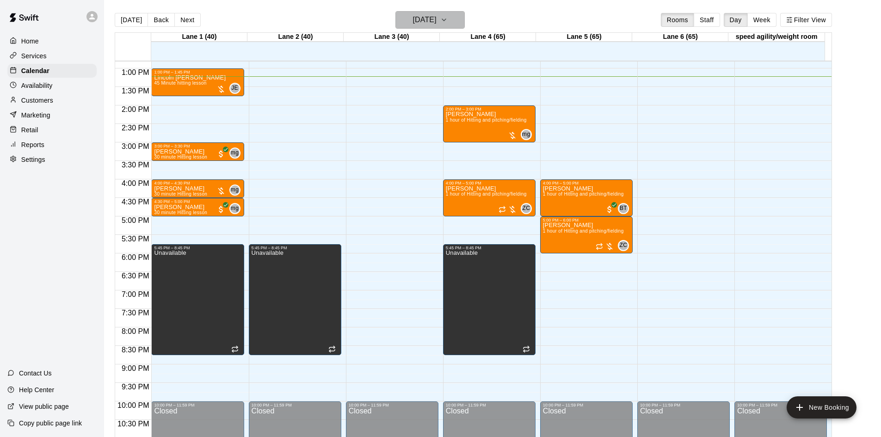
click at [421, 21] on h6 "[DATE]" at bounding box center [425, 19] width 24 height 13
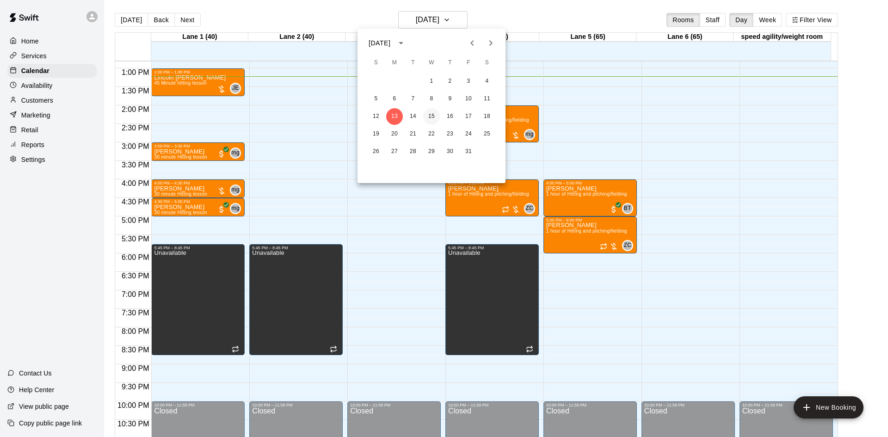
click at [429, 112] on button "15" at bounding box center [431, 116] width 17 height 17
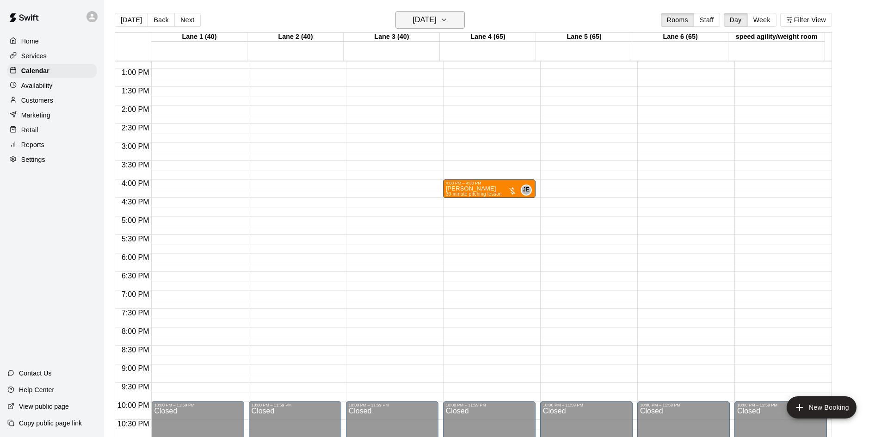
click at [436, 17] on h6 "Wednesday Oct 15" at bounding box center [425, 19] width 24 height 13
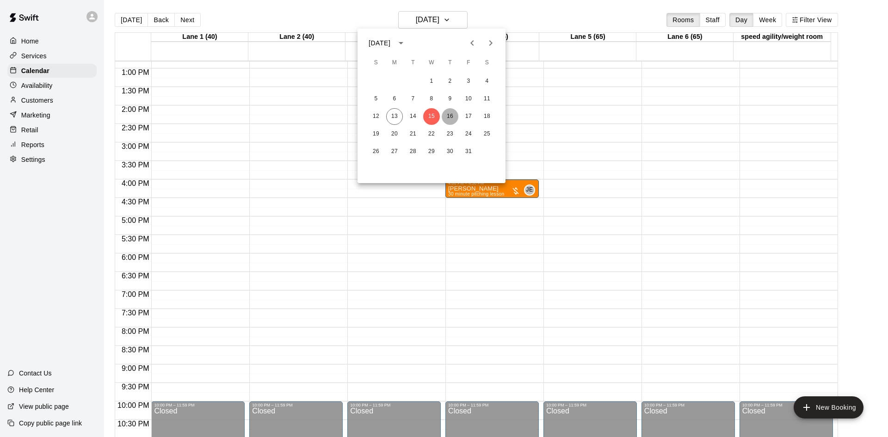
click at [450, 111] on button "16" at bounding box center [450, 116] width 17 height 17
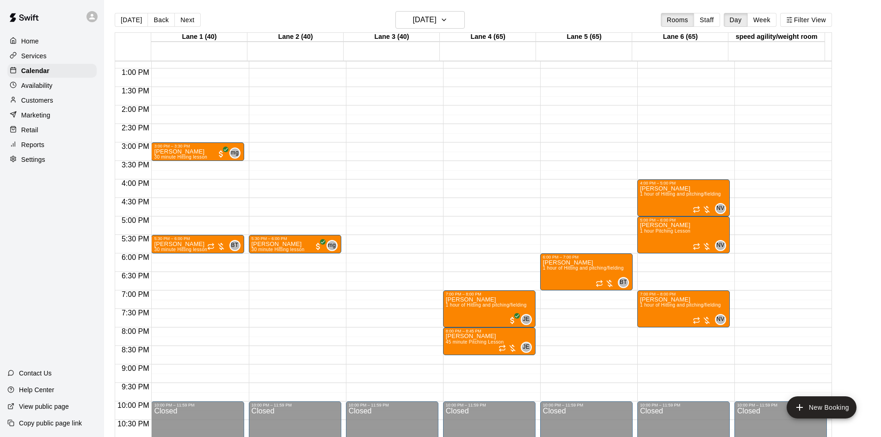
click at [488, 144] on div "12:00 AM – 8:00 AM Closed 7:00 PM – 8:00 PM Jack Klewein 1 hour of Hitting and …" at bounding box center [489, 32] width 92 height 888
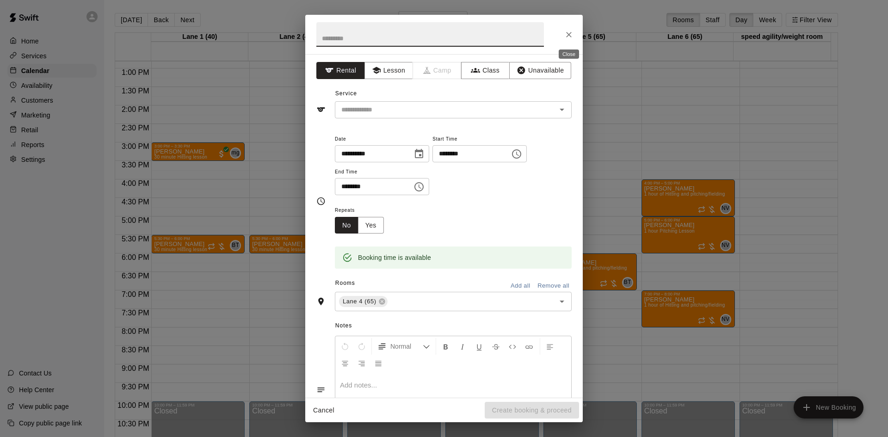
click at [570, 34] on icon "Close" at bounding box center [569, 35] width 6 height 6
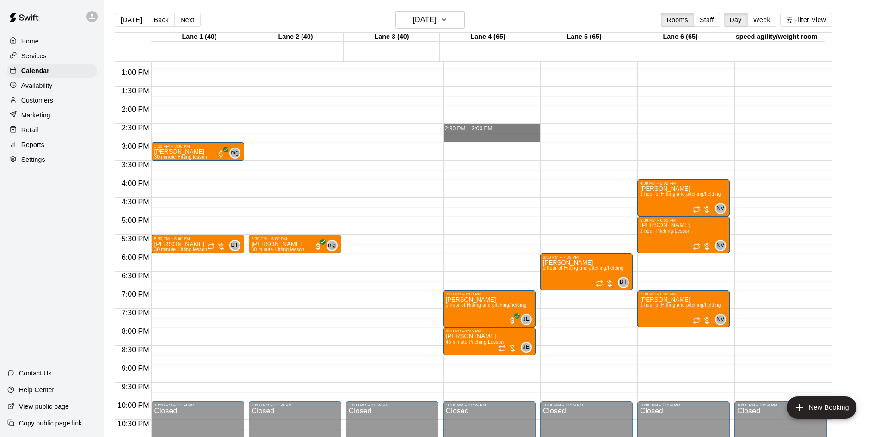
drag, startPoint x: 478, startPoint y: 126, endPoint x: 479, endPoint y: 136, distance: 10.3
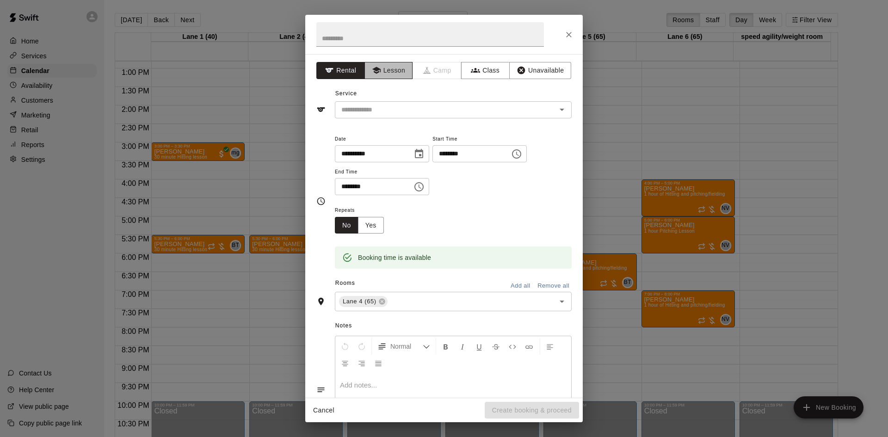
click at [390, 73] on button "Lesson" at bounding box center [388, 70] width 49 height 17
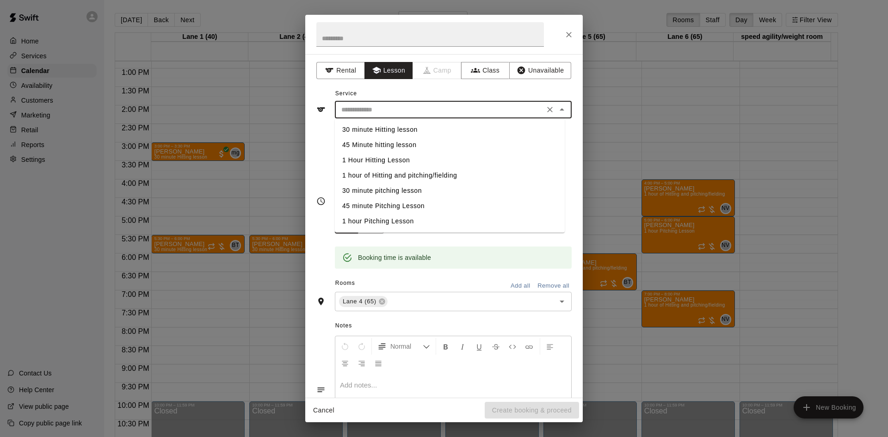
click at [394, 105] on input "text" at bounding box center [440, 110] width 204 height 12
click at [390, 131] on li "30 minute Hitting lesson" at bounding box center [450, 129] width 230 height 15
type input "**********"
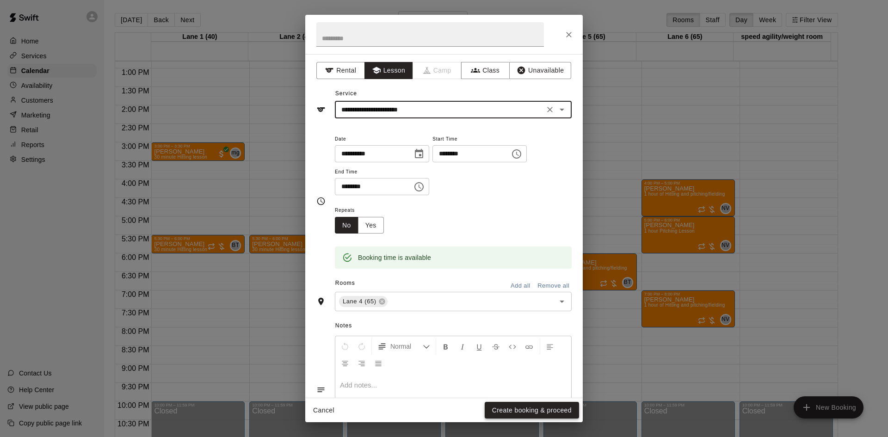
click at [555, 406] on button "Create booking & proceed" at bounding box center [532, 410] width 94 height 17
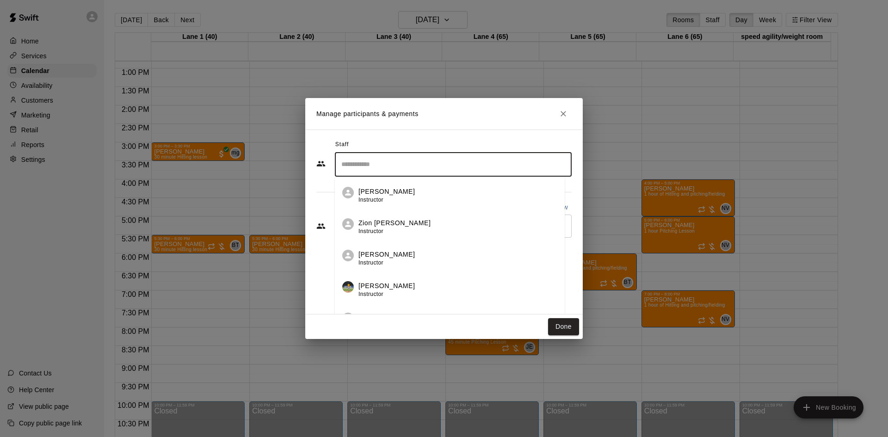
click at [444, 166] on input "Search staff" at bounding box center [453, 164] width 228 height 16
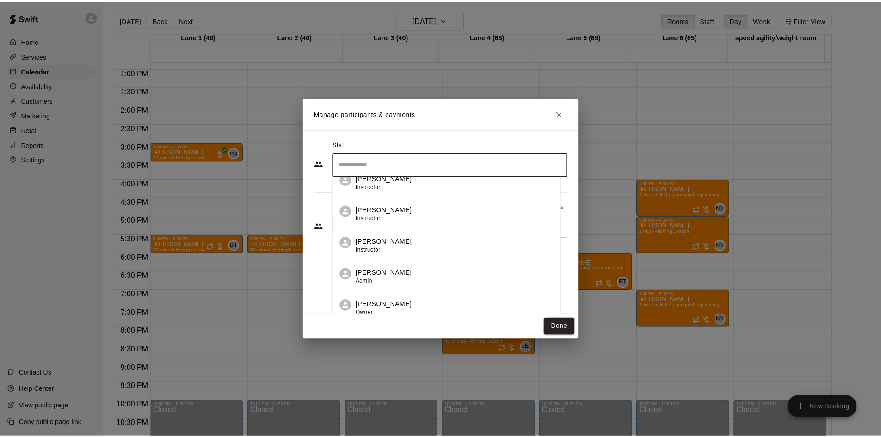
scroll to position [143, 0]
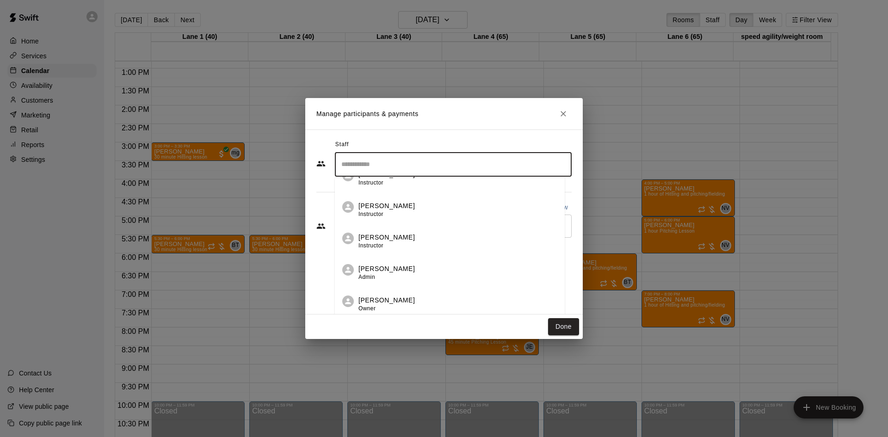
click at [386, 302] on p "[PERSON_NAME]" at bounding box center [386, 300] width 56 height 10
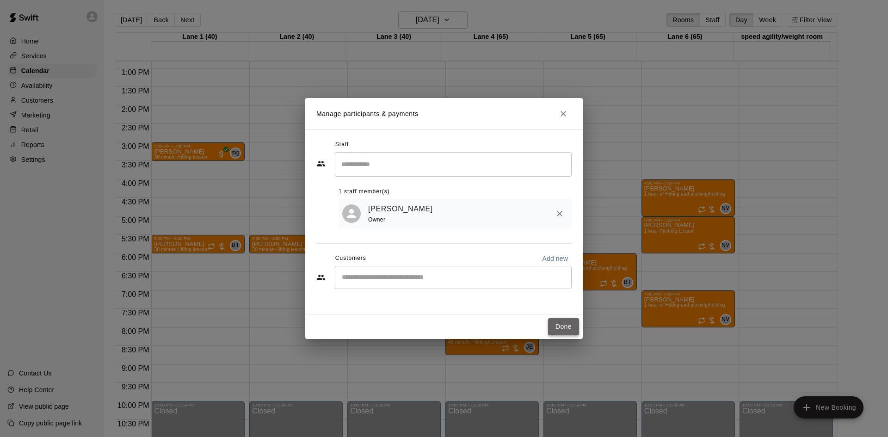
click at [566, 323] on button "Done" at bounding box center [563, 326] width 31 height 17
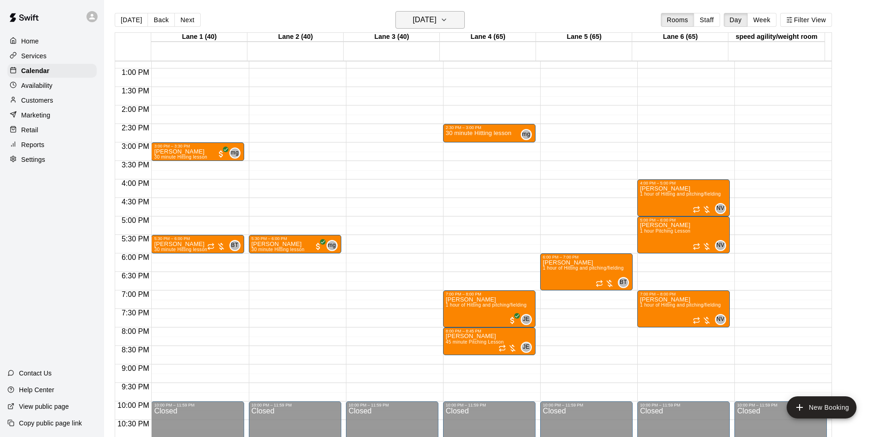
click at [448, 22] on icon "button" at bounding box center [443, 19] width 7 height 11
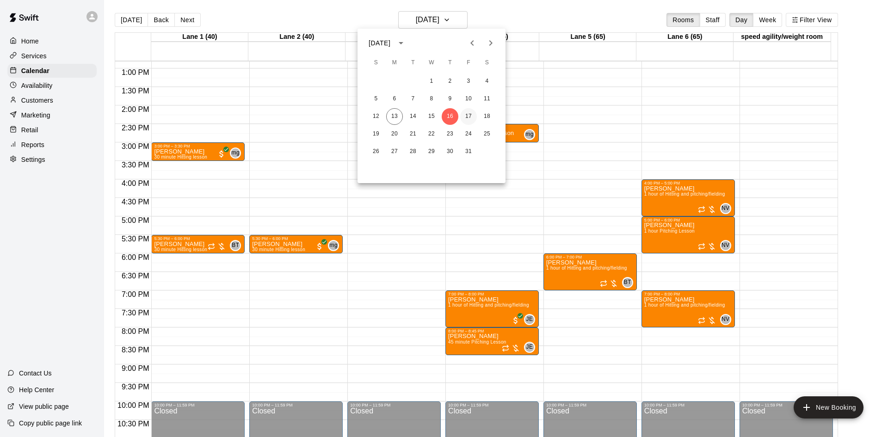
click at [474, 115] on button "17" at bounding box center [468, 116] width 17 height 17
